Goal: Task Accomplishment & Management: Manage account settings

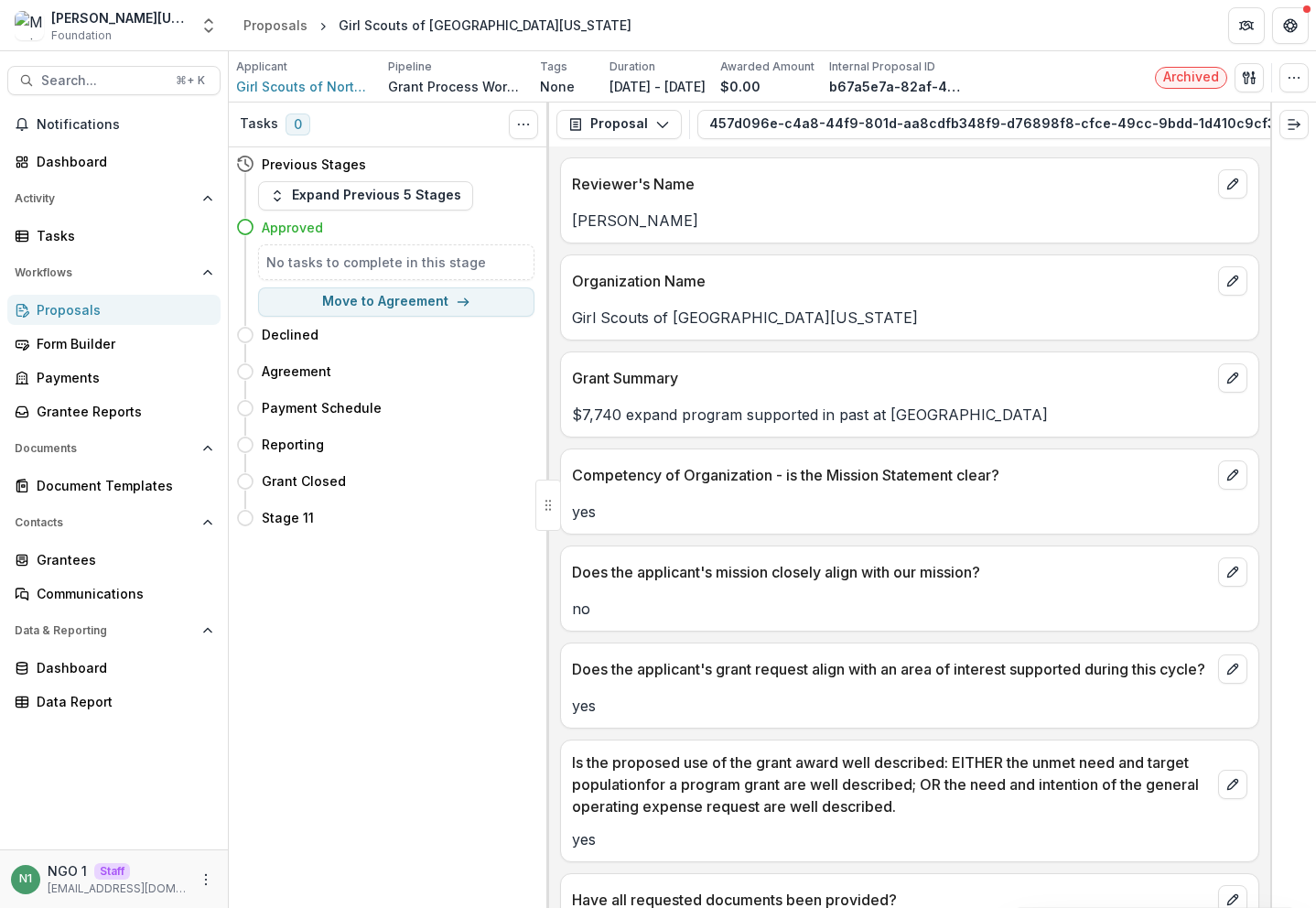
click at [108, 304] on div "Proposals" at bounding box center [121, 310] width 169 height 20
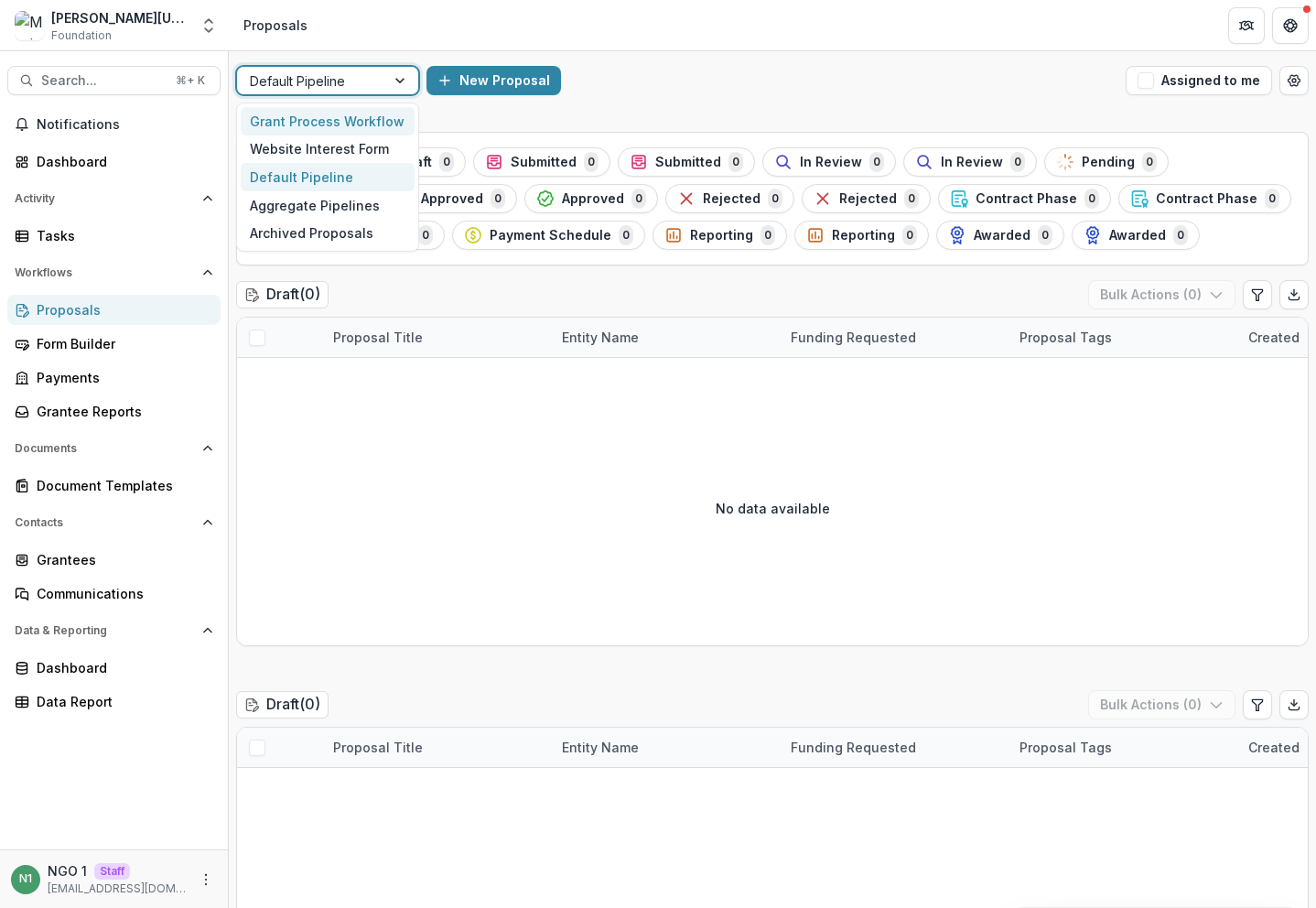
drag, startPoint x: 322, startPoint y: 81, endPoint x: 324, endPoint y: 108, distance: 27.1
click at [322, 81] on div at bounding box center [311, 81] width 123 height 23
click at [307, 207] on div "Aggregate Pipelines" at bounding box center [327, 205] width 174 height 29
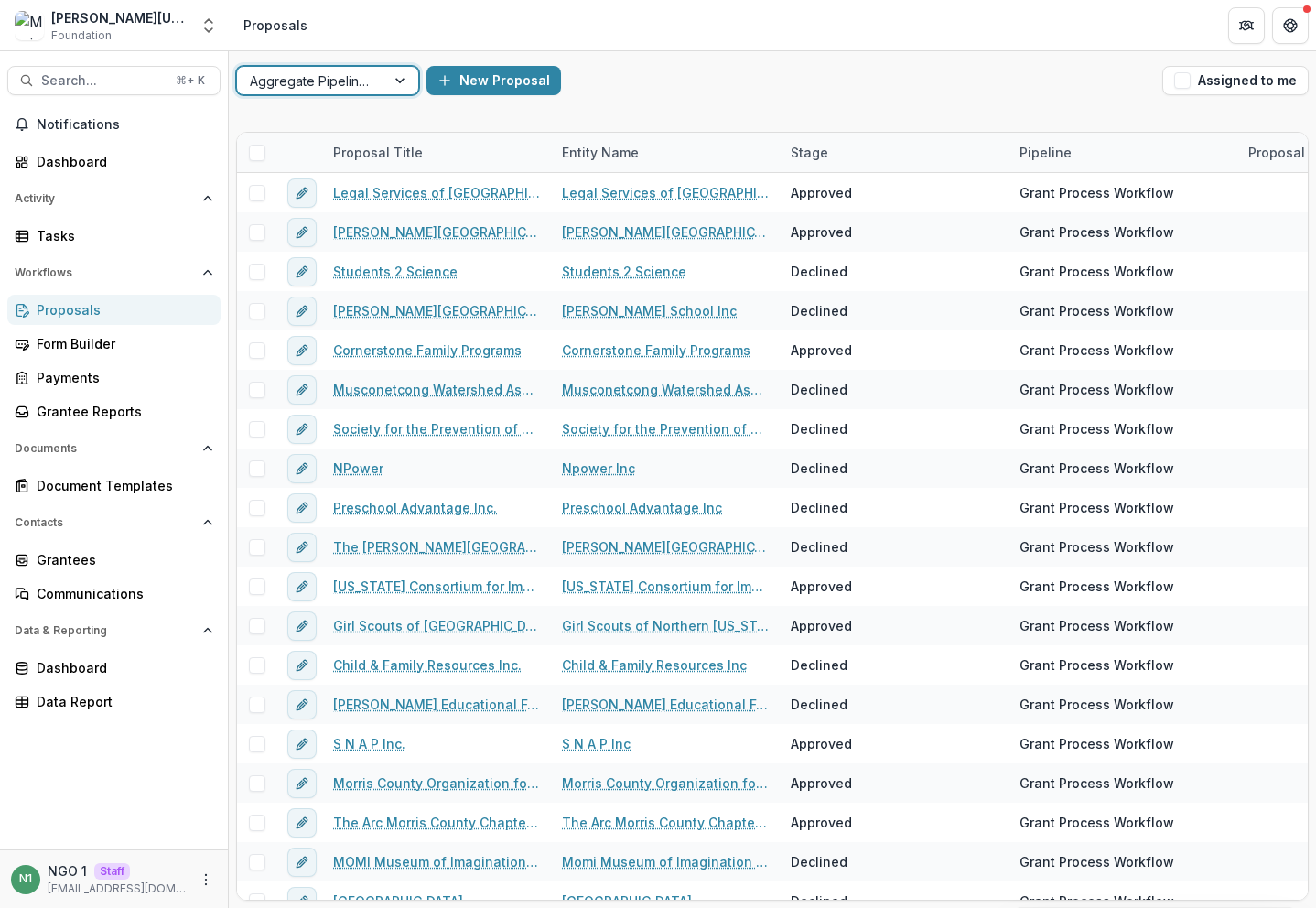
click at [265, 80] on div at bounding box center [311, 81] width 123 height 23
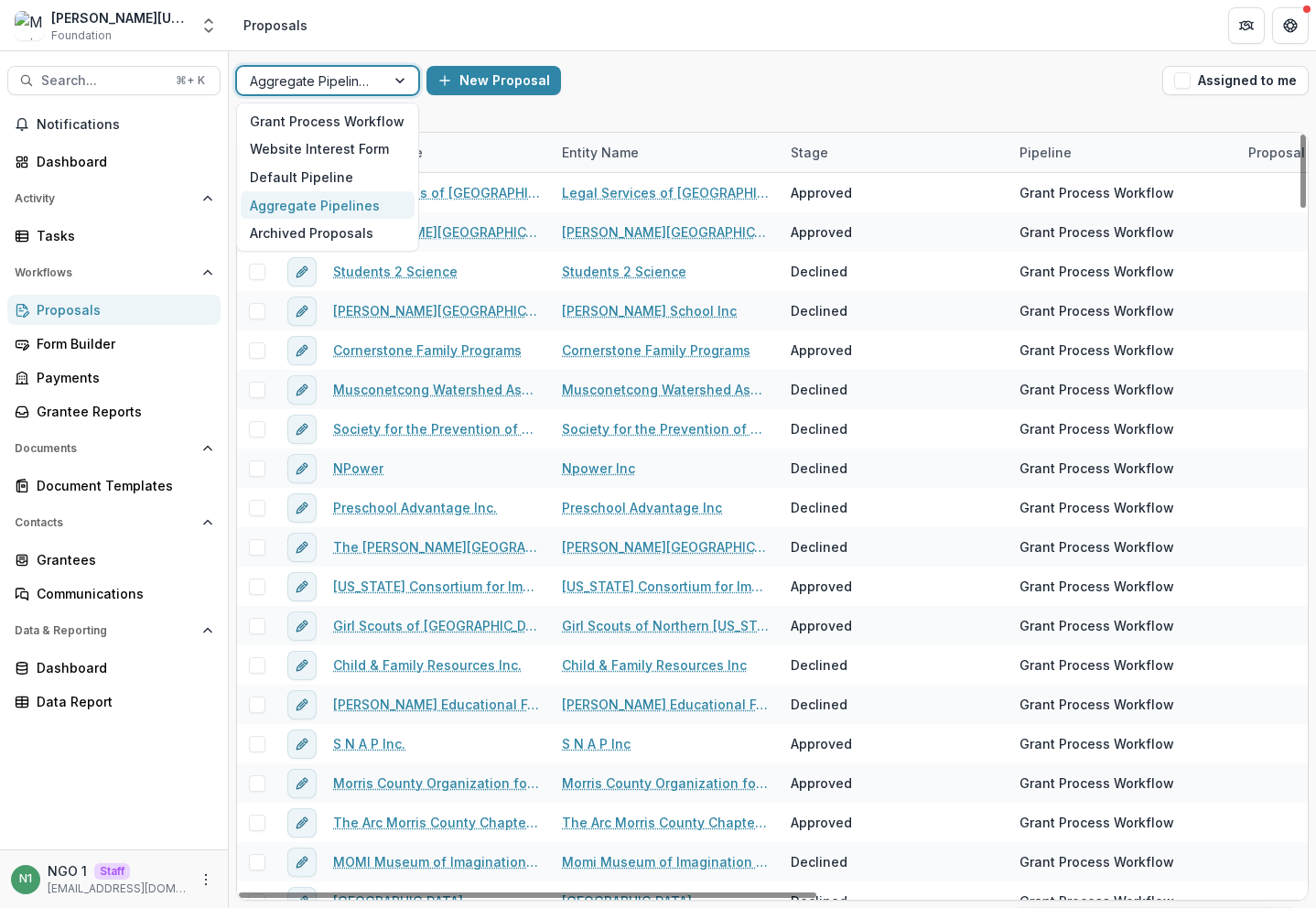
click at [548, 104] on div "option Aggregate Pipelines, selected. Aggregate Pipelines selected, 4 of 5. 5 r…" at bounding box center [772, 80] width 1087 height 58
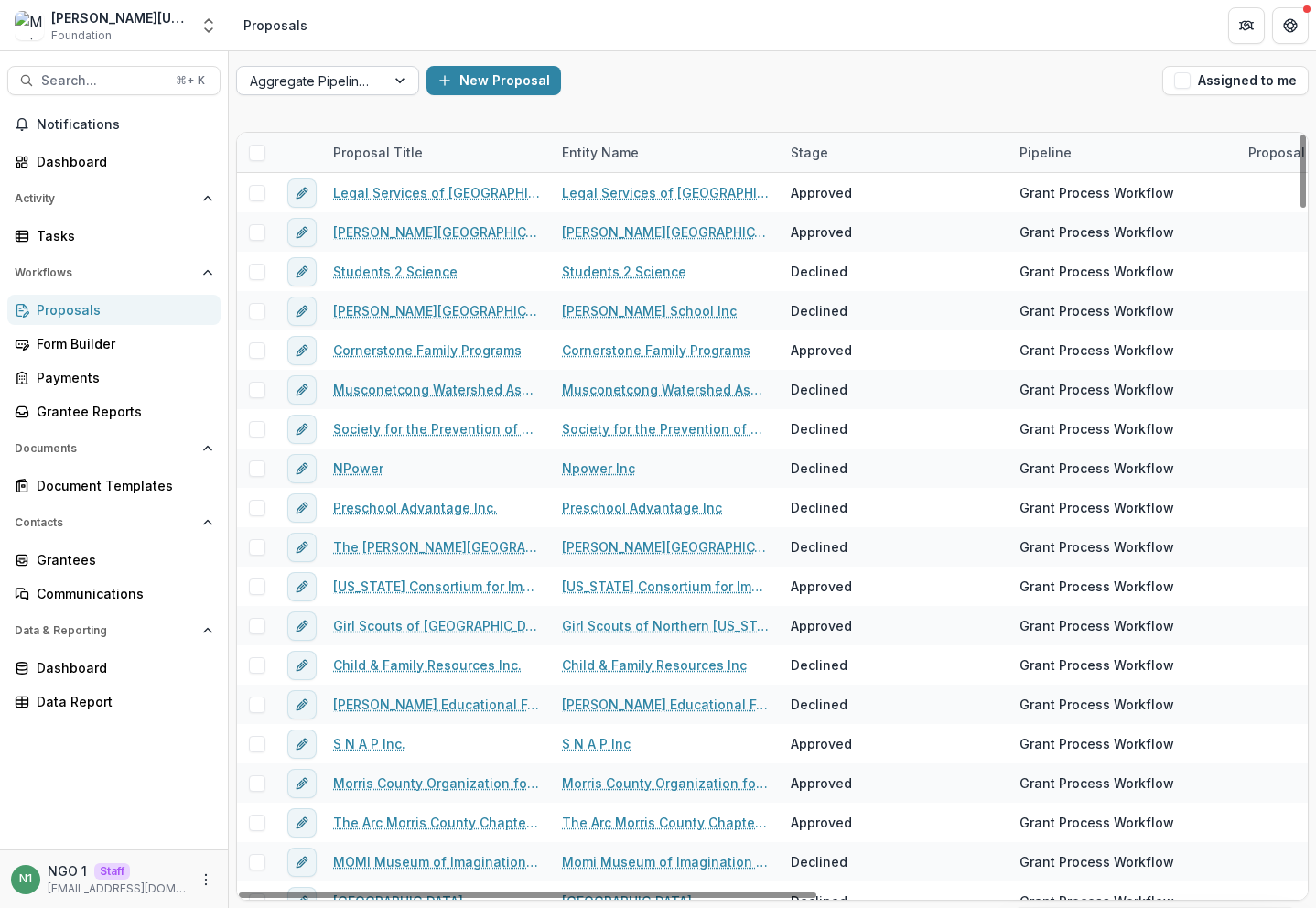
click at [331, 70] on div at bounding box center [311, 81] width 123 height 23
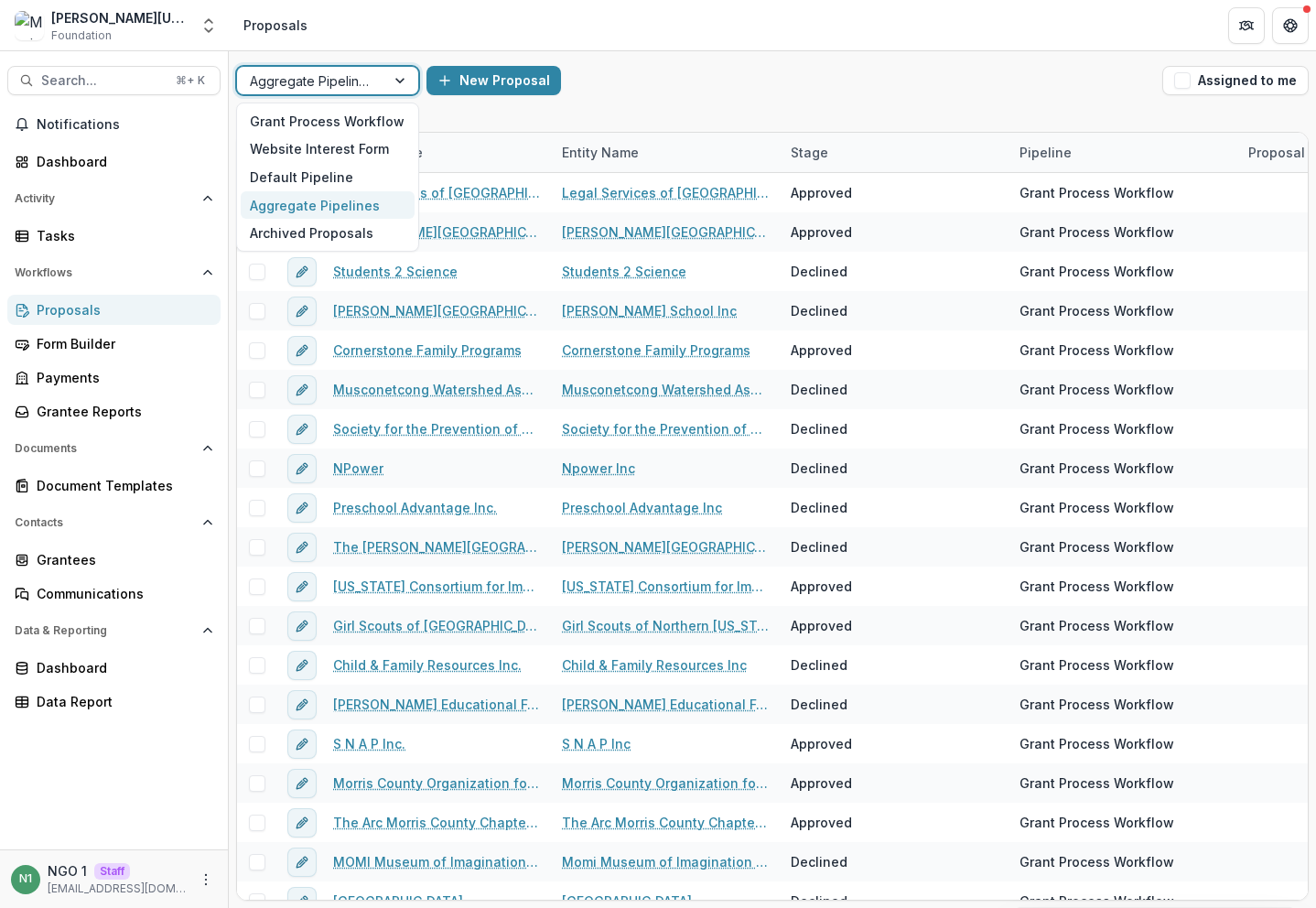
click at [283, 212] on div "Aggregate Pipelines" at bounding box center [327, 205] width 174 height 29
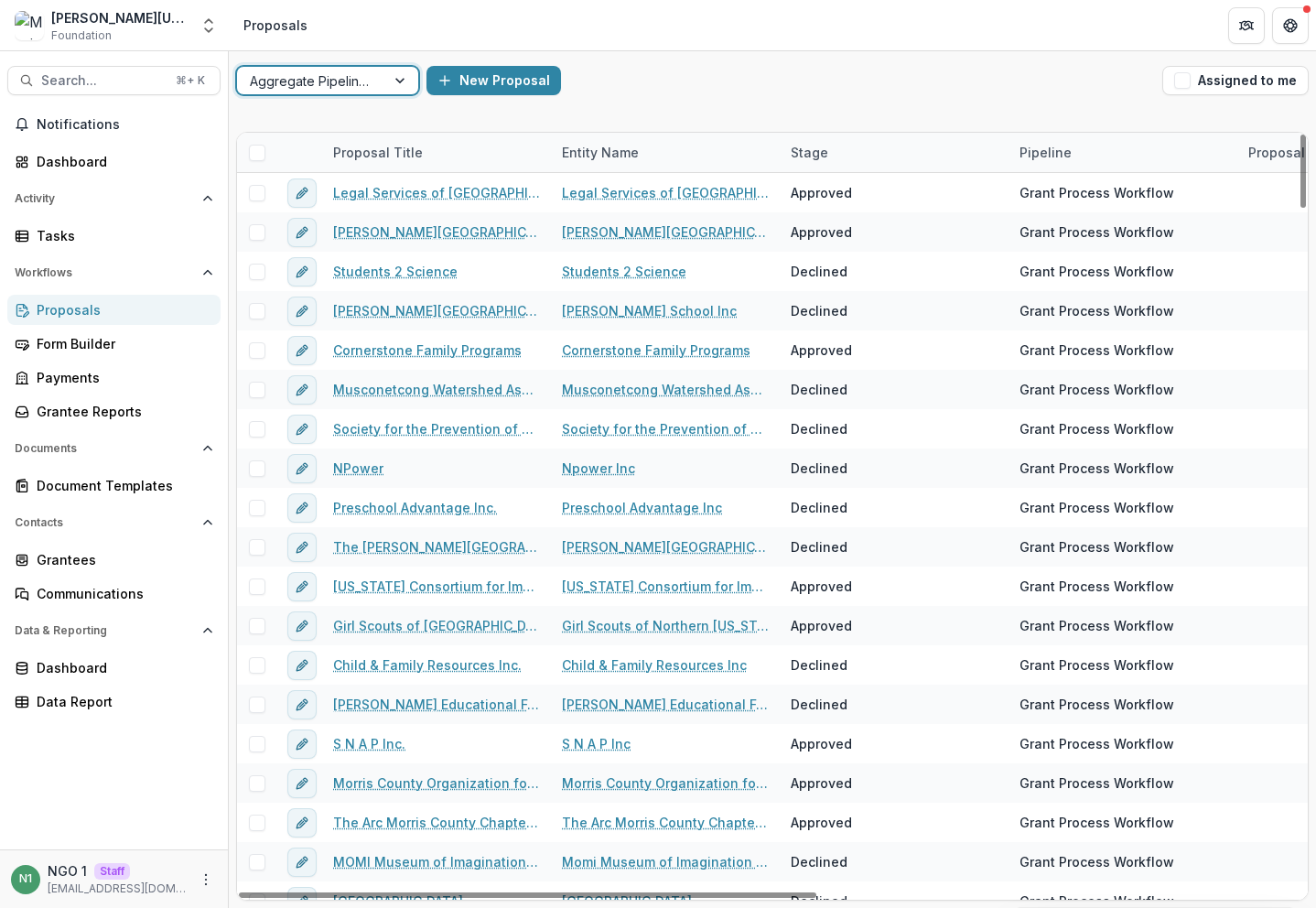
click at [247, 157] on div at bounding box center [257, 153] width 39 height 39
click at [249, 157] on span at bounding box center [257, 153] width 17 height 17
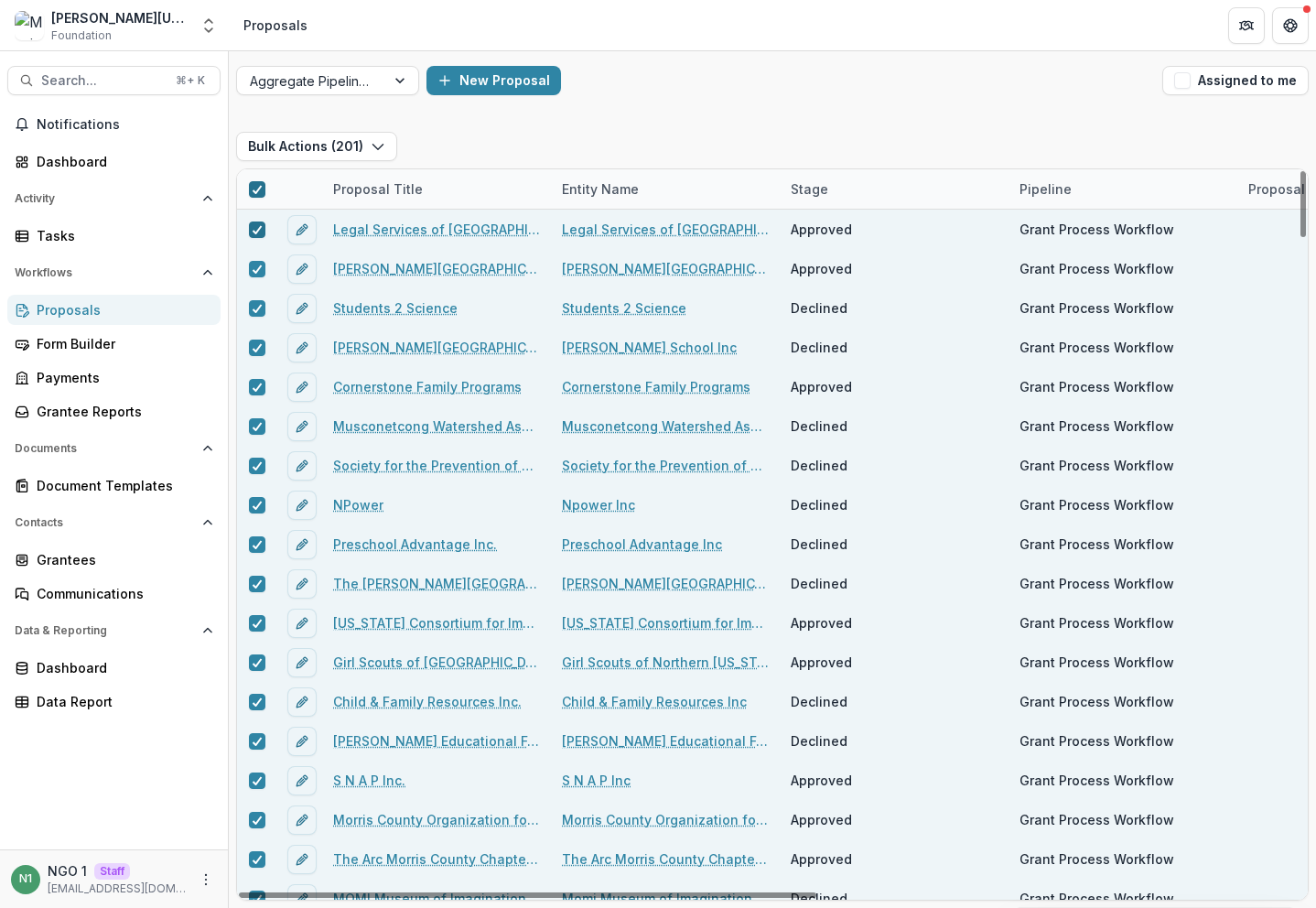
click at [261, 185] on icon at bounding box center [257, 189] width 11 height 9
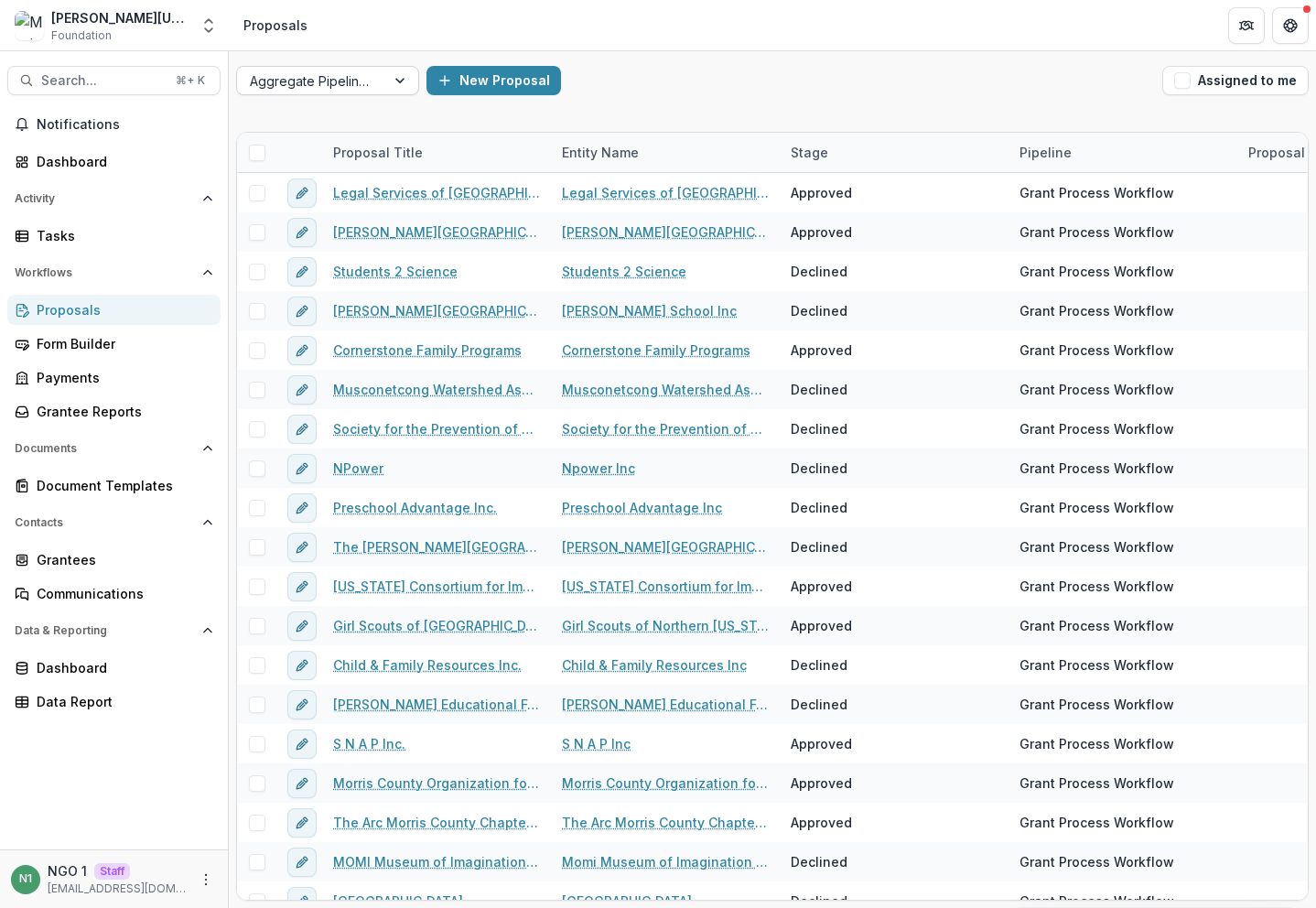
click at [330, 81] on div at bounding box center [311, 81] width 123 height 23
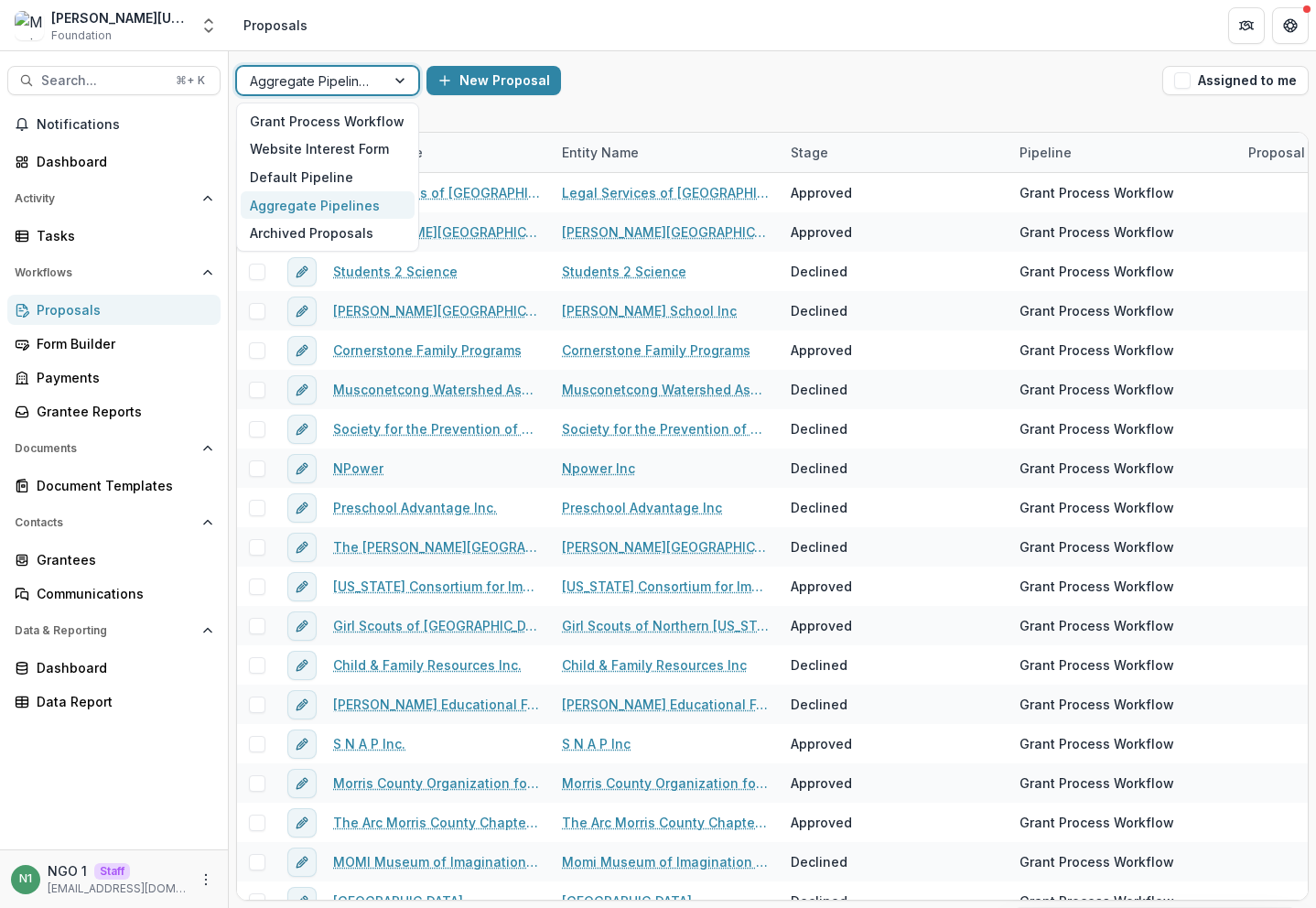
click at [330, 81] on div at bounding box center [311, 81] width 123 height 23
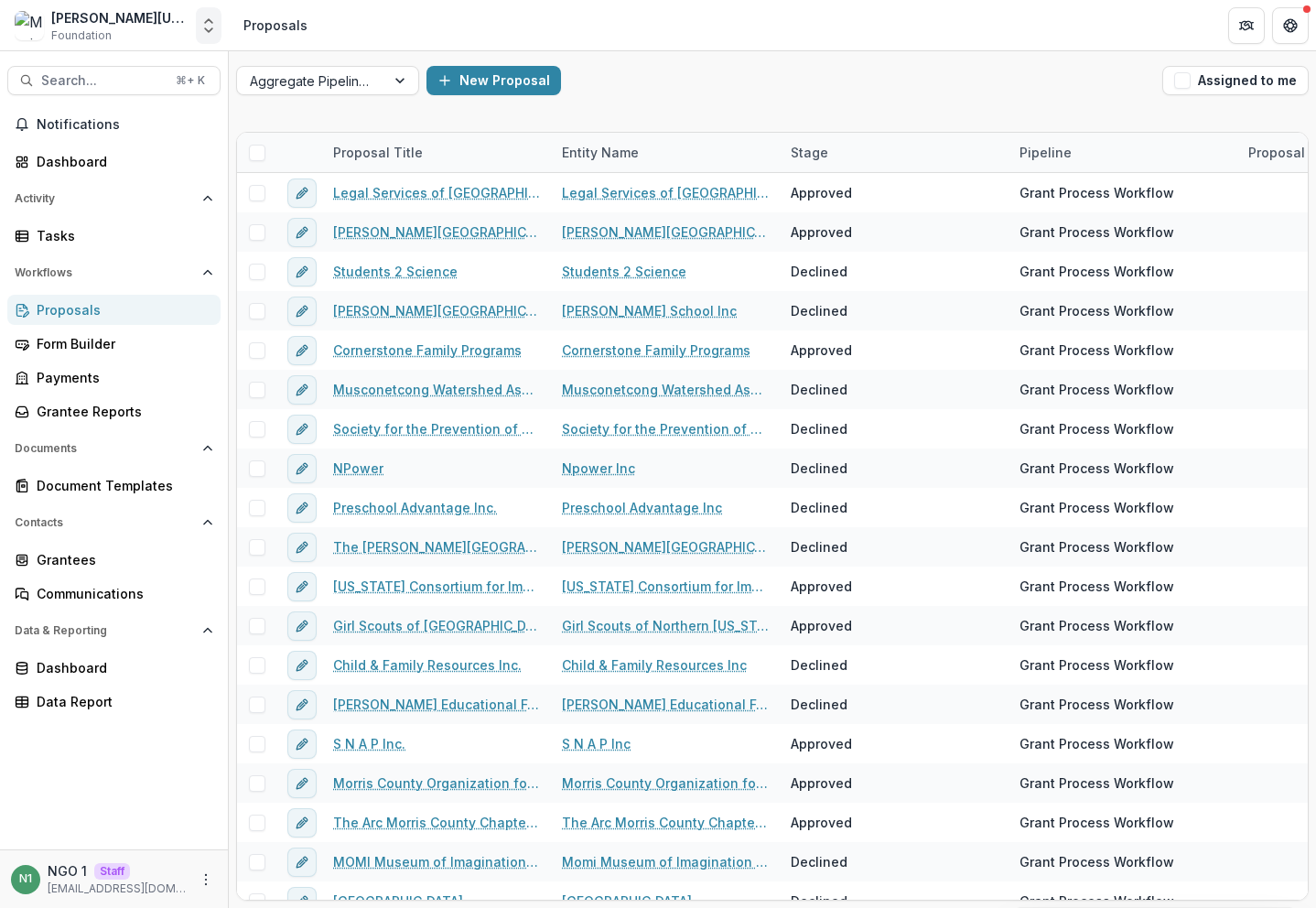
drag, startPoint x: 215, startPoint y: 13, endPoint x: 205, endPoint y: 38, distance: 26.9
click at [214, 14] on button "Open entity switcher" at bounding box center [209, 25] width 26 height 36
click at [158, 136] on link "Admin Settings" at bounding box center [114, 139] width 220 height 31
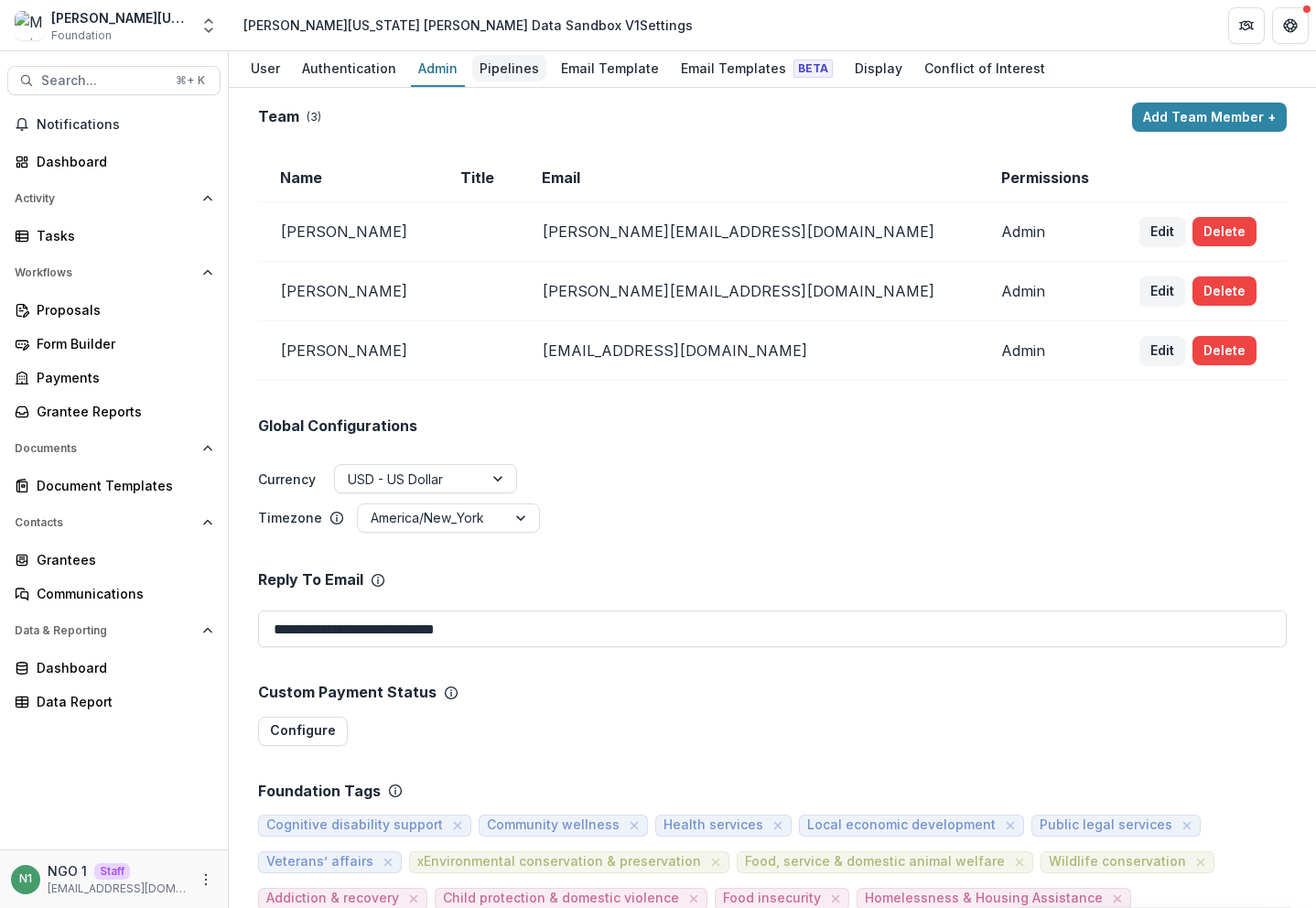
click at [497, 69] on div "Pipelines" at bounding box center [508, 68] width 74 height 27
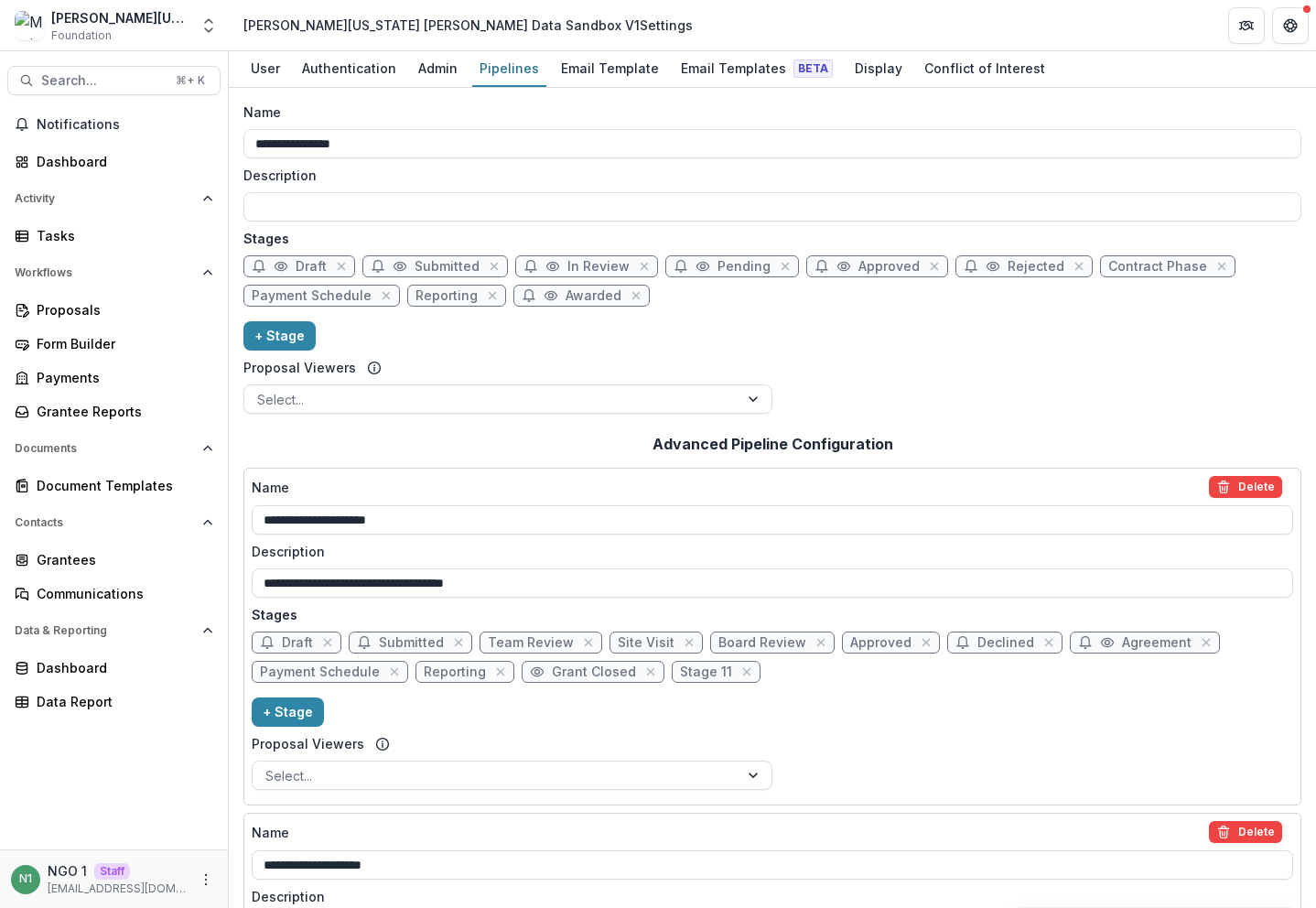
click at [742, 399] on div "**********" at bounding box center [772, 261] width 1058 height 318
click at [743, 399] on div at bounding box center [755, 399] width 33 height 28
click at [816, 398] on div "**********" at bounding box center [772, 261] width 1058 height 318
click at [754, 395] on div at bounding box center [755, 399] width 33 height 28
drag, startPoint x: 885, startPoint y: 395, endPoint x: 690, endPoint y: 111, distance: 344.5
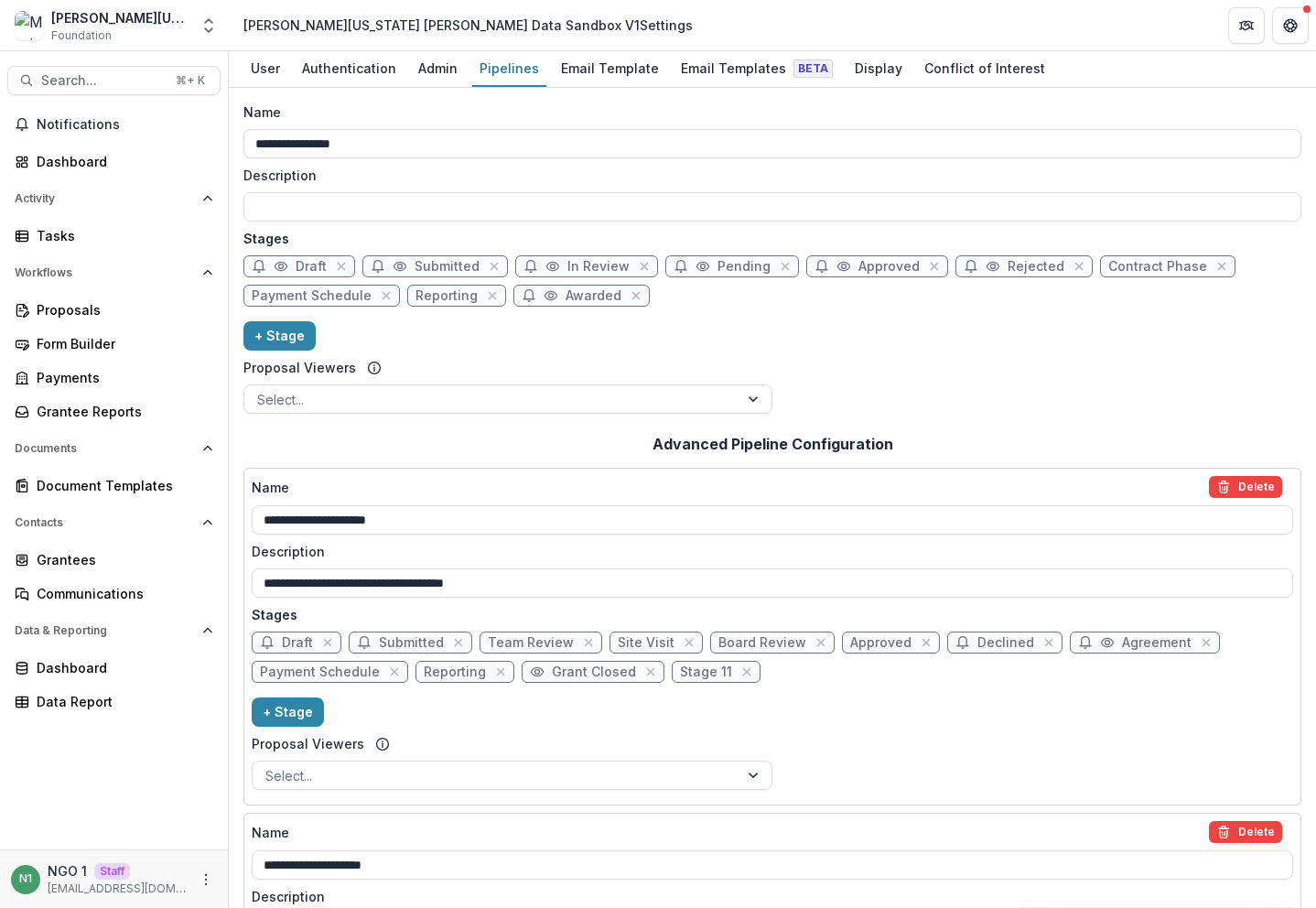
click at [885, 395] on div "**********" at bounding box center [772, 261] width 1058 height 318
click at [76, 304] on div "Proposals" at bounding box center [121, 310] width 169 height 20
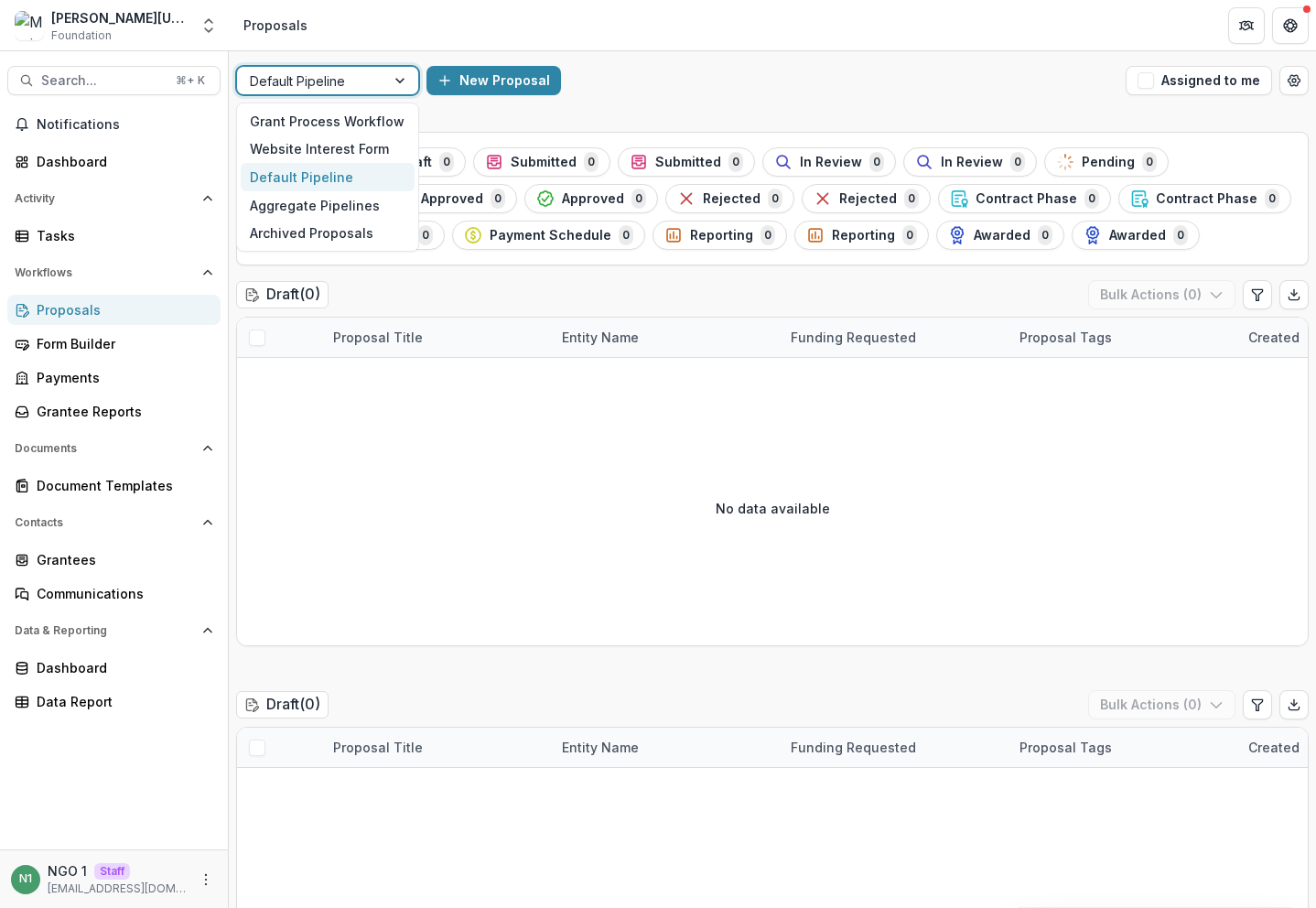
click at [363, 78] on div at bounding box center [311, 81] width 123 height 23
click at [327, 177] on div "Default Pipeline" at bounding box center [327, 176] width 174 height 29
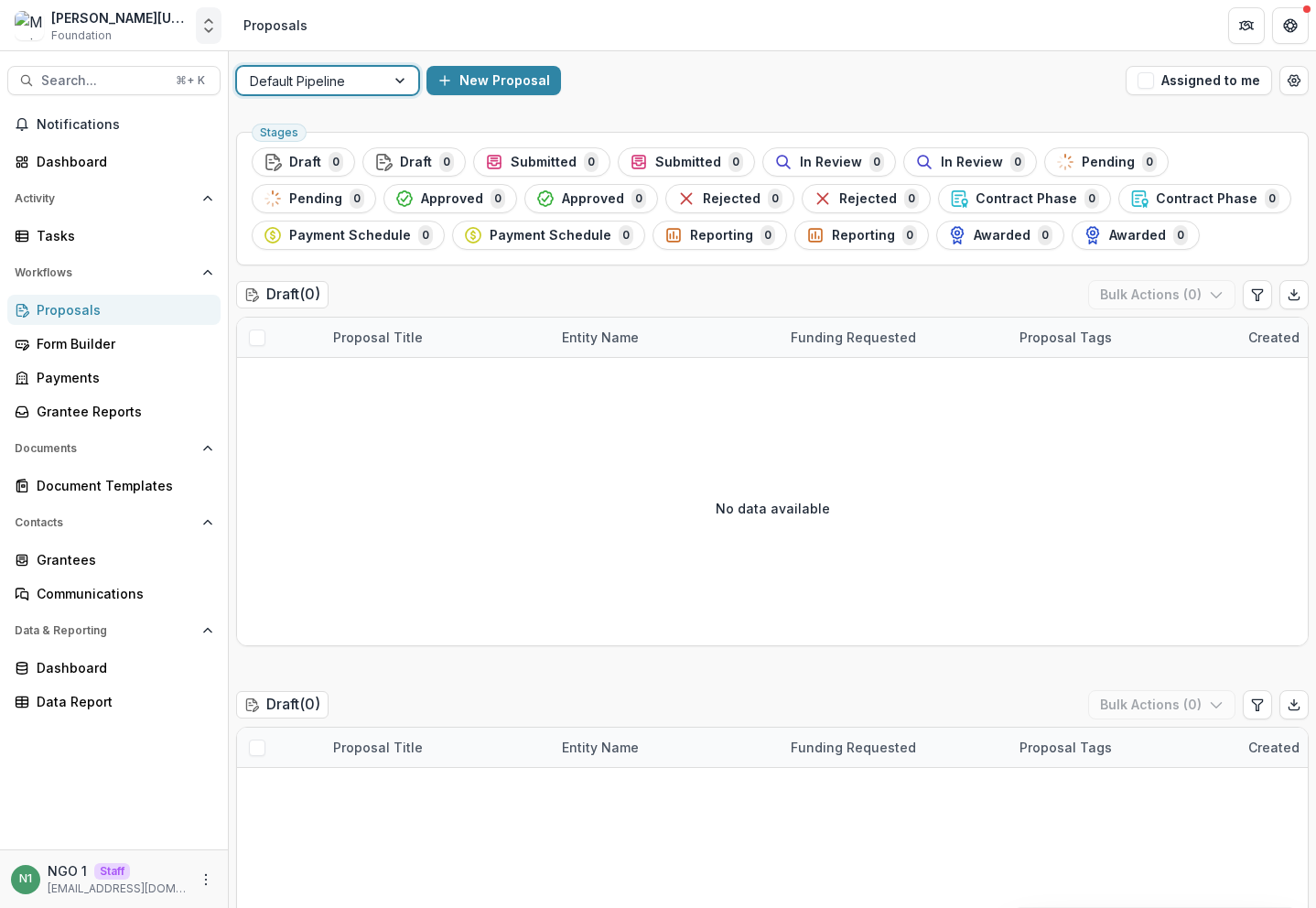
click at [207, 28] on icon "Open entity switcher" at bounding box center [209, 26] width 19 height 19
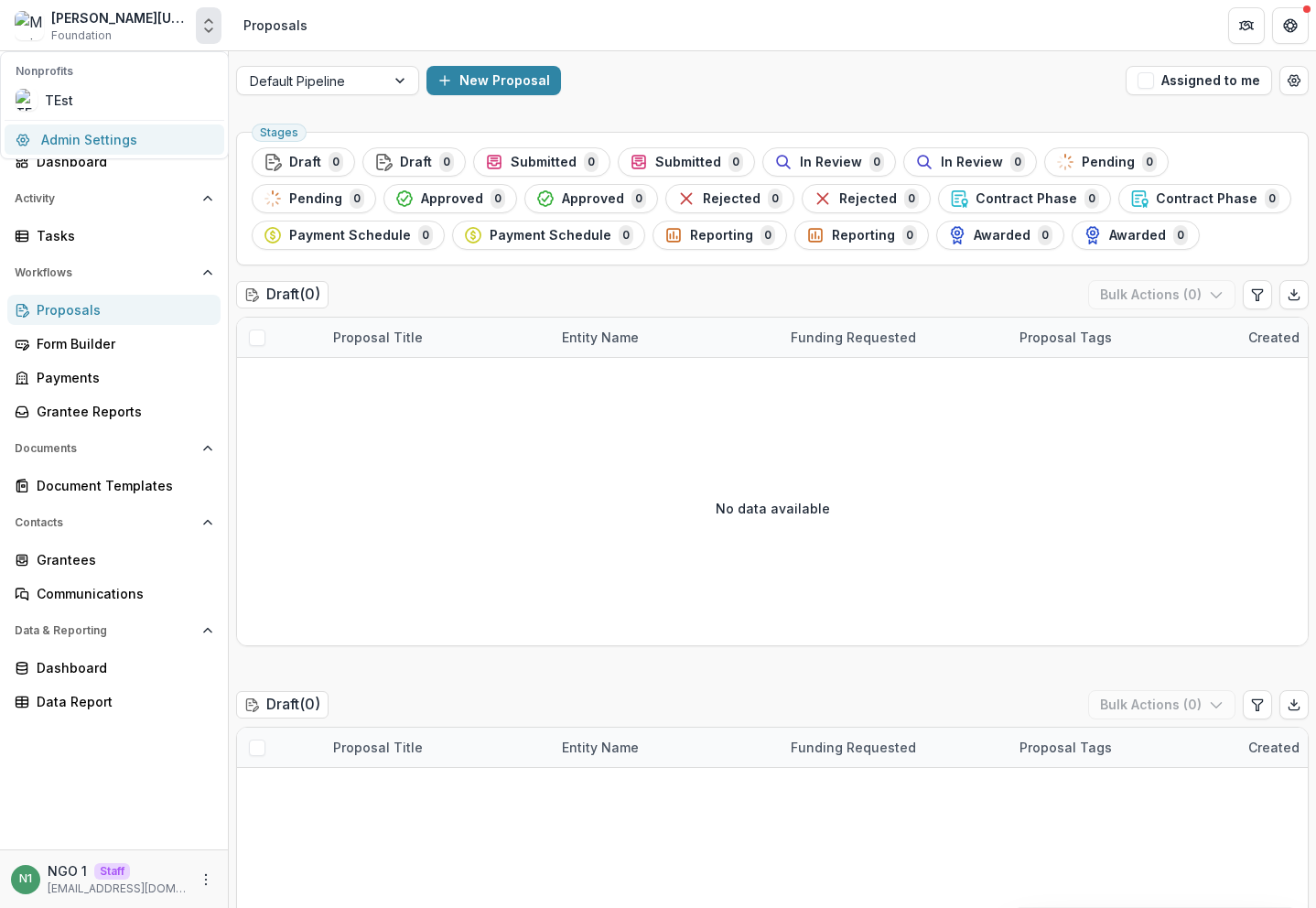
click at [161, 140] on link "Admin Settings" at bounding box center [114, 139] width 220 height 31
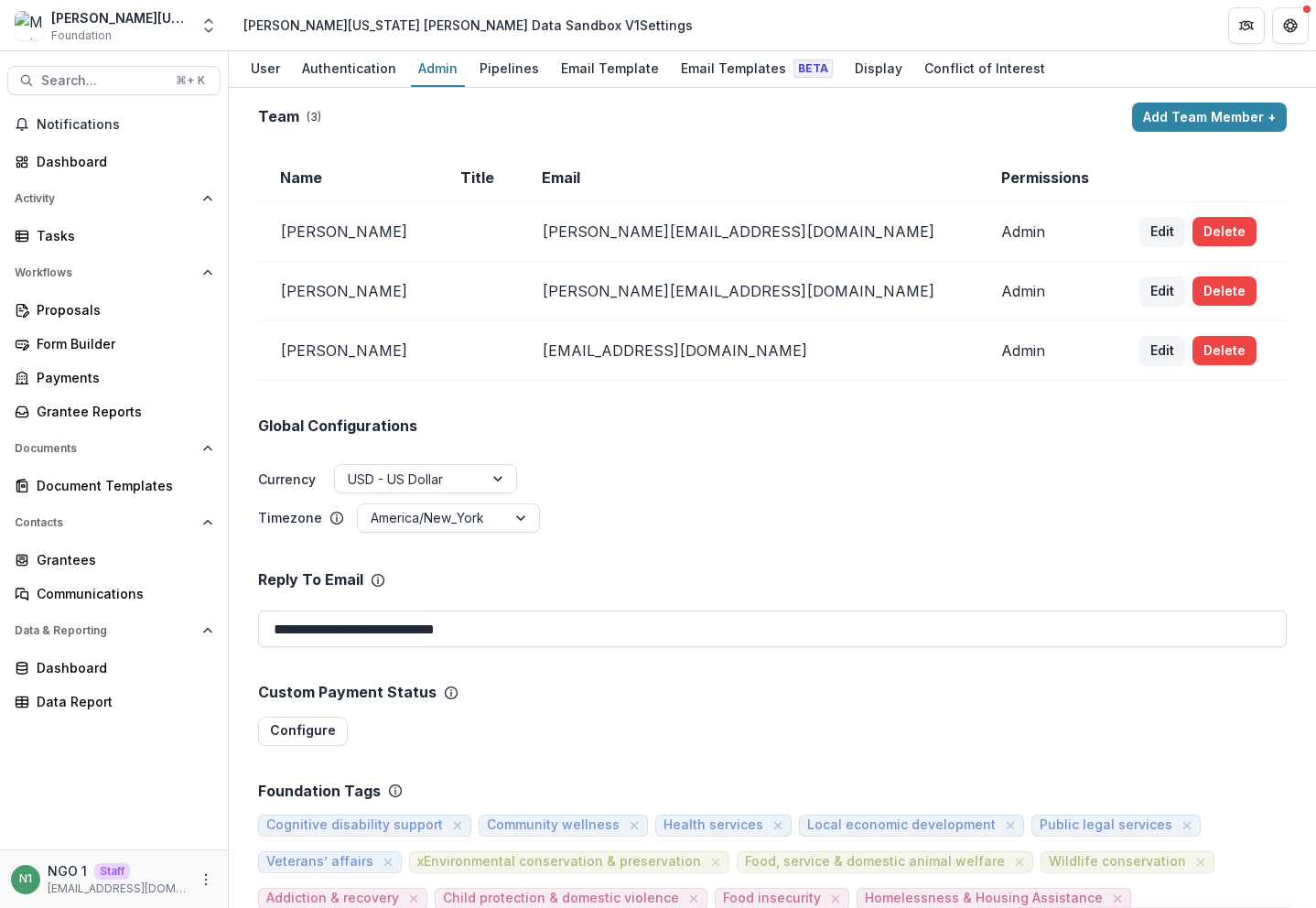
click at [465, 70] on div "User Authentication Admin Pipelines Email Template Email Templates Beta Display…" at bounding box center [772, 69] width 1087 height 36
click at [83, 235] on div "Tasks" at bounding box center [121, 235] width 169 height 20
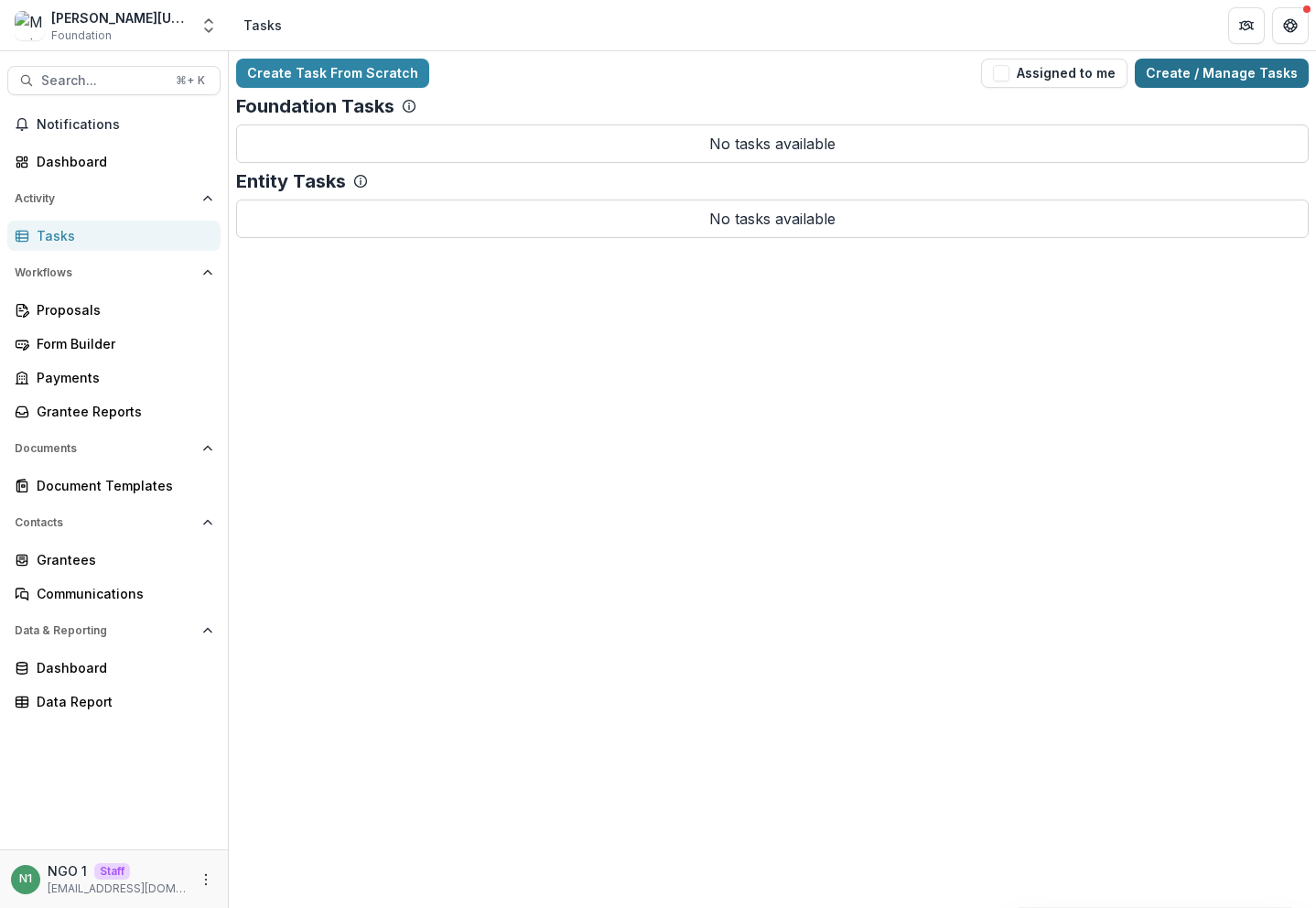
click at [1181, 71] on link "Create / Manage Tasks" at bounding box center [1221, 73] width 174 height 30
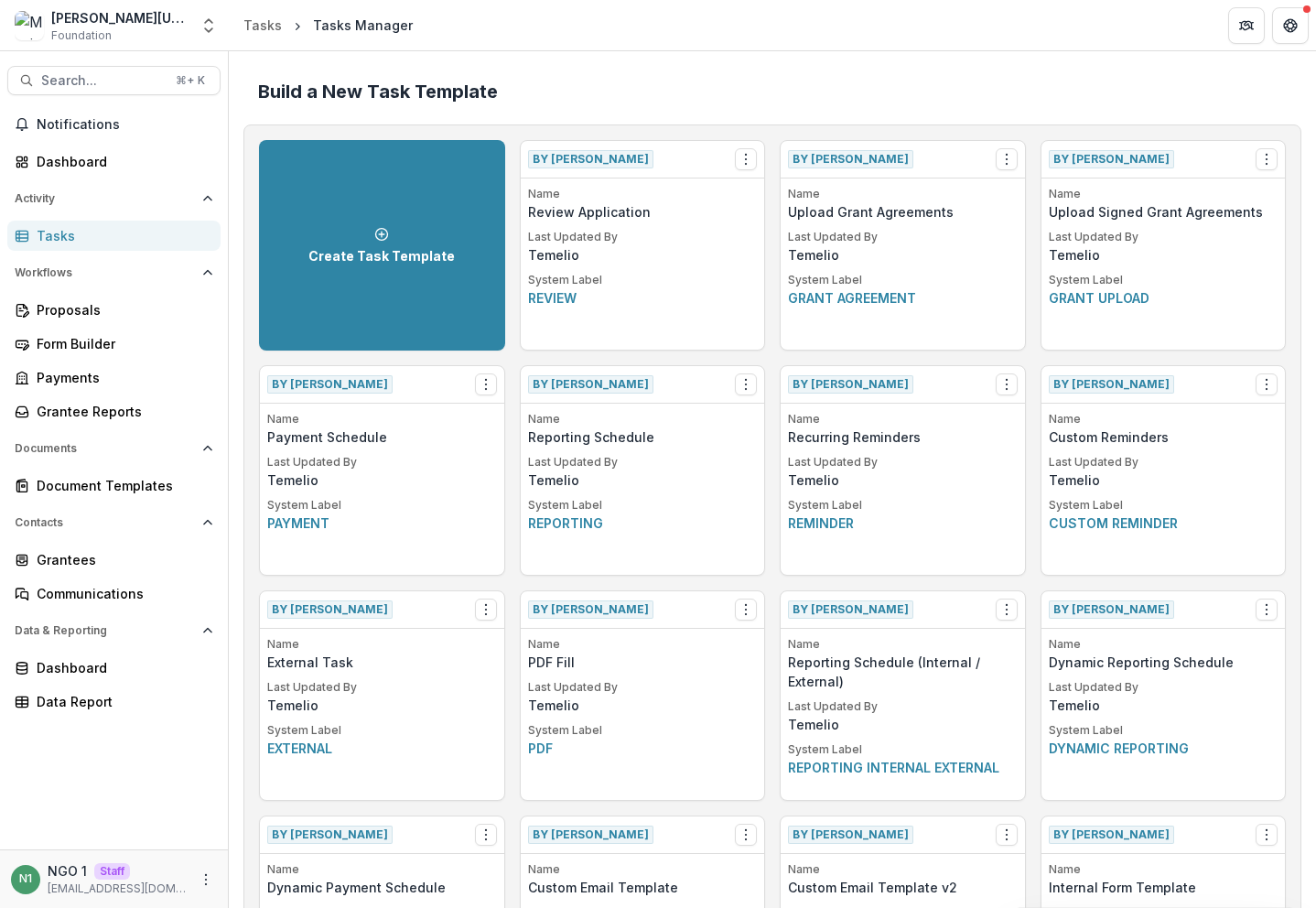
click at [701, 209] on p "Review Application" at bounding box center [642, 212] width 230 height 20
drag, startPoint x: 220, startPoint y: 20, endPoint x: 213, endPoint y: 27, distance: 9.9
click at [219, 20] on button "Open entity switcher" at bounding box center [209, 25] width 26 height 36
click at [151, 147] on link "Admin Settings" at bounding box center [114, 139] width 220 height 31
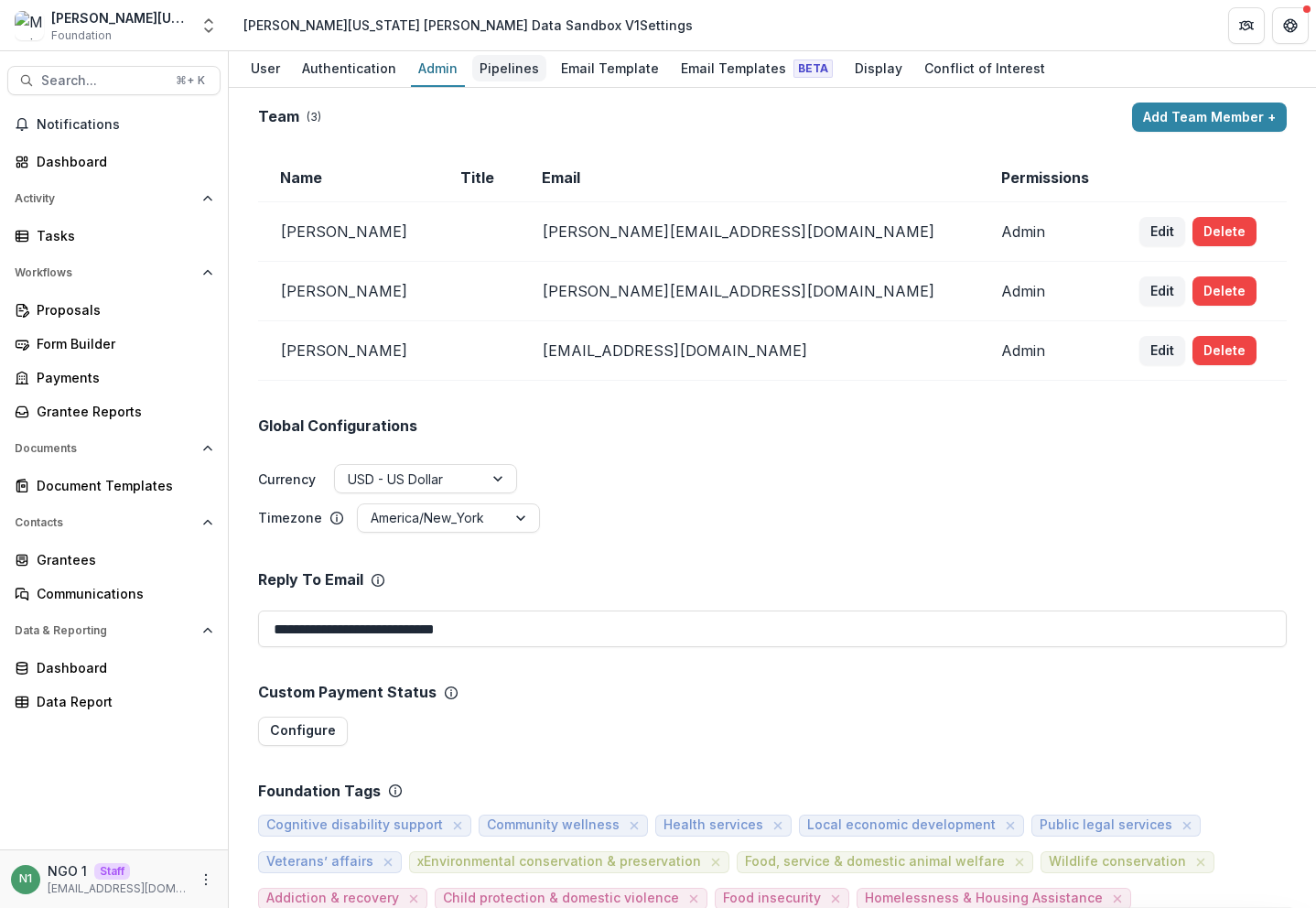
click at [484, 58] on div "Pipelines" at bounding box center [508, 68] width 74 height 27
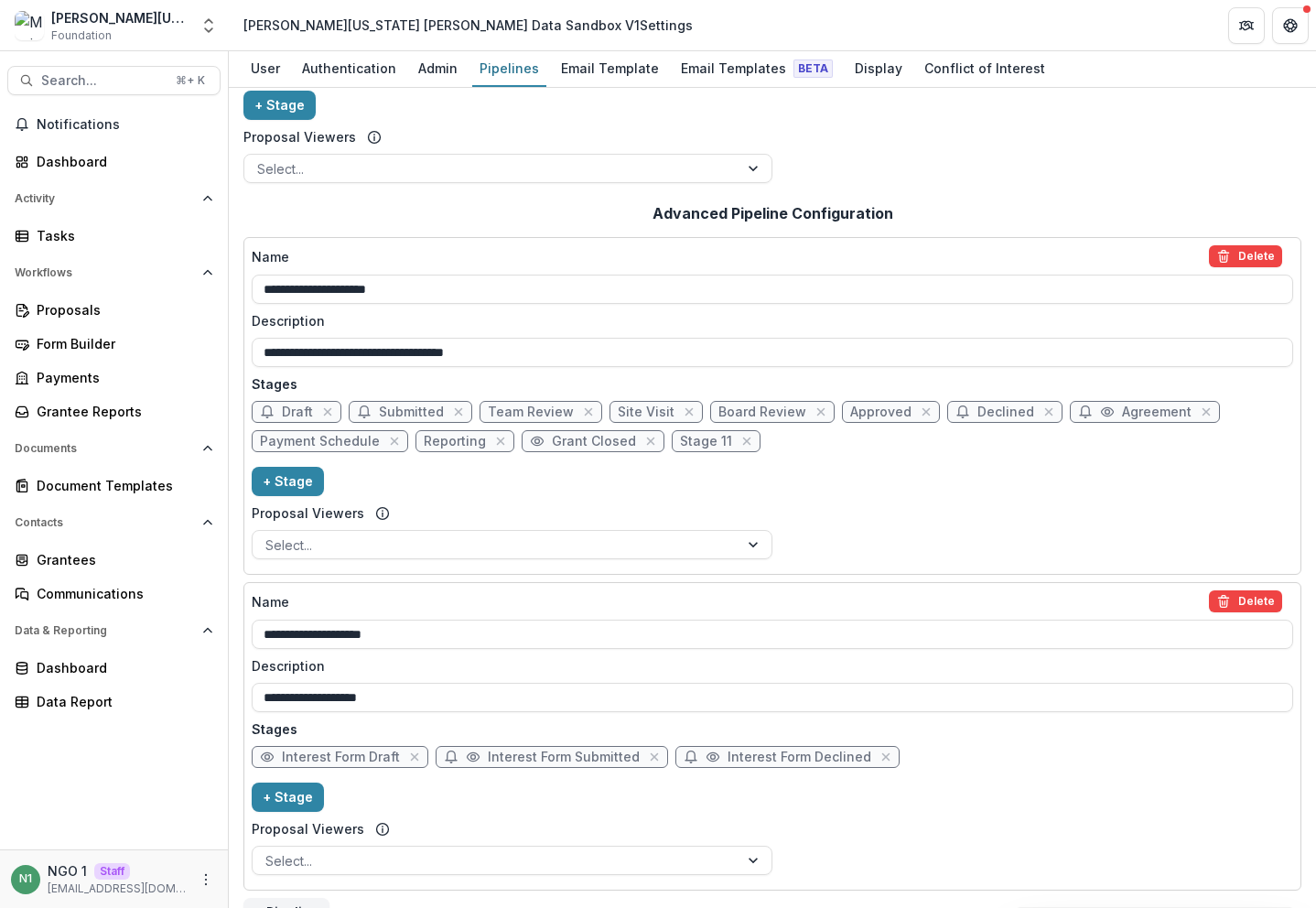
scroll to position [265, 0]
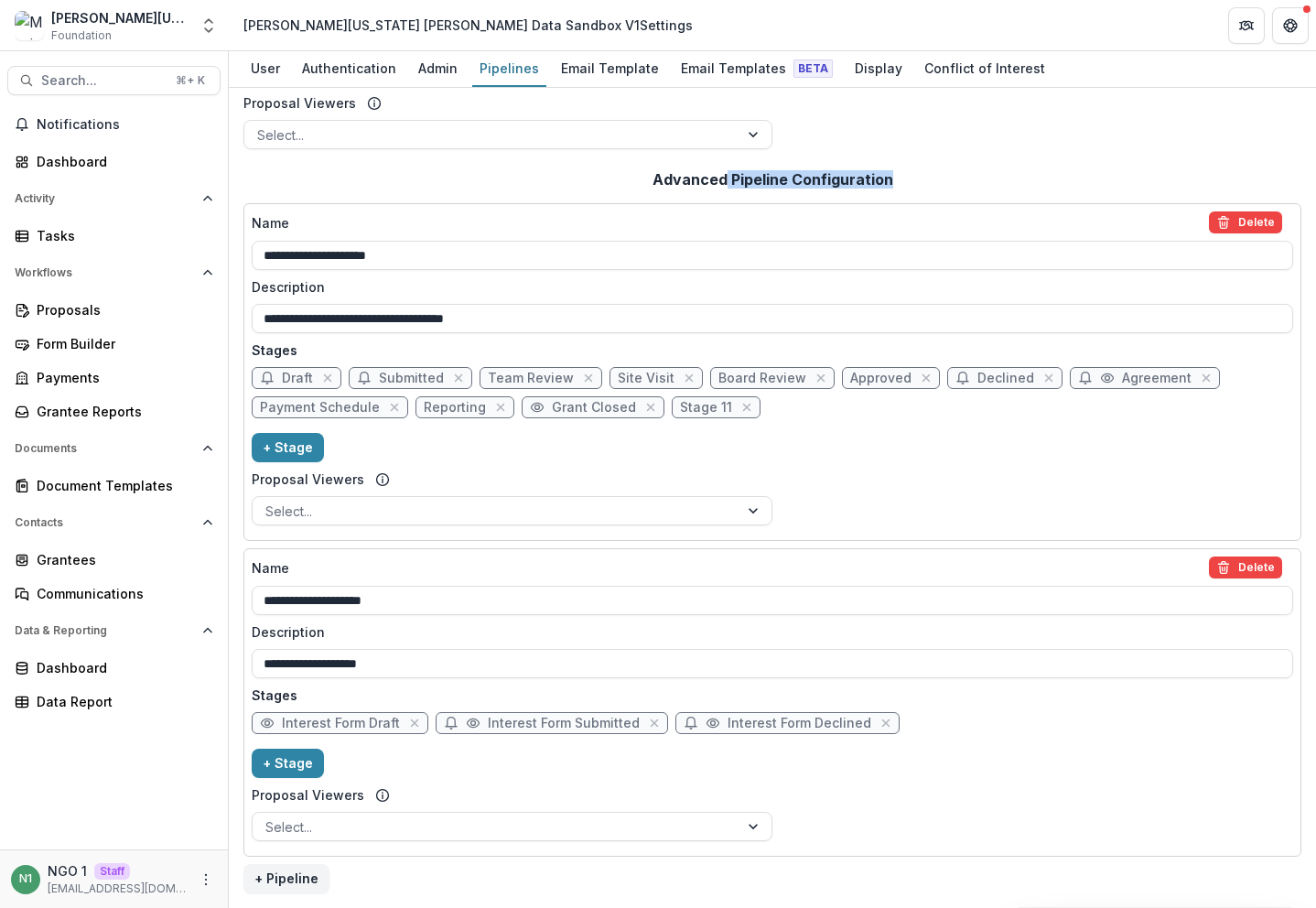
drag, startPoint x: 725, startPoint y: 180, endPoint x: 965, endPoint y: 180, distance: 240.0
click at [965, 180] on div "**********" at bounding box center [772, 525] width 1058 height 737
drag, startPoint x: 965, startPoint y: 180, endPoint x: 897, endPoint y: 179, distance: 68.0
click at [965, 180] on div "**********" at bounding box center [772, 525] width 1058 height 737
drag, startPoint x: 897, startPoint y: 179, endPoint x: 580, endPoint y: 175, distance: 317.0
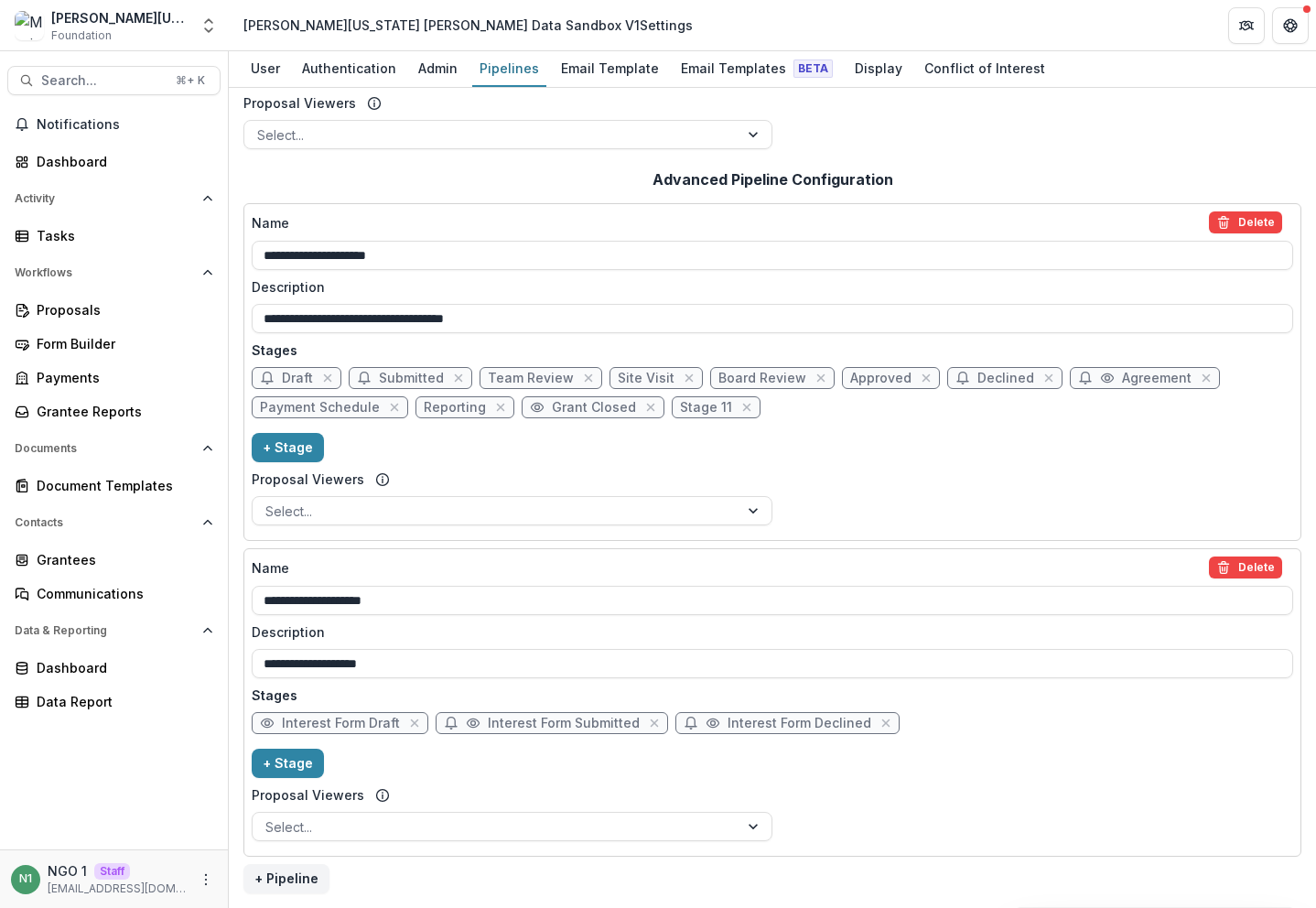
click at [580, 174] on div "**********" at bounding box center [772, 525] width 1058 height 737
drag, startPoint x: 611, startPoint y: 177, endPoint x: 626, endPoint y: 178, distance: 15.0
click at [611, 178] on div "**********" at bounding box center [772, 525] width 1058 height 737
drag, startPoint x: 819, startPoint y: 181, endPoint x: 943, endPoint y: 177, distance: 124.1
click at [943, 177] on div "**********" at bounding box center [772, 525] width 1058 height 737
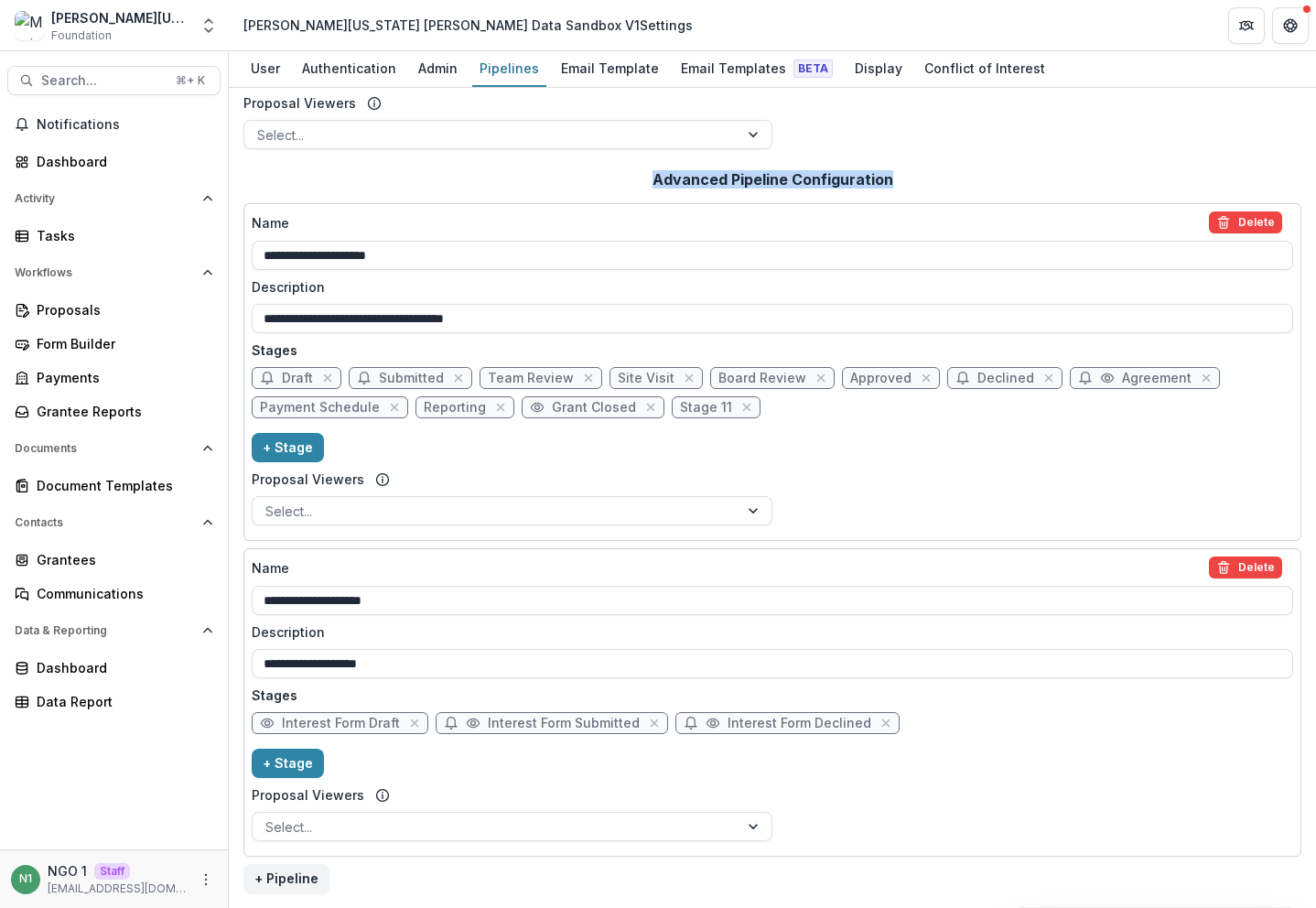
click at [943, 177] on div "**********" at bounding box center [772, 525] width 1058 height 737
drag, startPoint x: 902, startPoint y: 178, endPoint x: 639, endPoint y: 180, distance: 263.0
click at [639, 180] on div "**********" at bounding box center [772, 525] width 1058 height 737
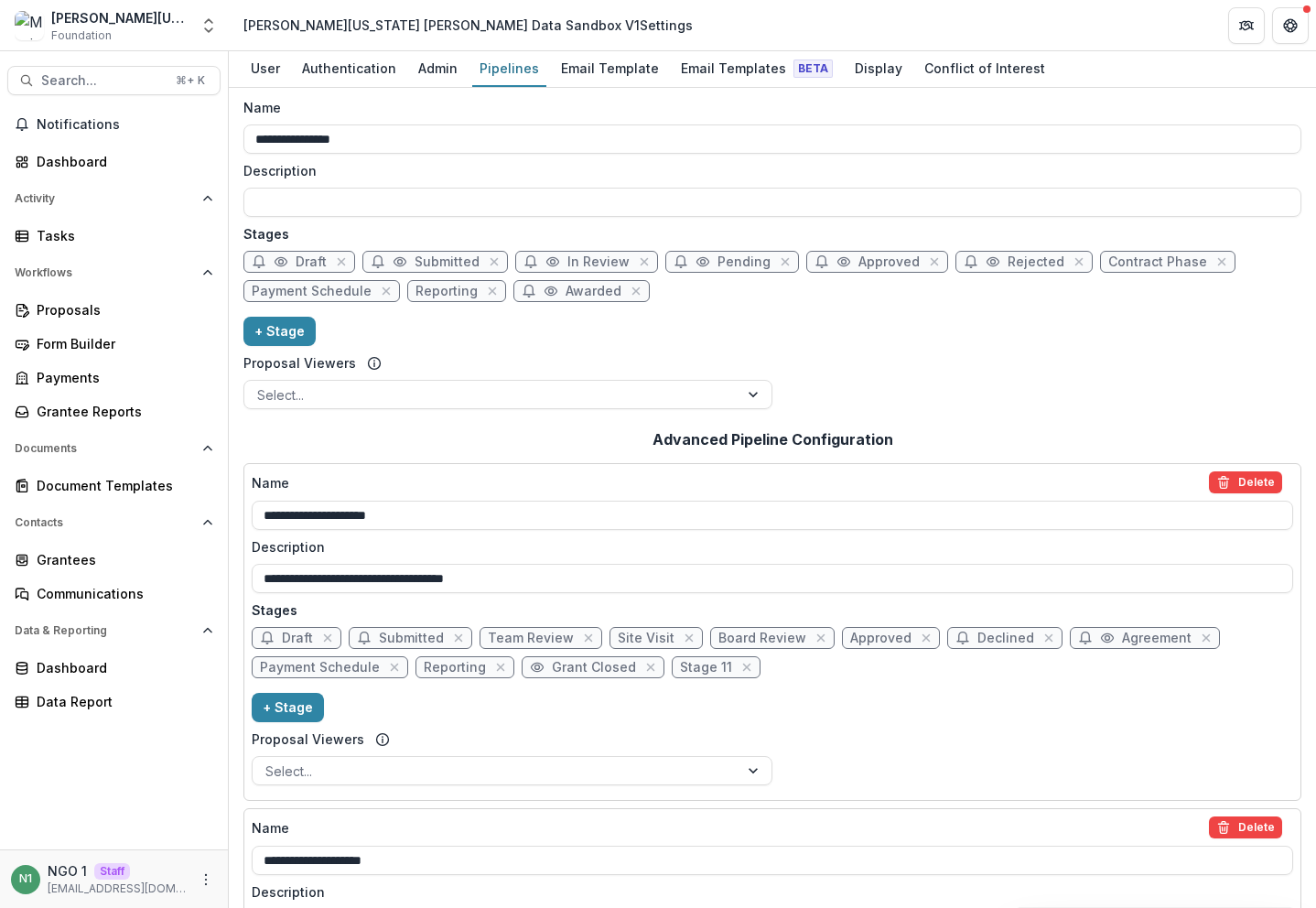
scroll to position [0, 0]
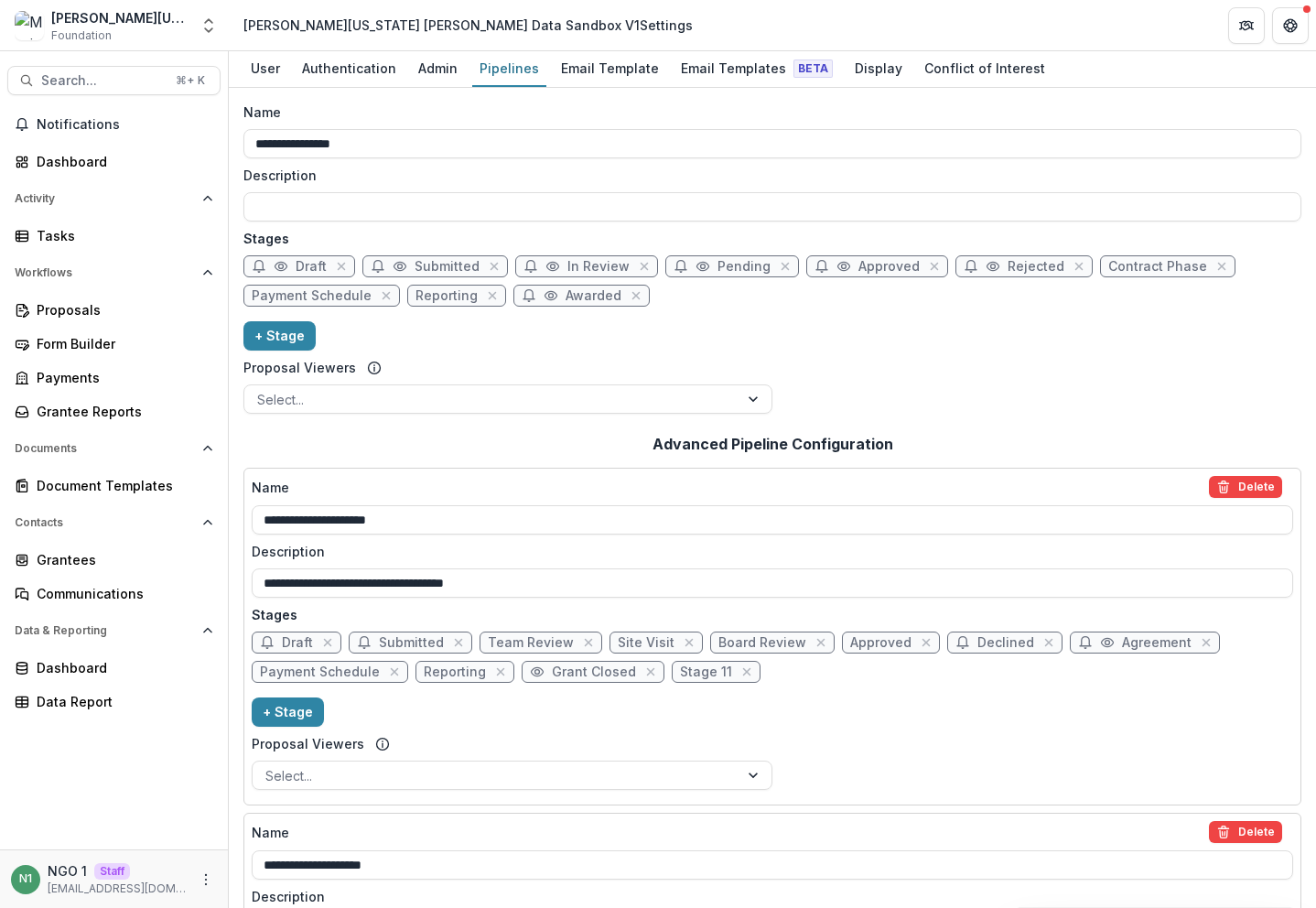
drag, startPoint x: 788, startPoint y: 675, endPoint x: 528, endPoint y: 612, distance: 267.5
click at [405, 665] on div "Draft Submitted Team Review Site Visit Board Review Approved Declined Agreement…" at bounding box center [772, 660] width 1041 height 58
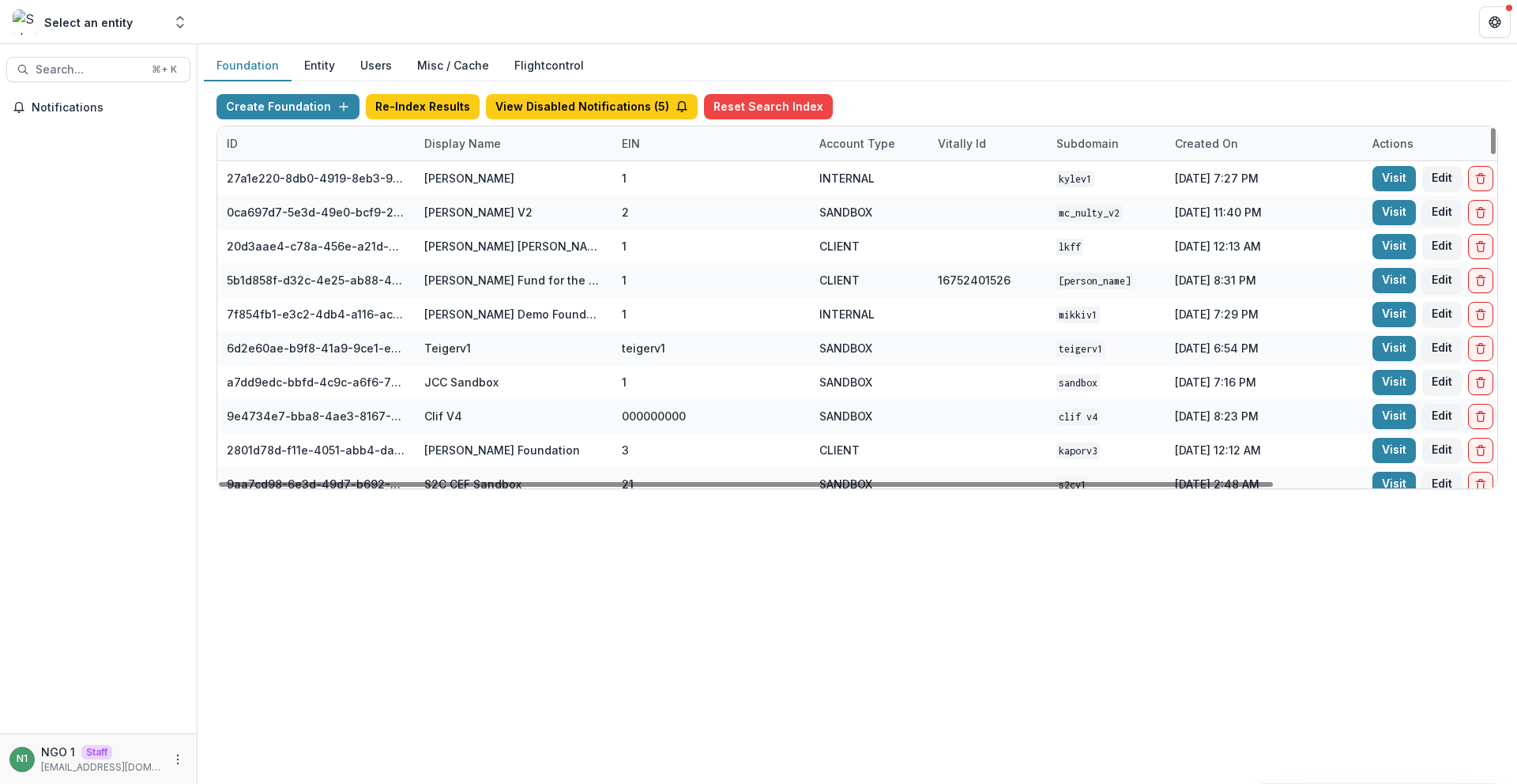
click at [440, 147] on div "Display Name" at bounding box center [463, 144] width 95 height 17
click at [445, 177] on input at bounding box center [513, 179] width 190 height 26
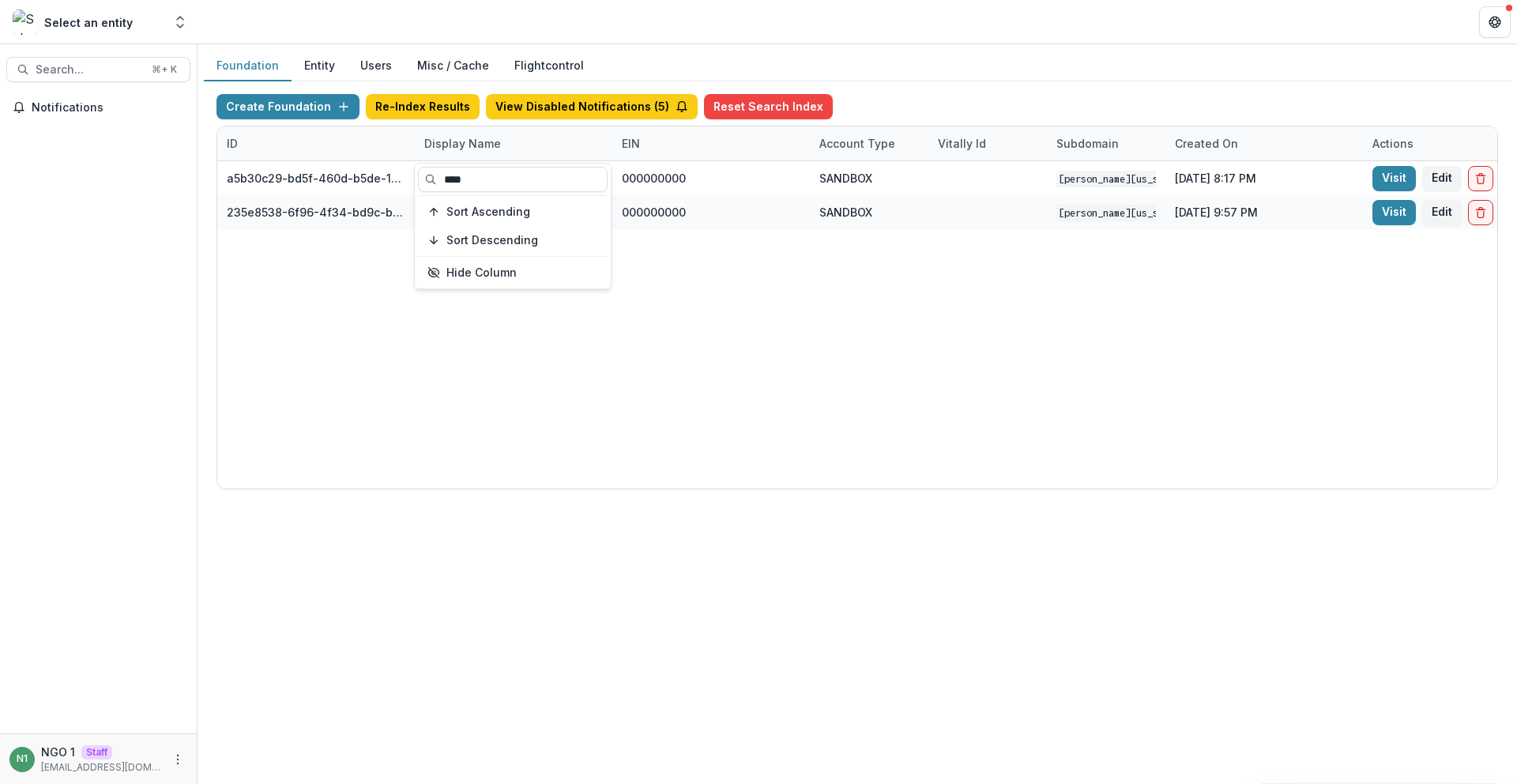
type input "****"
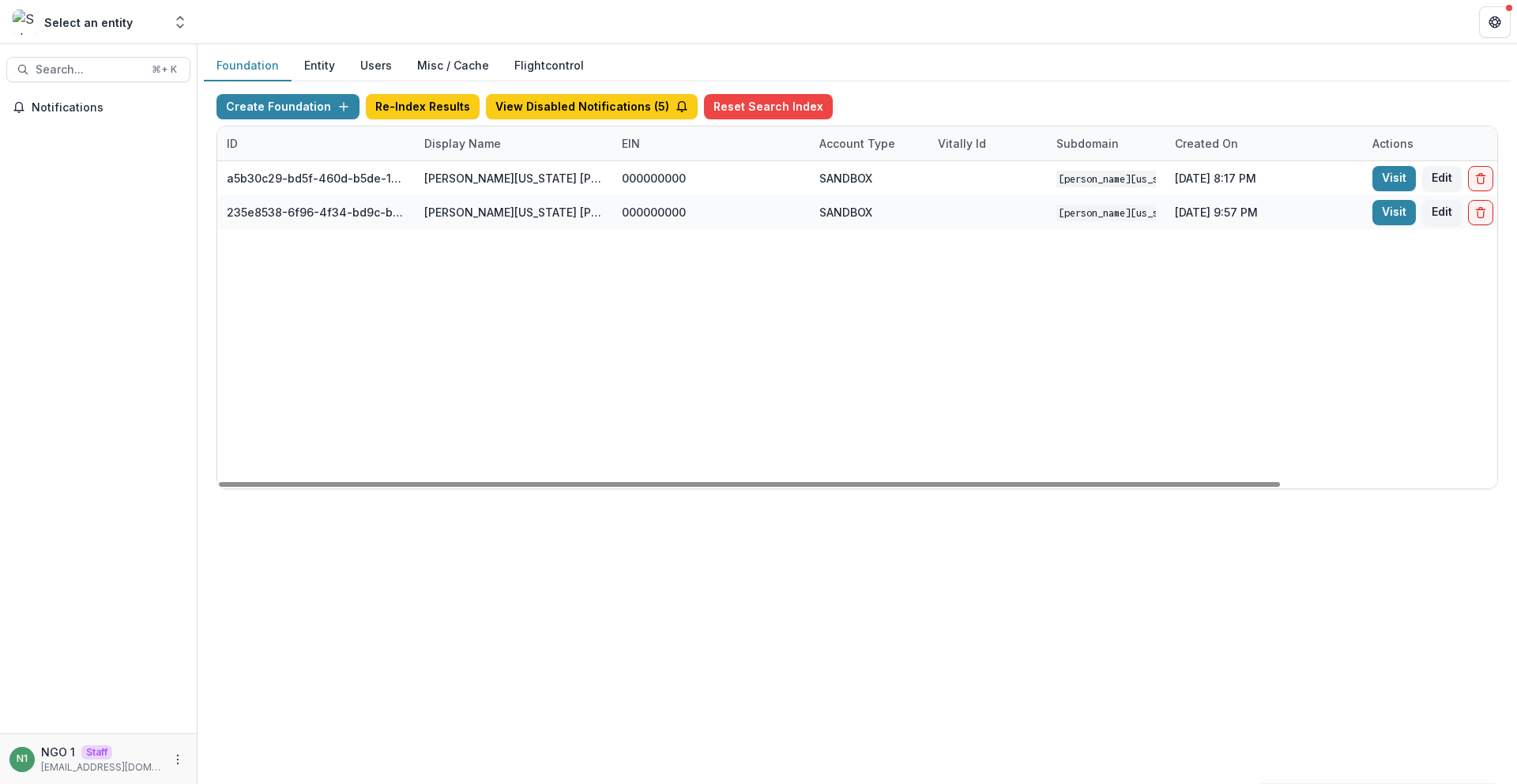
click at [1259, 345] on div "a5b30c29-bd5f-460d-b5de-10f91c4c8fbf Mimi Washington Starrett Workflow Sandbox …" at bounding box center [988, 325] width 1541 height 327
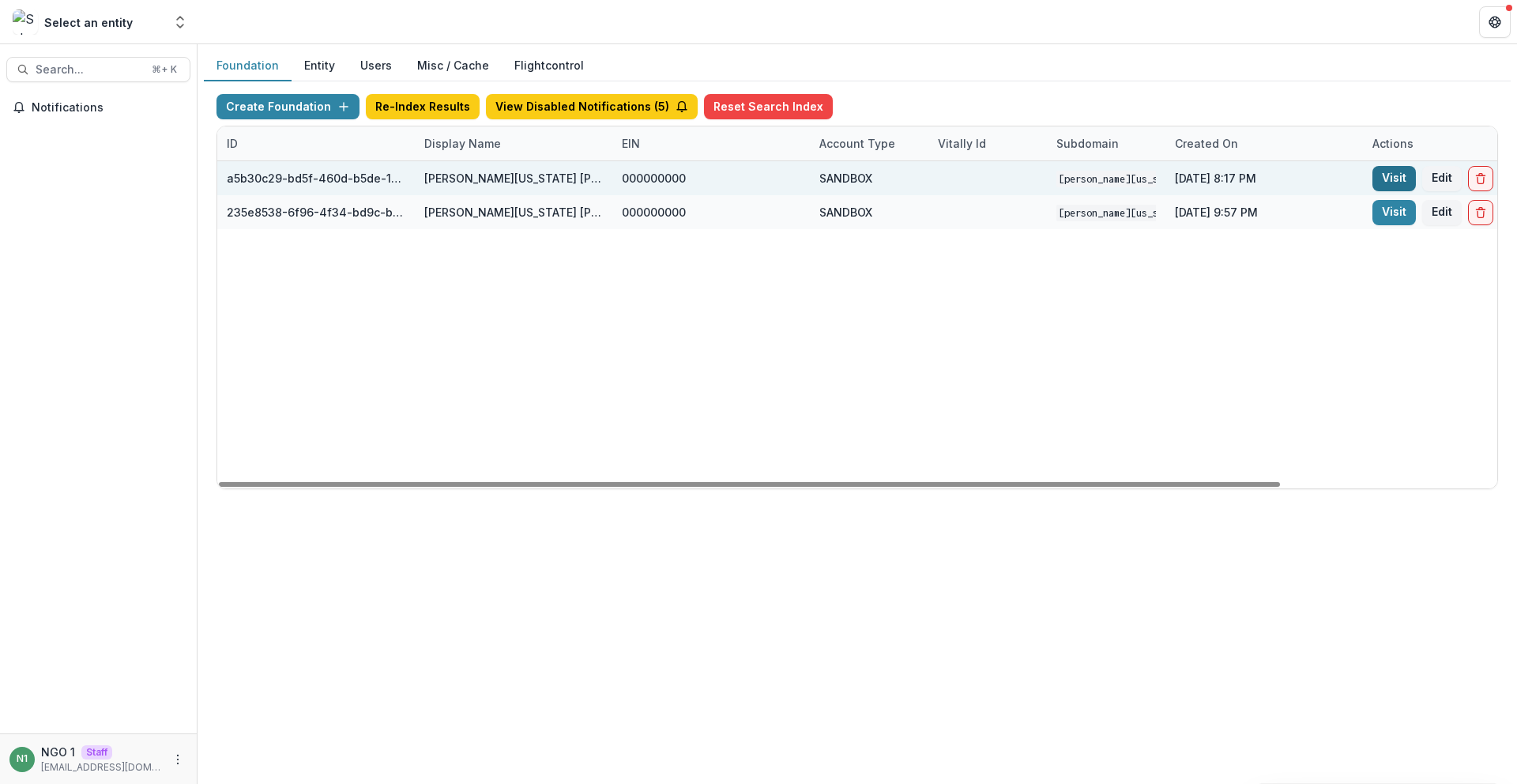
click at [1381, 176] on link "Visit" at bounding box center [1394, 179] width 43 height 26
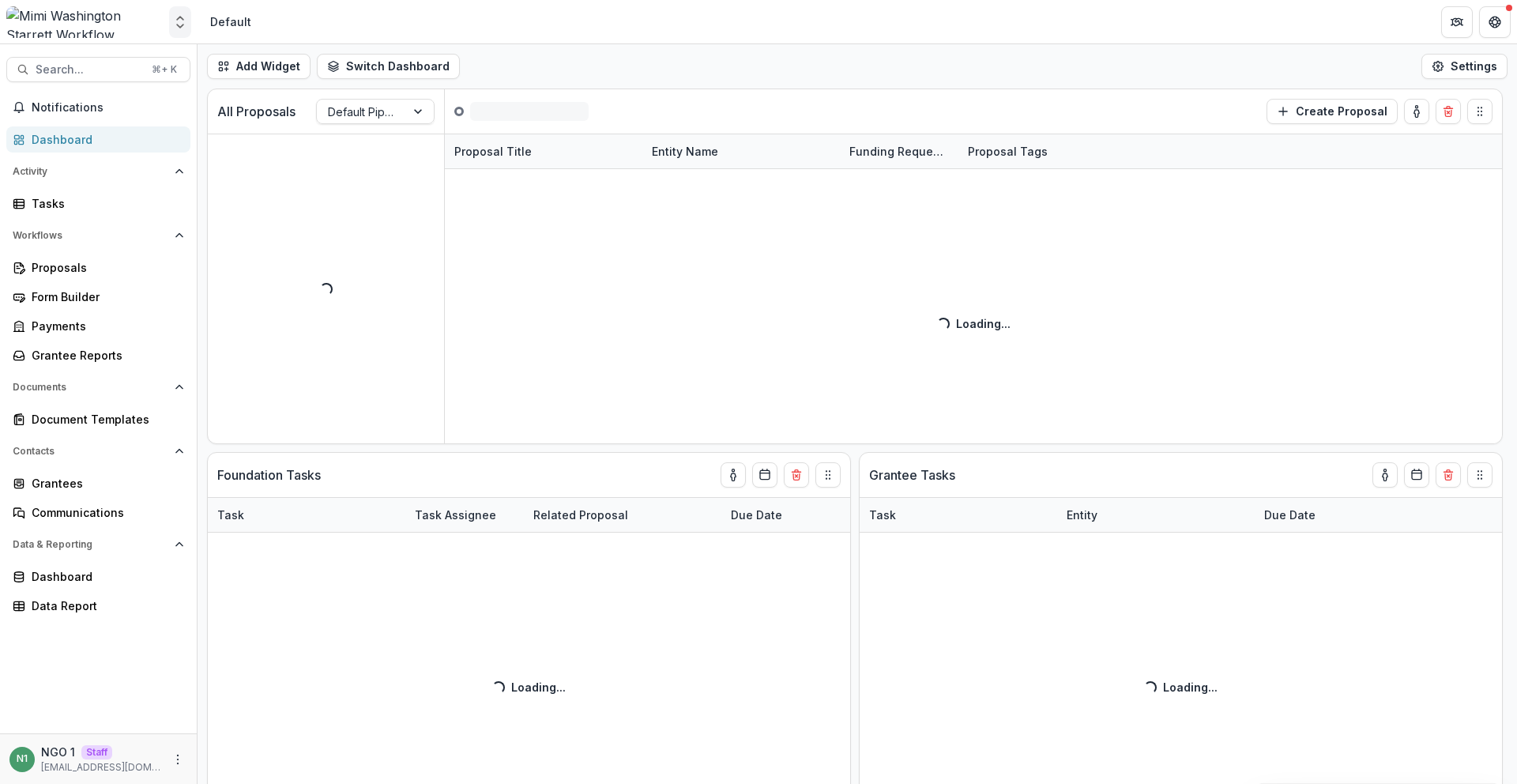
click at [173, 28] on icon "Open entity switcher" at bounding box center [180, 22] width 16 height 16
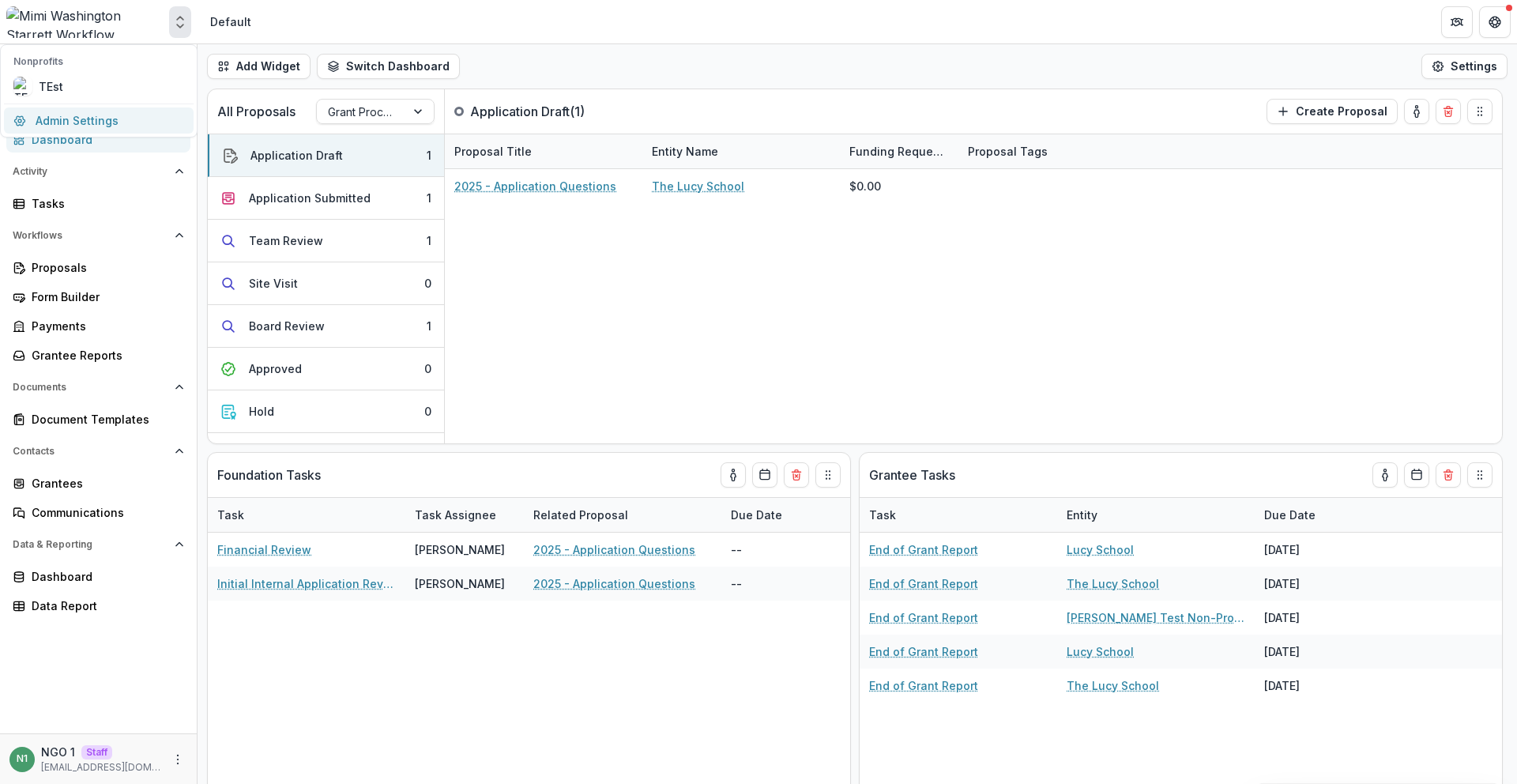
click at [139, 121] on link "Admin Settings" at bounding box center [99, 120] width 190 height 26
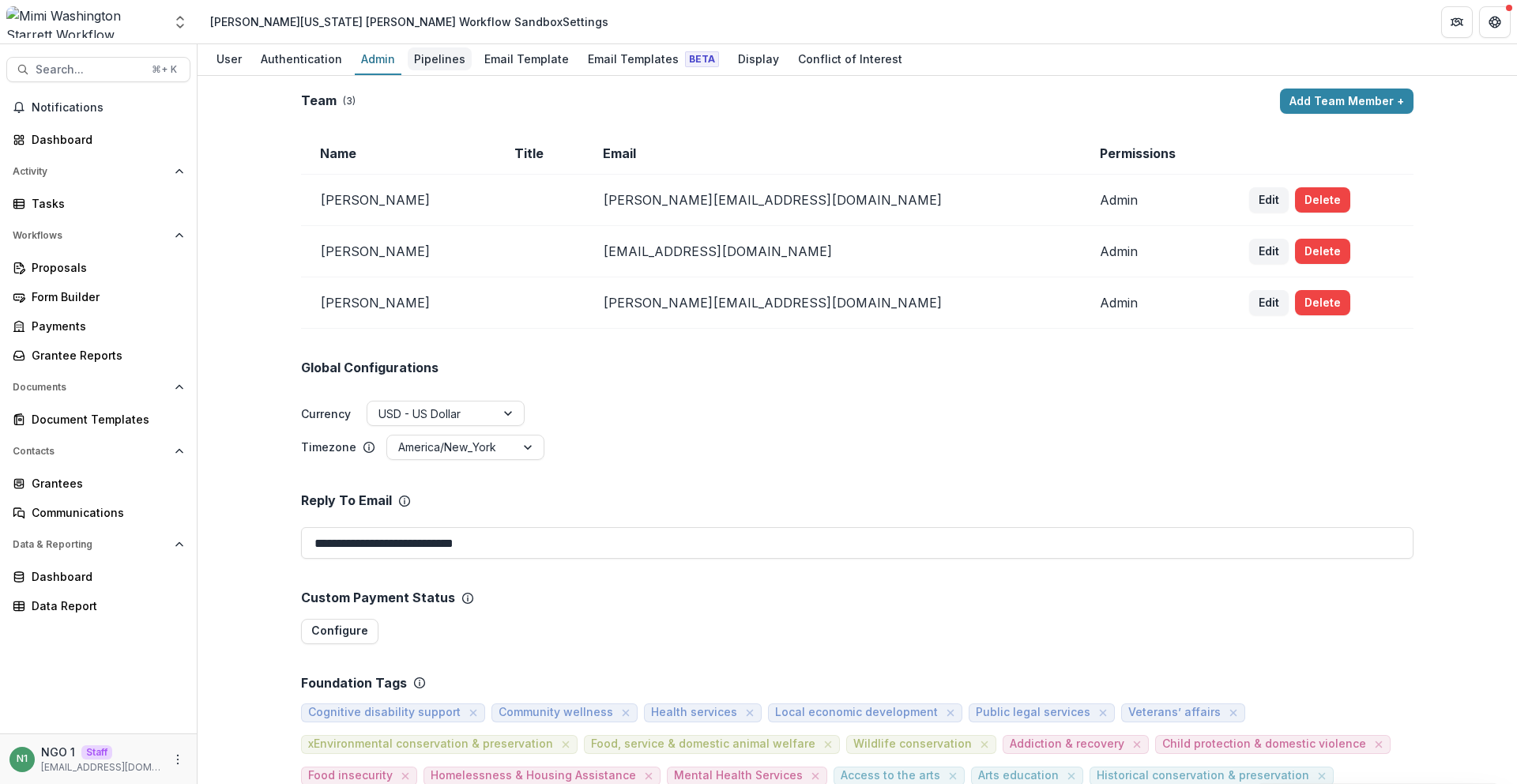
click at [437, 63] on div "Pipelines" at bounding box center [439, 59] width 64 height 23
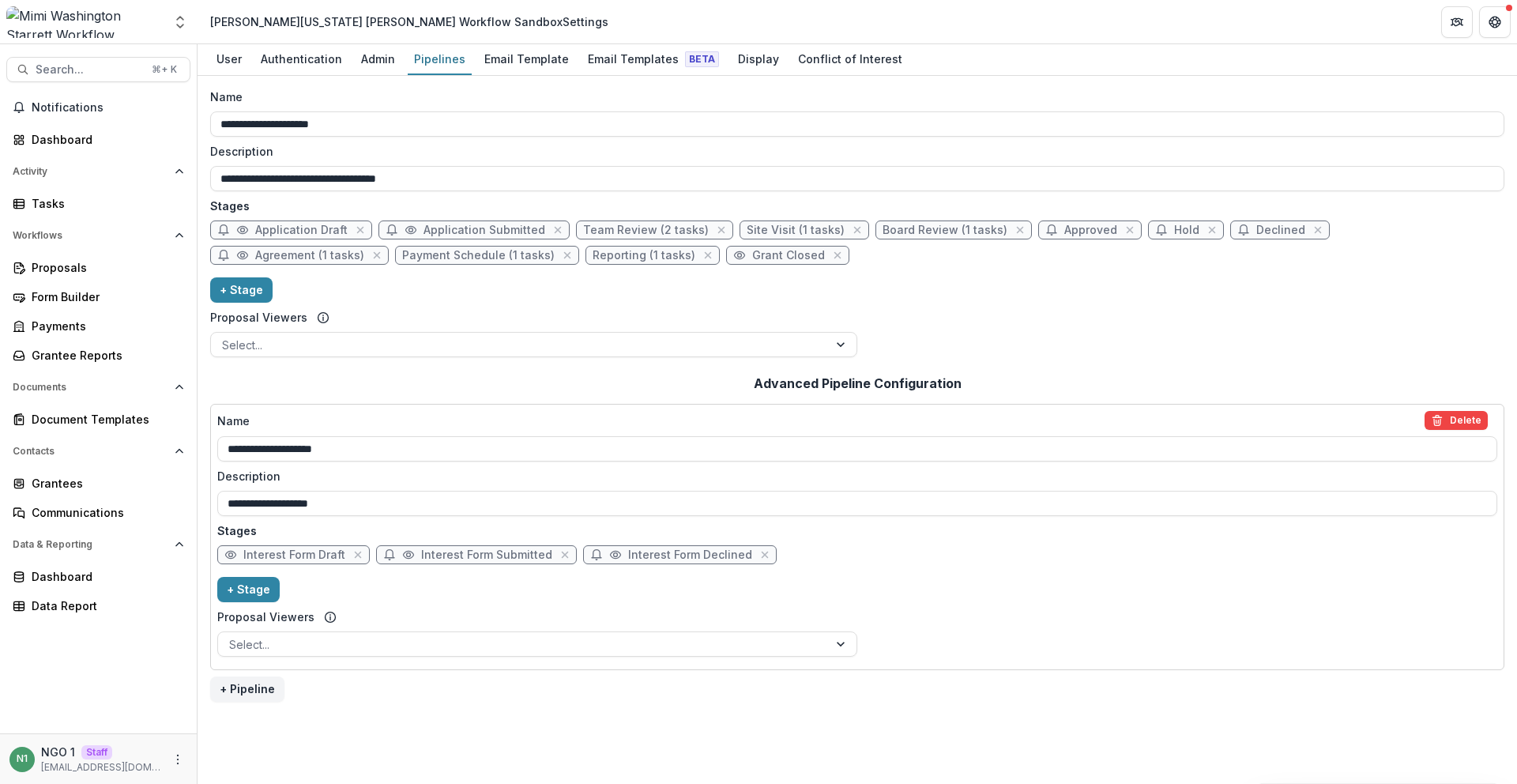
click at [669, 309] on div "Proposal Viewers" at bounding box center [533, 317] width 647 height 17
drag, startPoint x: 441, startPoint y: 13, endPoint x: 206, endPoint y: 17, distance: 235.0
click at [206, 17] on header "Mimi Washington Starrett Workflow Sandbox Settings" at bounding box center [857, 21] width 1320 height 43
click at [518, 16] on header "Mimi Washington Starrett Workflow Sandbox Settings" at bounding box center [857, 21] width 1320 height 43
click at [69, 204] on div "Tasks" at bounding box center [105, 203] width 146 height 17
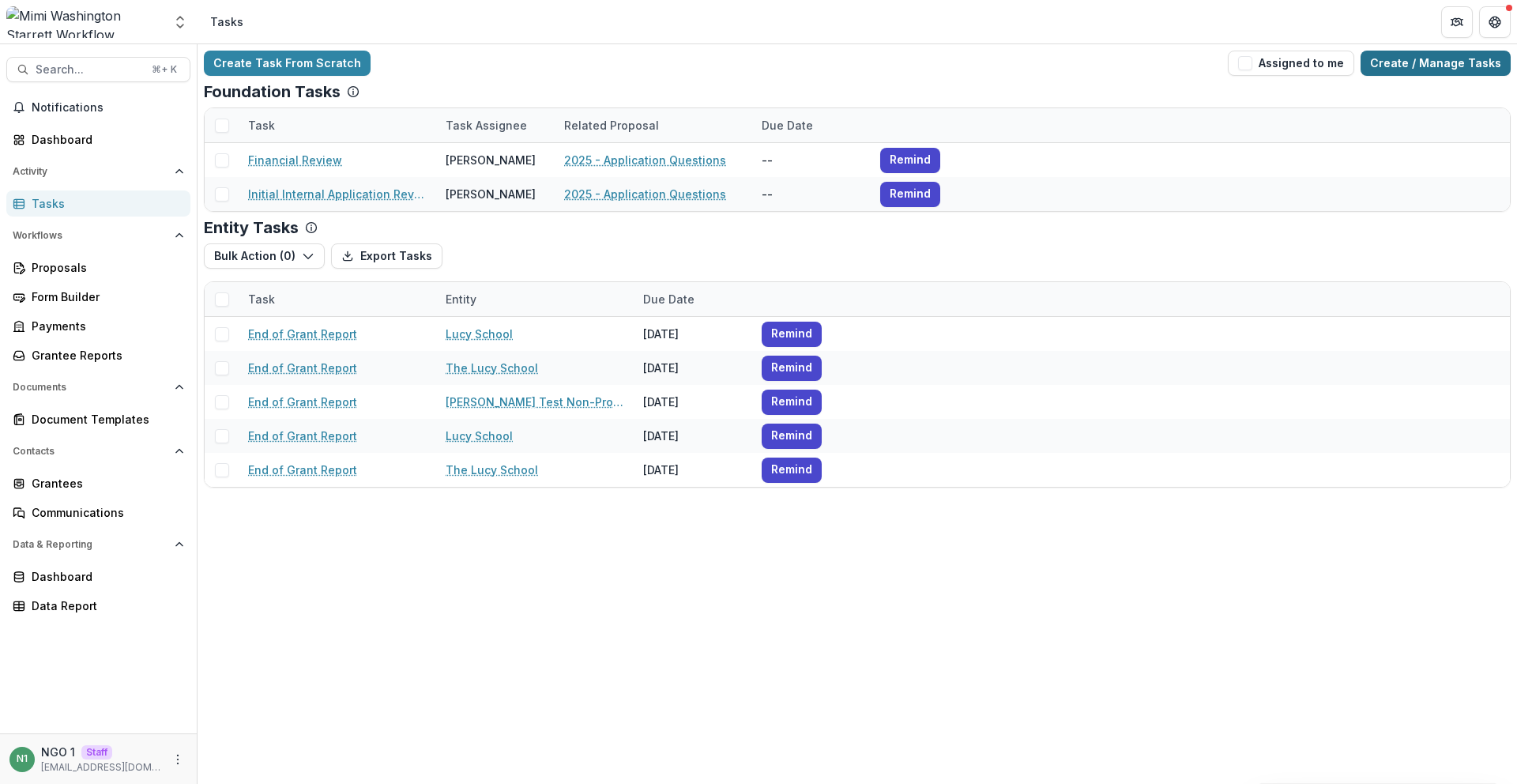
click at [1386, 63] on link "Create / Manage Tasks" at bounding box center [1435, 63] width 151 height 26
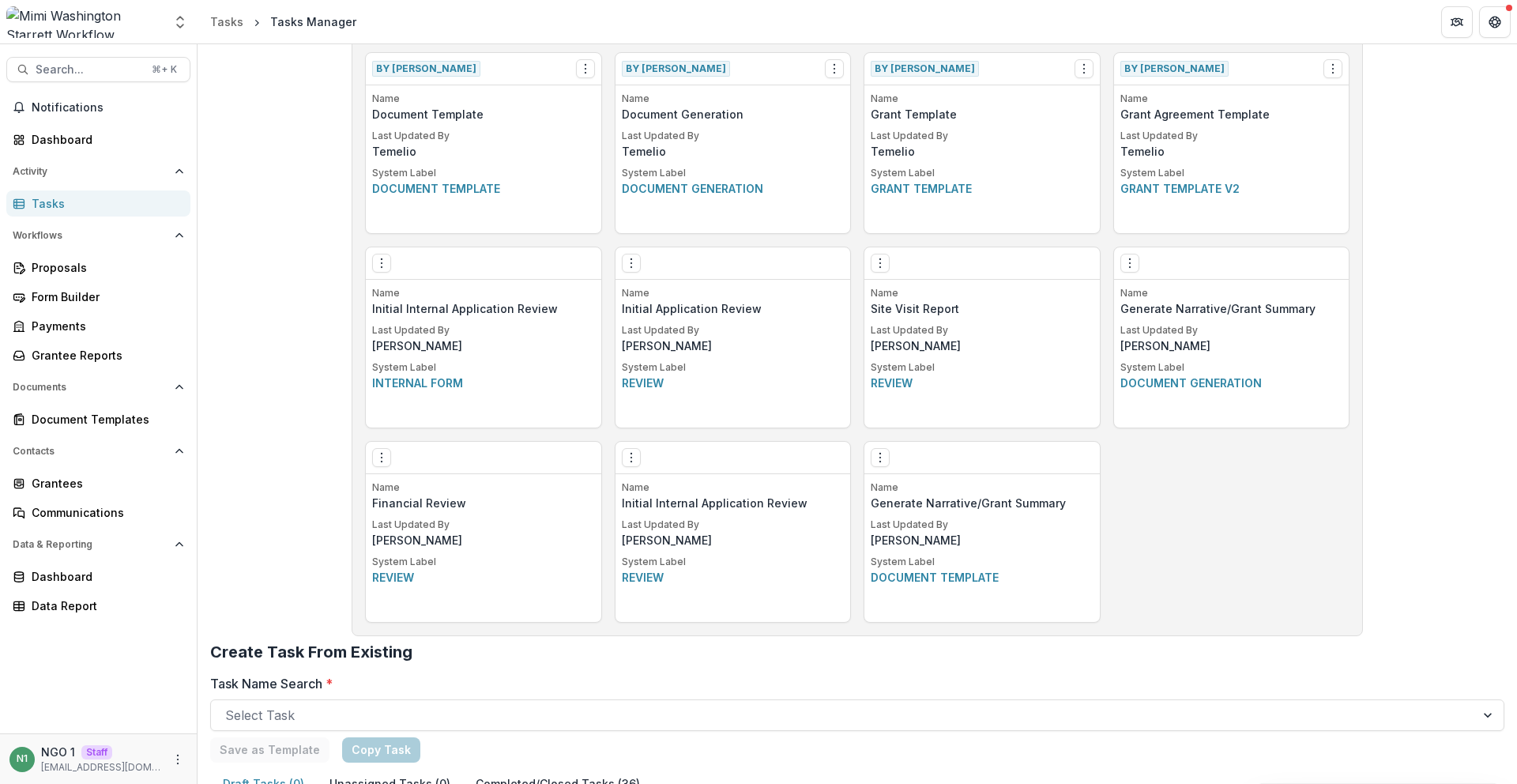
scroll to position [617, 0]
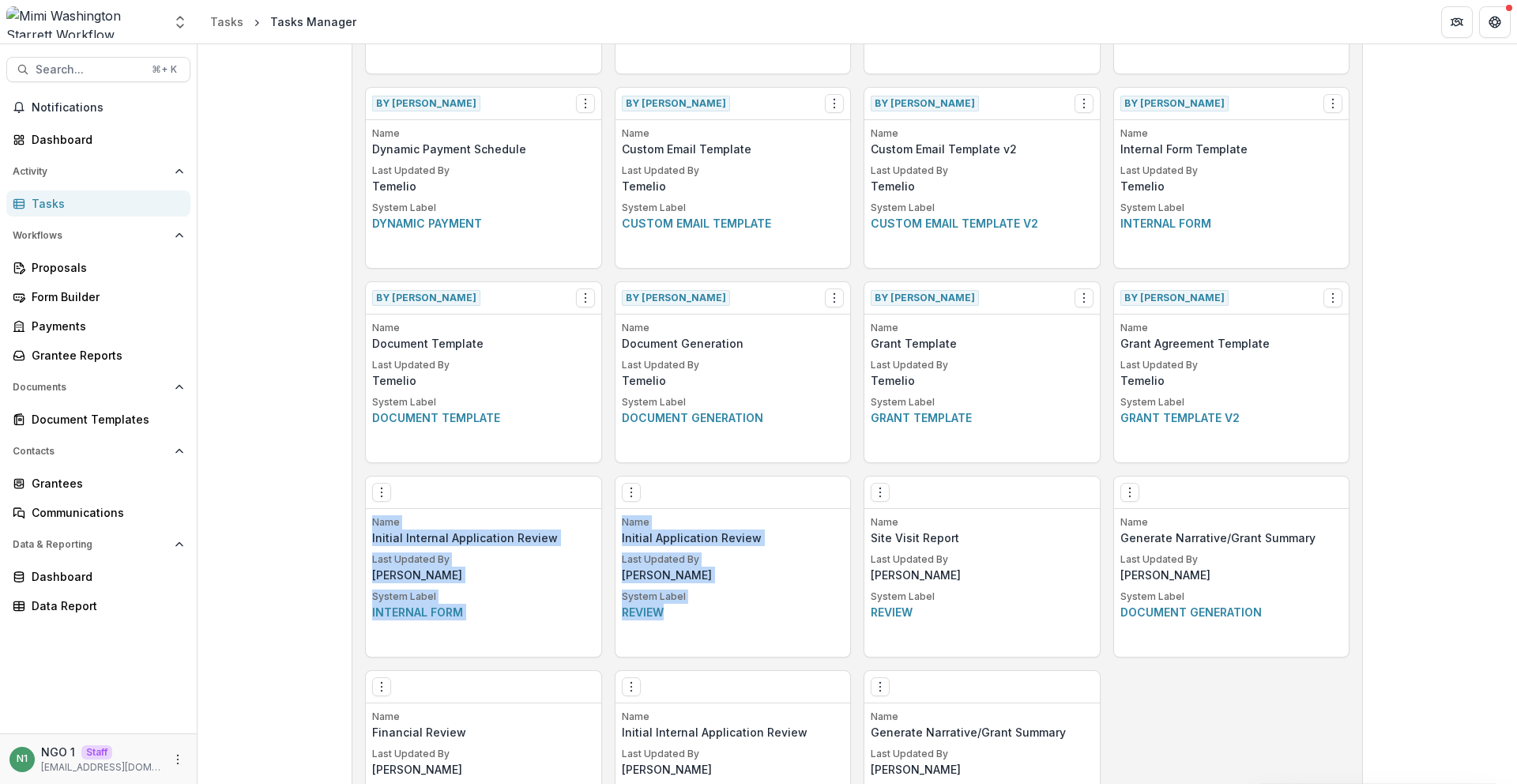
drag, startPoint x: 372, startPoint y: 527, endPoint x: 724, endPoint y: 482, distance: 354.9
click at [776, 639] on div "Create Task Template By Temelio View Make a Copy Create Task From Template Name…" at bounding box center [857, 177] width 985 height 1348
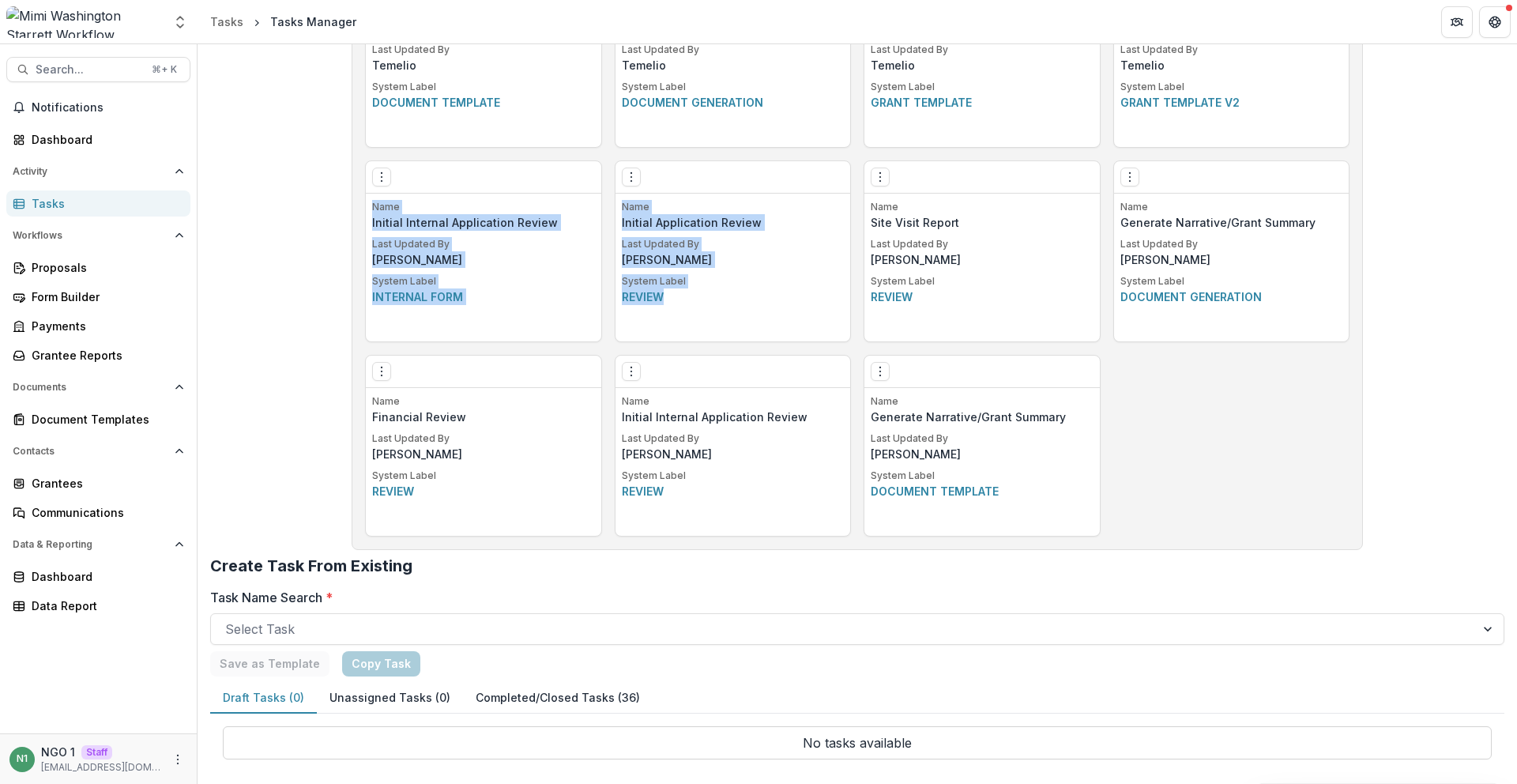
scroll to position [933, 0]
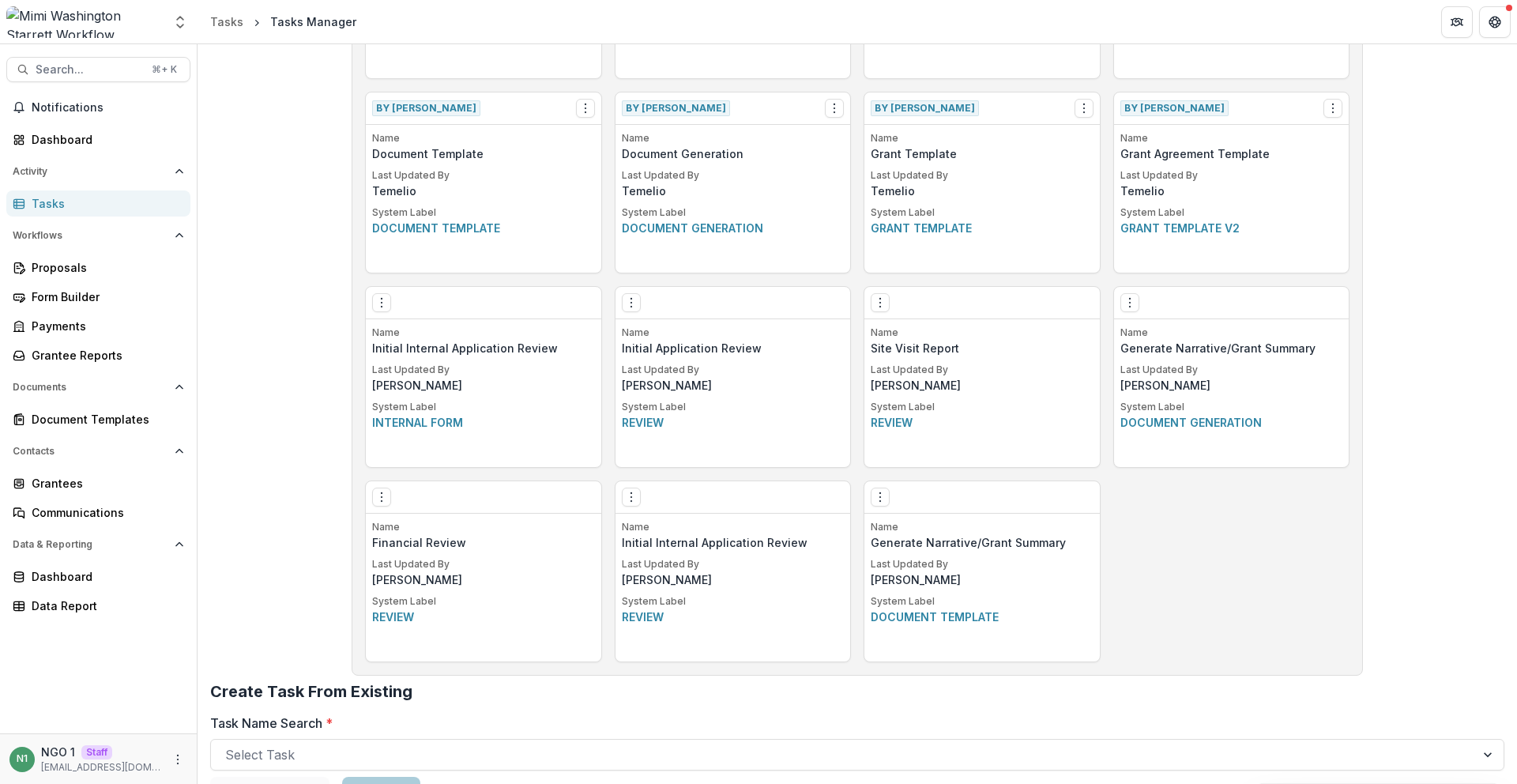
scroll to position [0, 0]
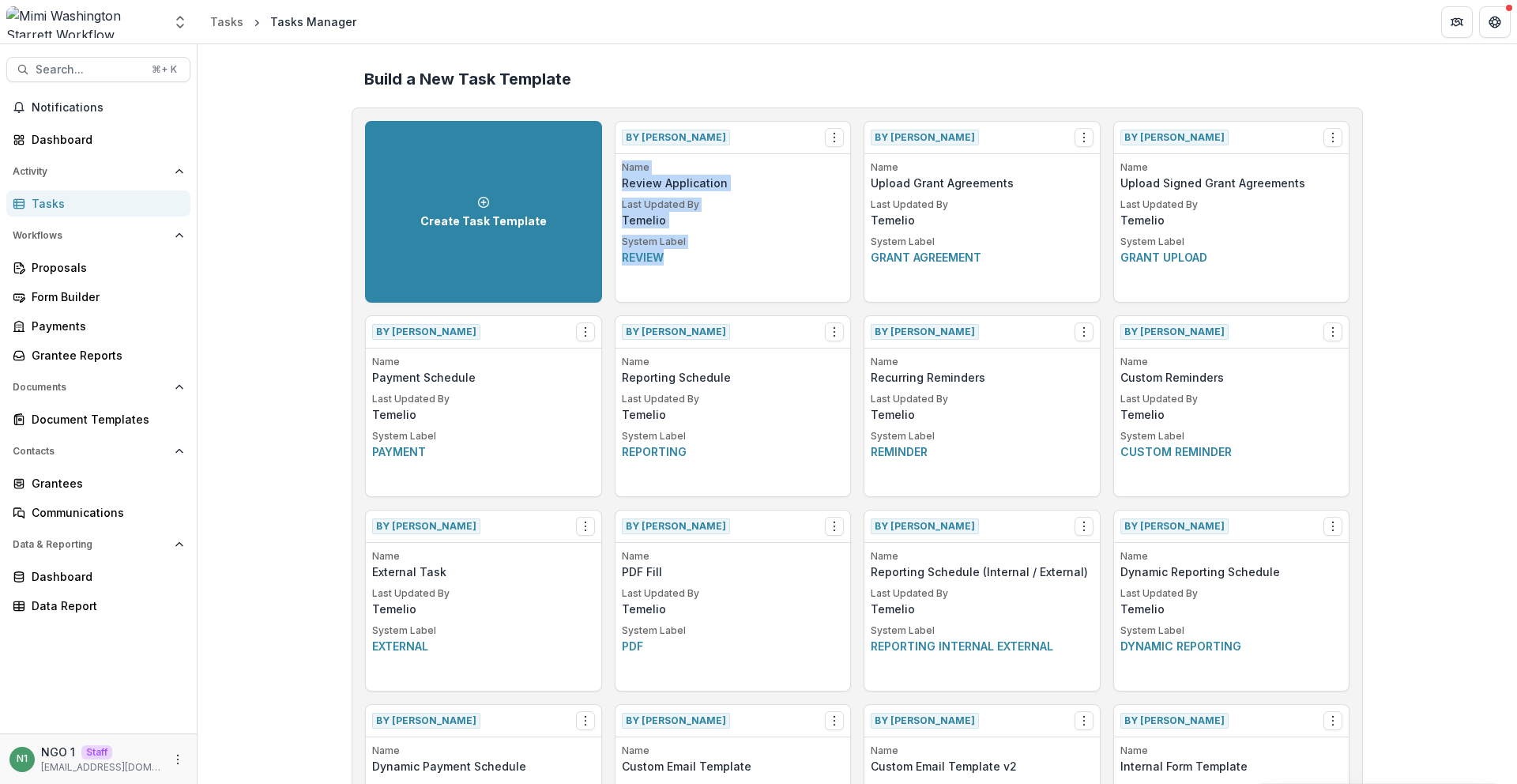
drag, startPoint x: 620, startPoint y: 162, endPoint x: 710, endPoint y: 266, distance: 137.5
click at [710, 266] on div "Name Review Application Last Updated By Temelio System Label Review" at bounding box center [733, 231] width 236 height 141
click at [710, 265] on div "Name Review Application Last Updated By Temelio System Label Review" at bounding box center [733, 231] width 236 height 141
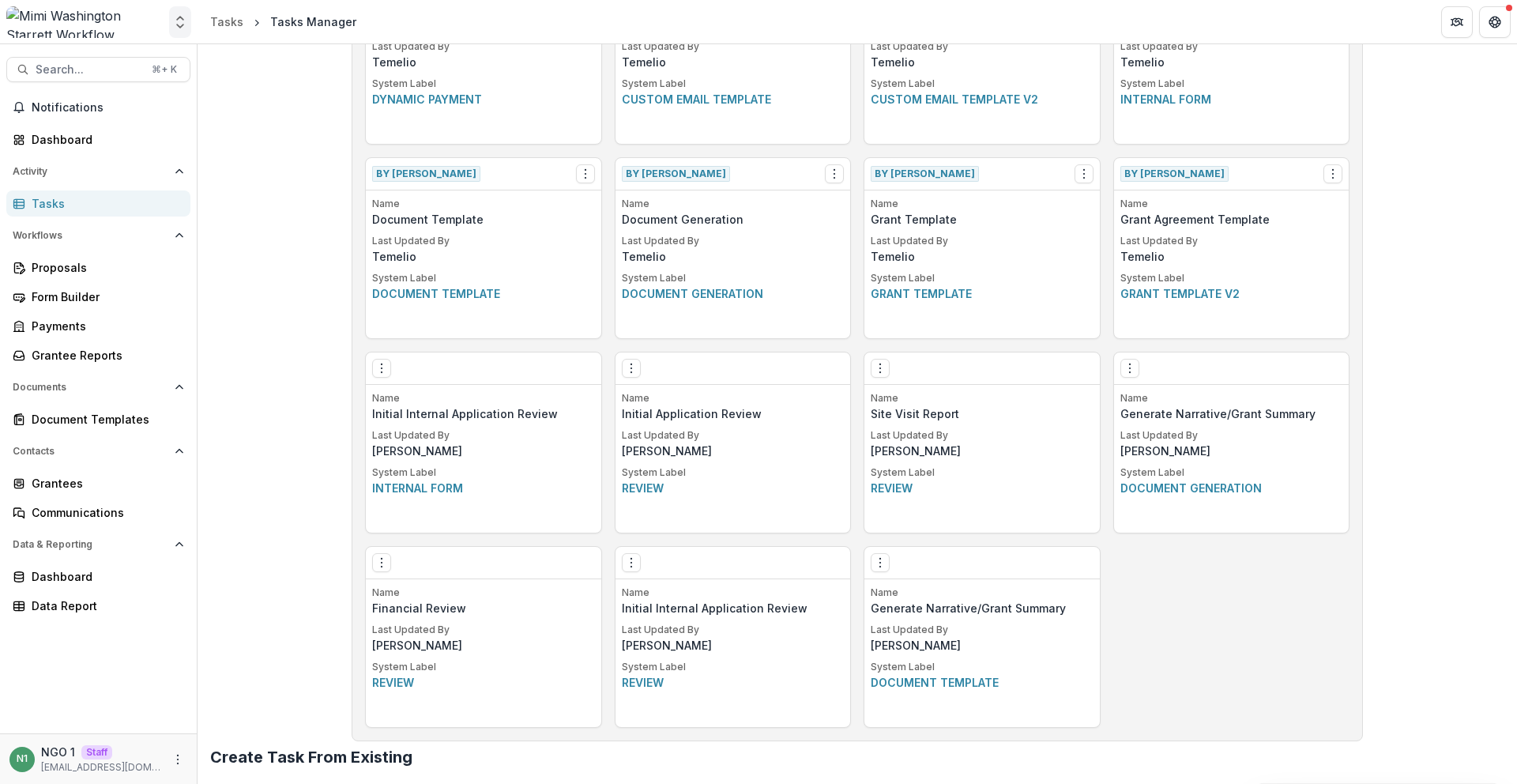
click at [179, 23] on icon "Open entity switcher" at bounding box center [180, 22] width 16 height 16
click at [145, 116] on link "Admin Settings" at bounding box center [99, 120] width 190 height 26
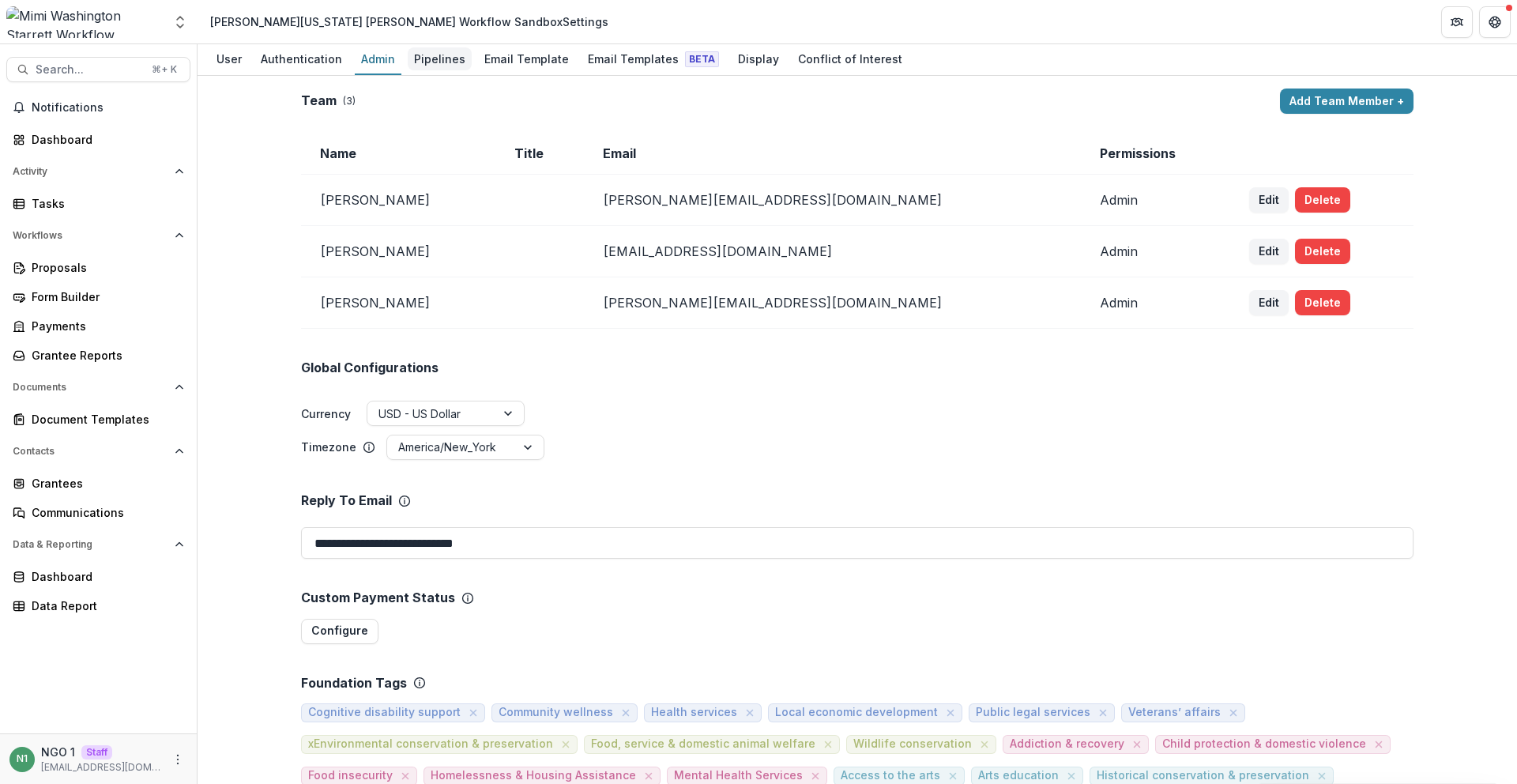
click at [407, 53] on div "Pipelines" at bounding box center [439, 59] width 64 height 23
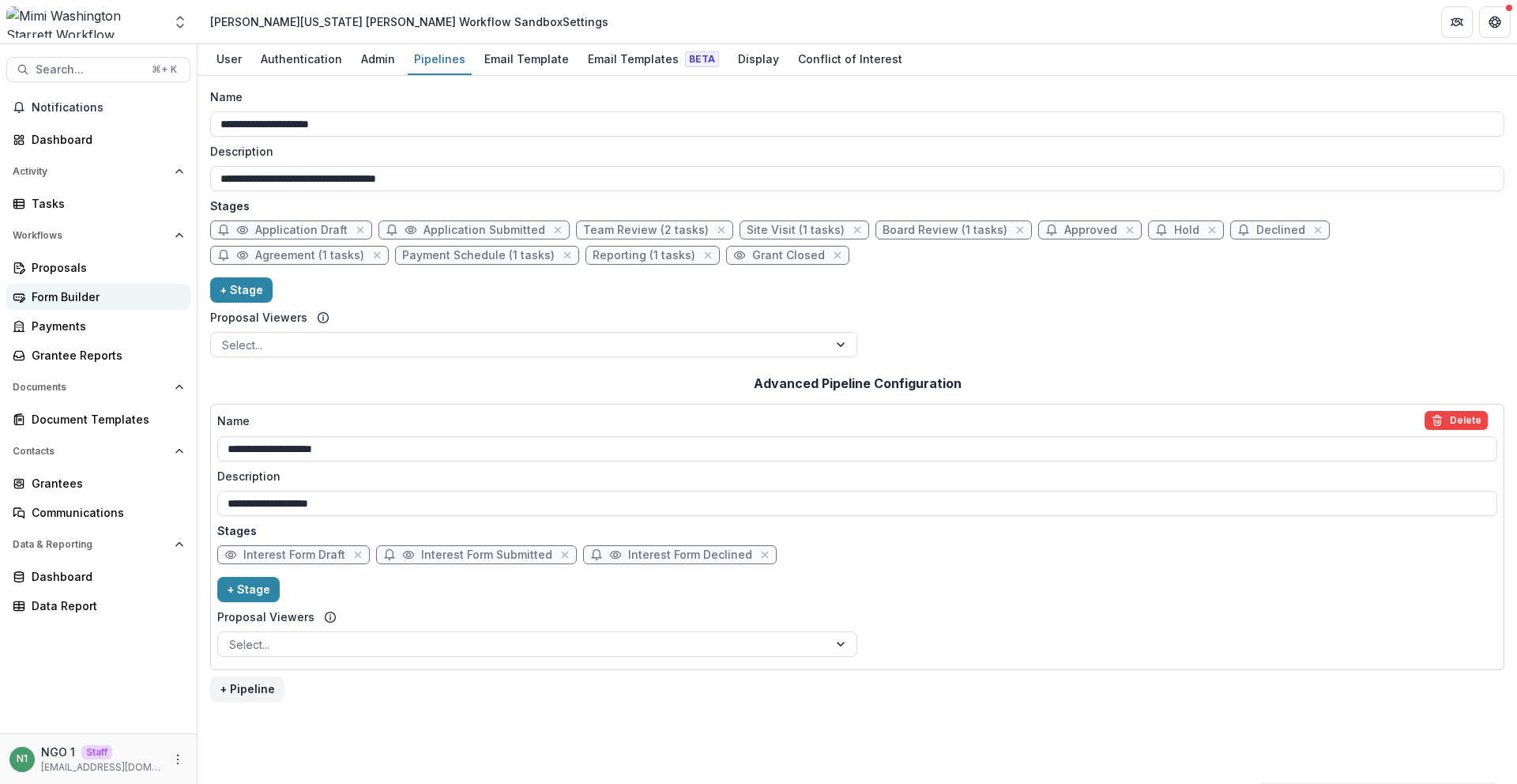
click at [94, 304] on div "Form Builder" at bounding box center [105, 297] width 146 height 17
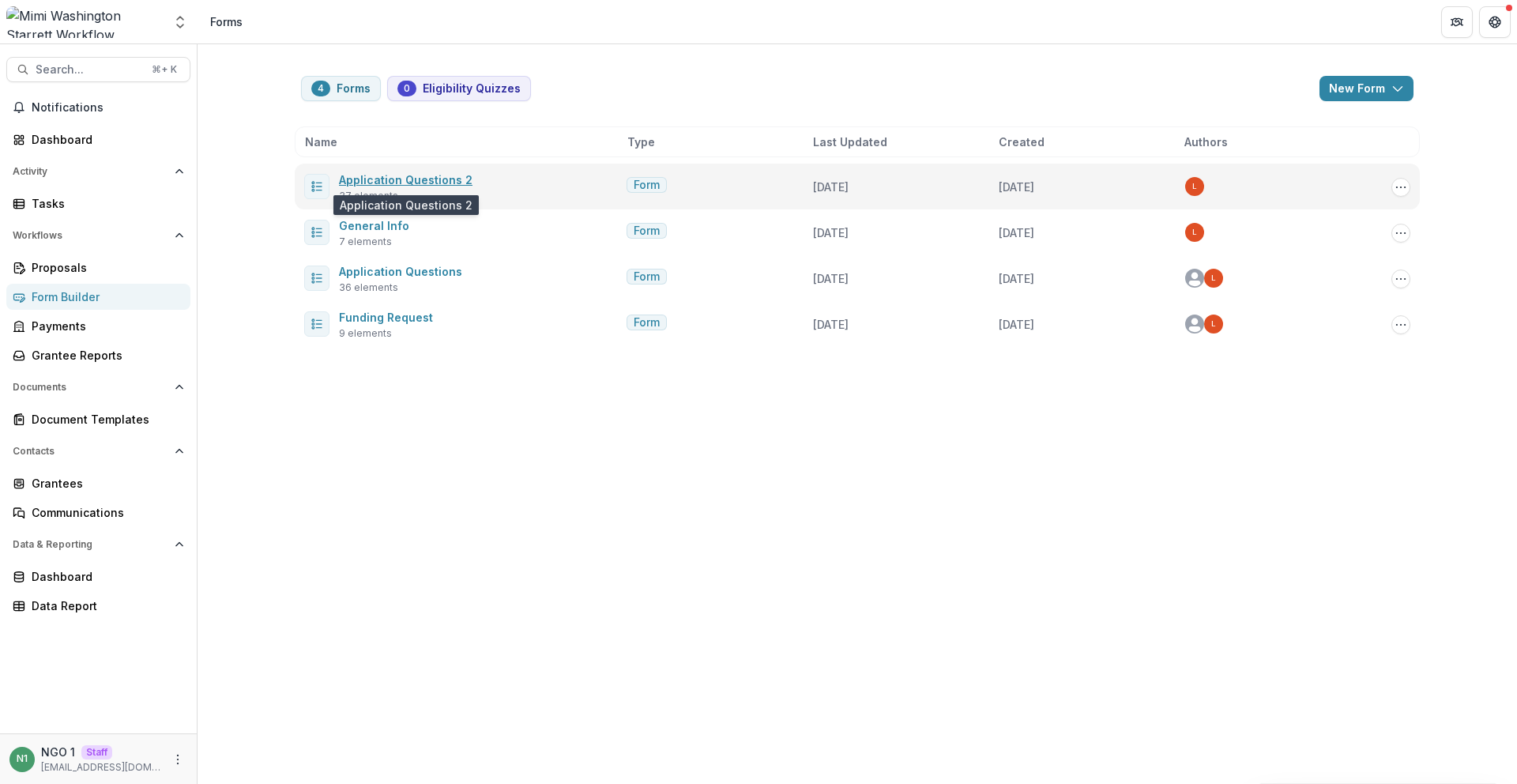
click at [409, 179] on link "Application Questions 2" at bounding box center [406, 179] width 134 height 14
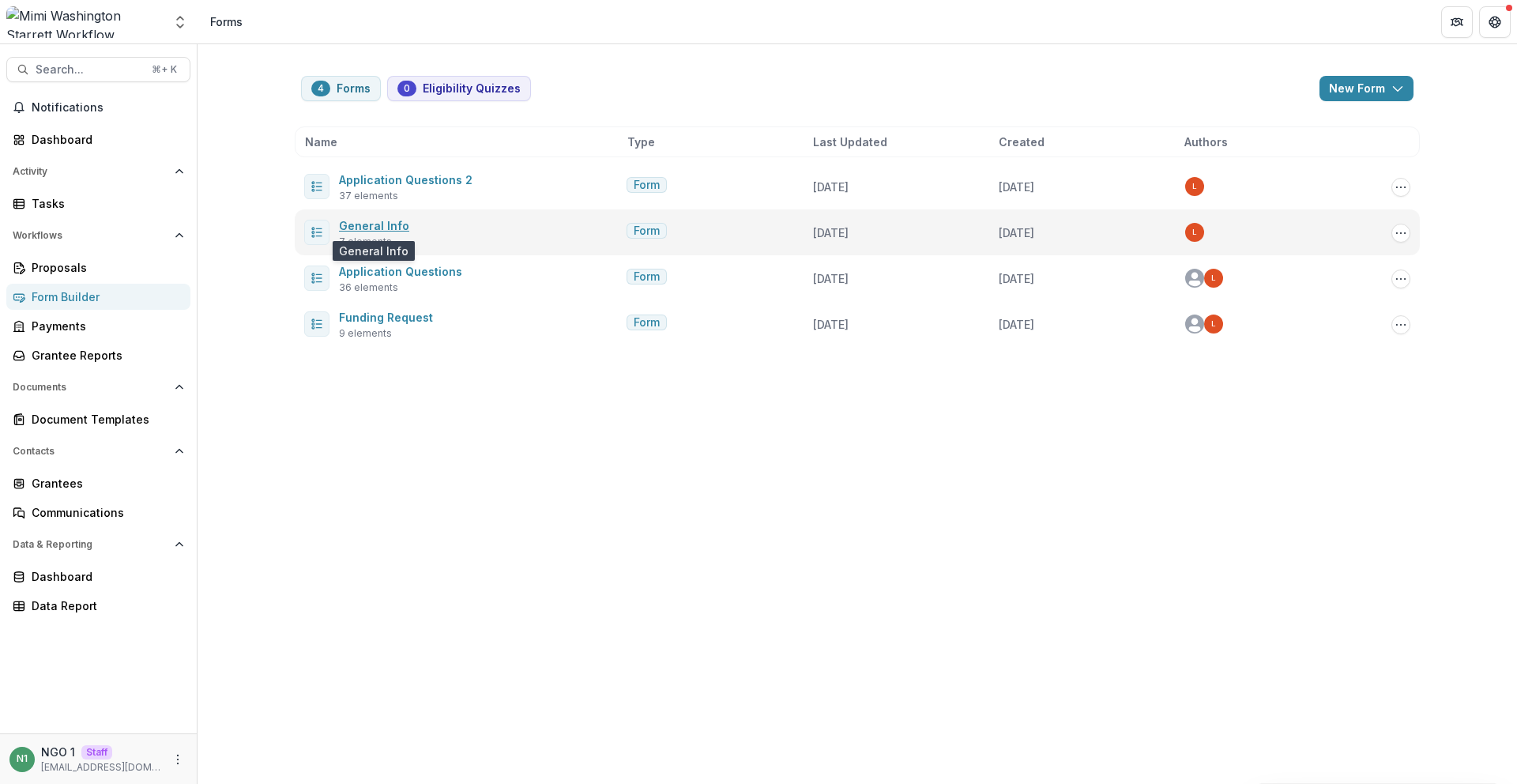
click at [379, 230] on link "General Info" at bounding box center [374, 225] width 71 height 14
drag, startPoint x: 426, startPoint y: 225, endPoint x: 326, endPoint y: 230, distance: 100.1
click at [326, 230] on div "General Info 7 elements" at bounding box center [463, 232] width 316 height 33
drag, startPoint x: 414, startPoint y: 228, endPoint x: 423, endPoint y: 225, distance: 9.5
click at [414, 228] on div "General Info 7 elements" at bounding box center [463, 232] width 316 height 33
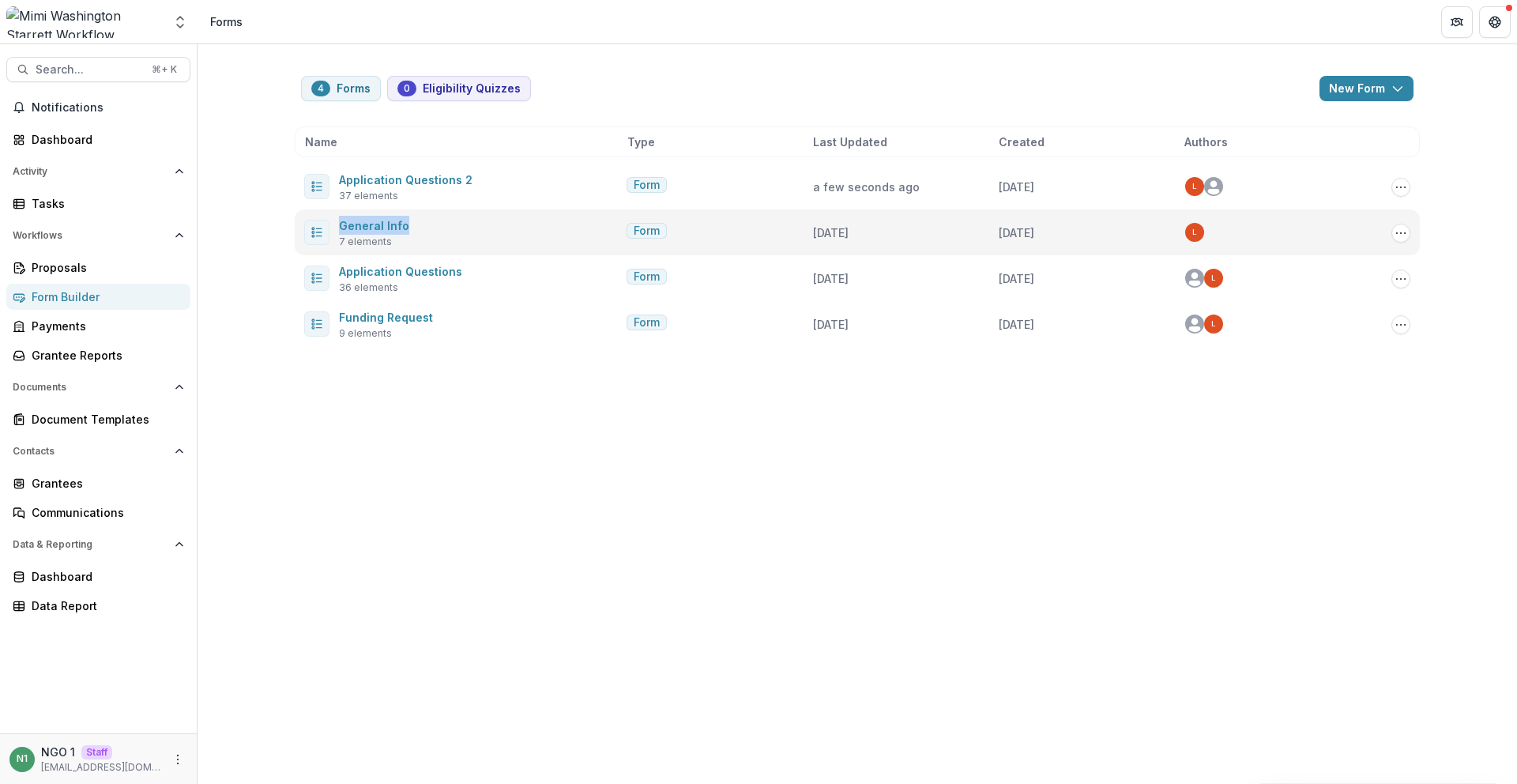
drag, startPoint x: 410, startPoint y: 228, endPoint x: 335, endPoint y: 228, distance: 75.0
click at [335, 228] on div "General Info 7 elements" at bounding box center [463, 232] width 316 height 33
click at [472, 226] on div "General Info 7 elements" at bounding box center [463, 232] width 316 height 33
drag, startPoint x: 460, startPoint y: 227, endPoint x: 329, endPoint y: 228, distance: 131.0
click at [329, 228] on div "General Info 7 elements" at bounding box center [463, 232] width 316 height 33
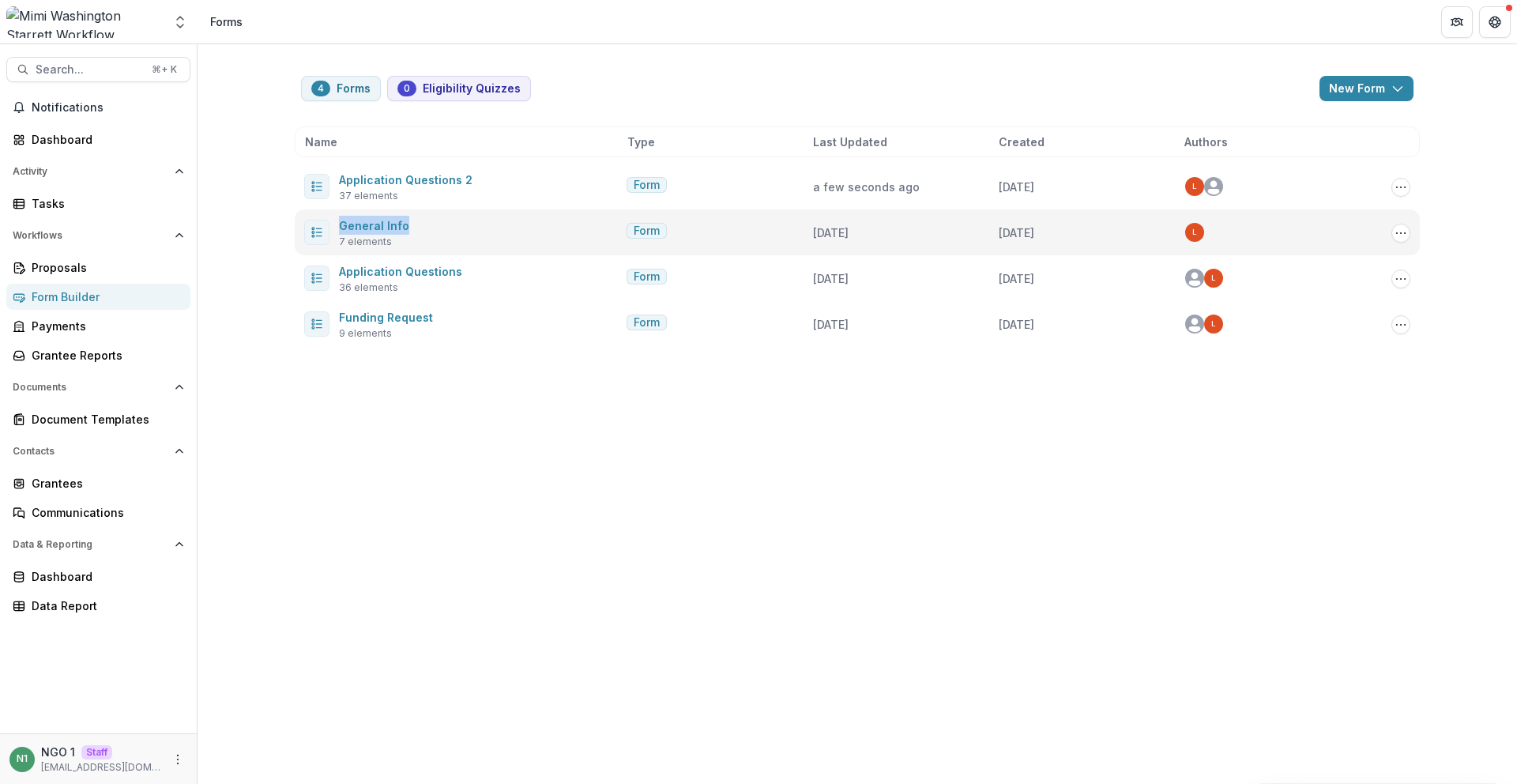
click at [477, 221] on div "General Info 7 elements" at bounding box center [463, 232] width 316 height 33
drag, startPoint x: 374, startPoint y: 237, endPoint x: 373, endPoint y: 245, distance: 8.1
click at [327, 240] on div "General Info 7 elements" at bounding box center [463, 232] width 316 height 33
click at [479, 244] on div "General Info 7 elements" at bounding box center [463, 232] width 316 height 33
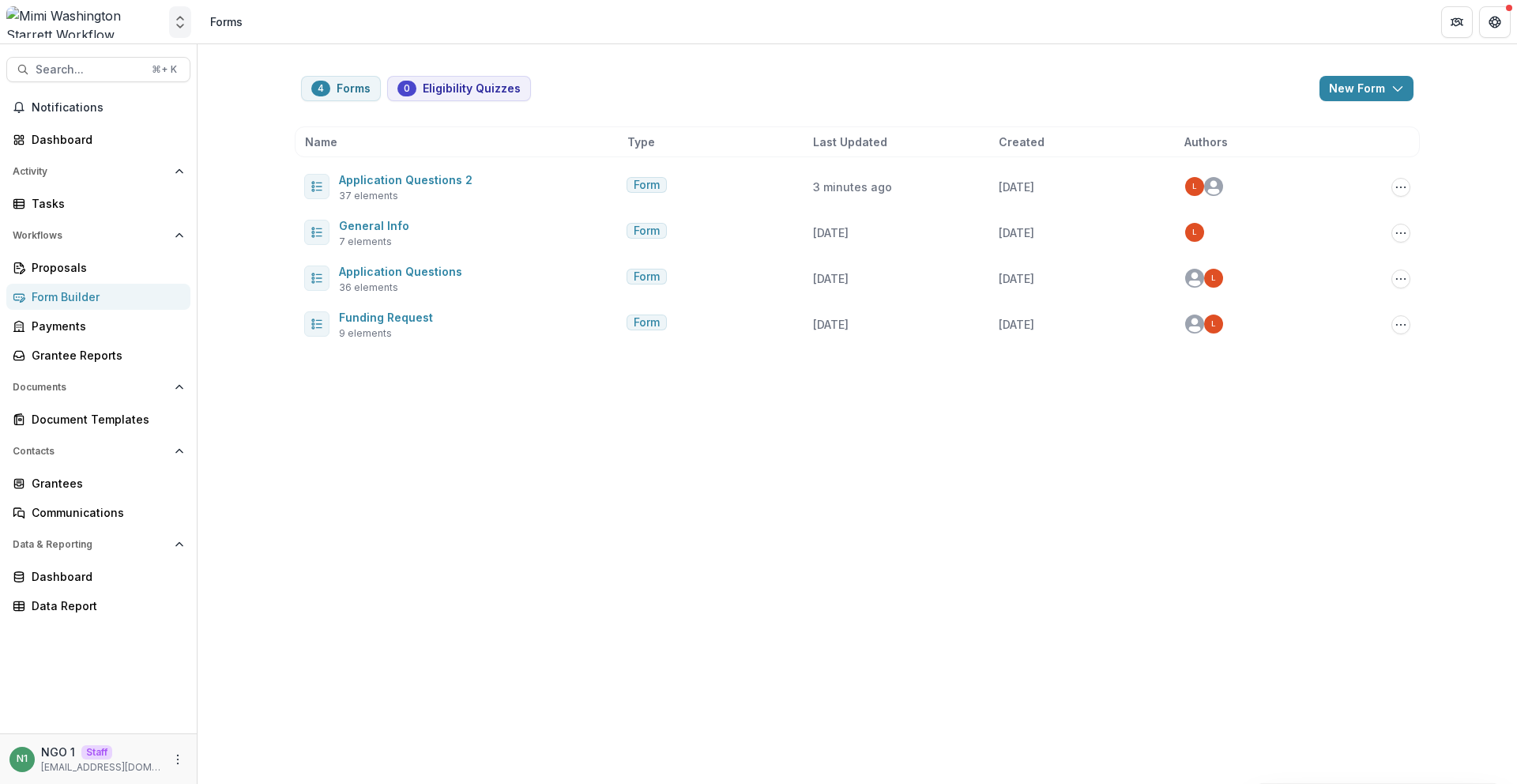
click at [173, 25] on icon "Open entity switcher" at bounding box center [180, 22] width 16 height 16
click at [136, 122] on link "Admin Settings" at bounding box center [99, 120] width 190 height 26
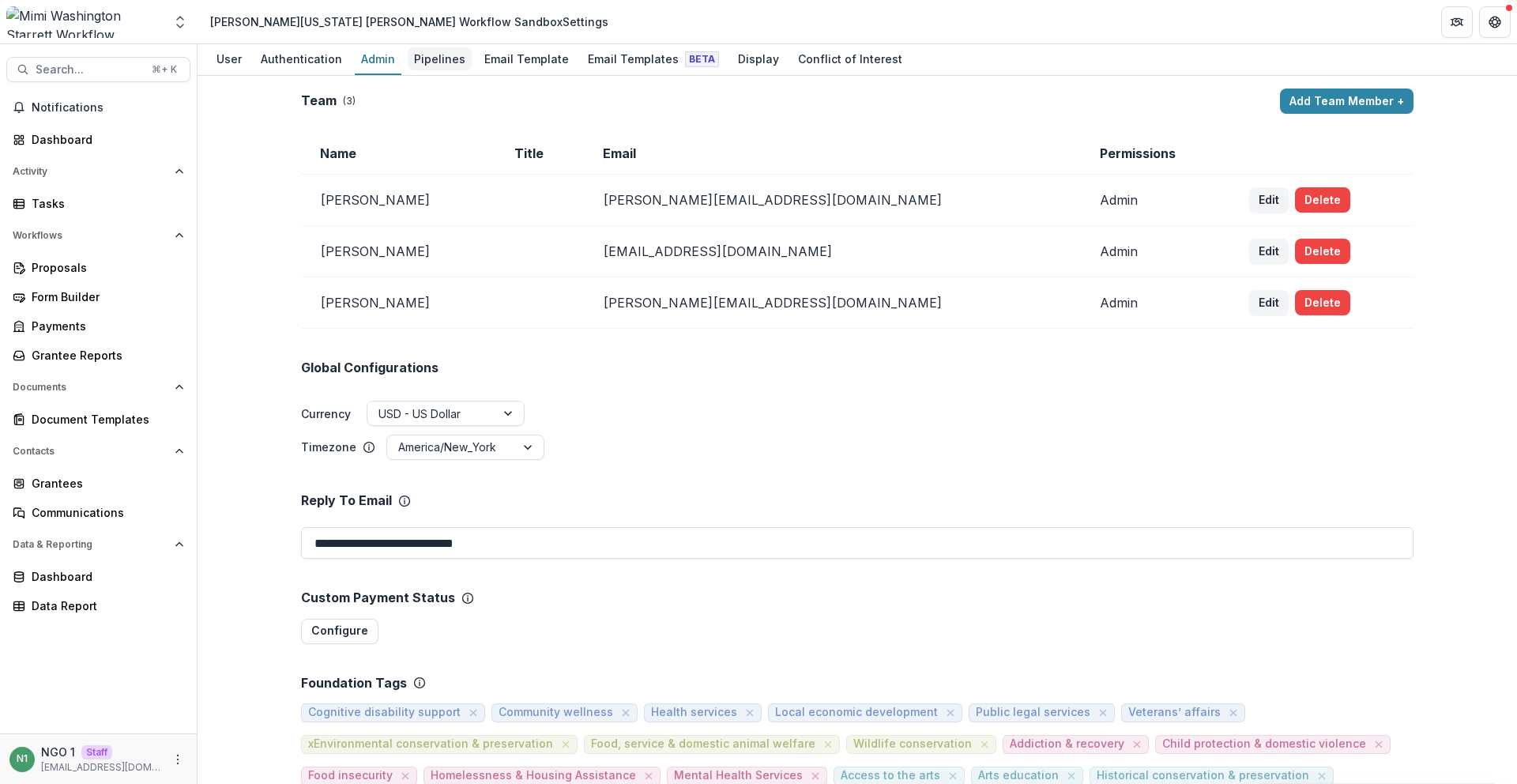
click at [423, 66] on div "Pipelines" at bounding box center [439, 59] width 64 height 23
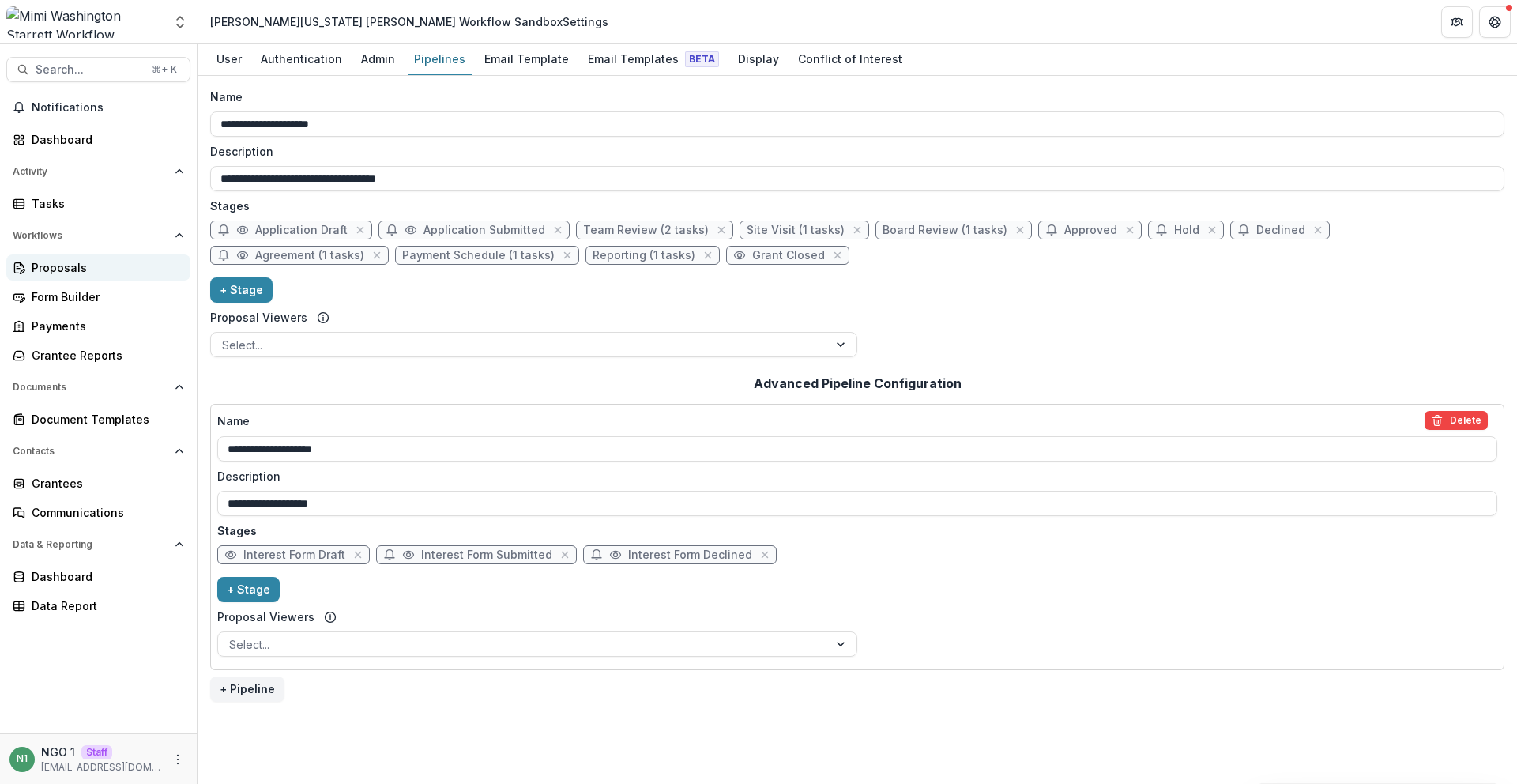
click at [94, 273] on div "Proposals" at bounding box center [105, 268] width 146 height 17
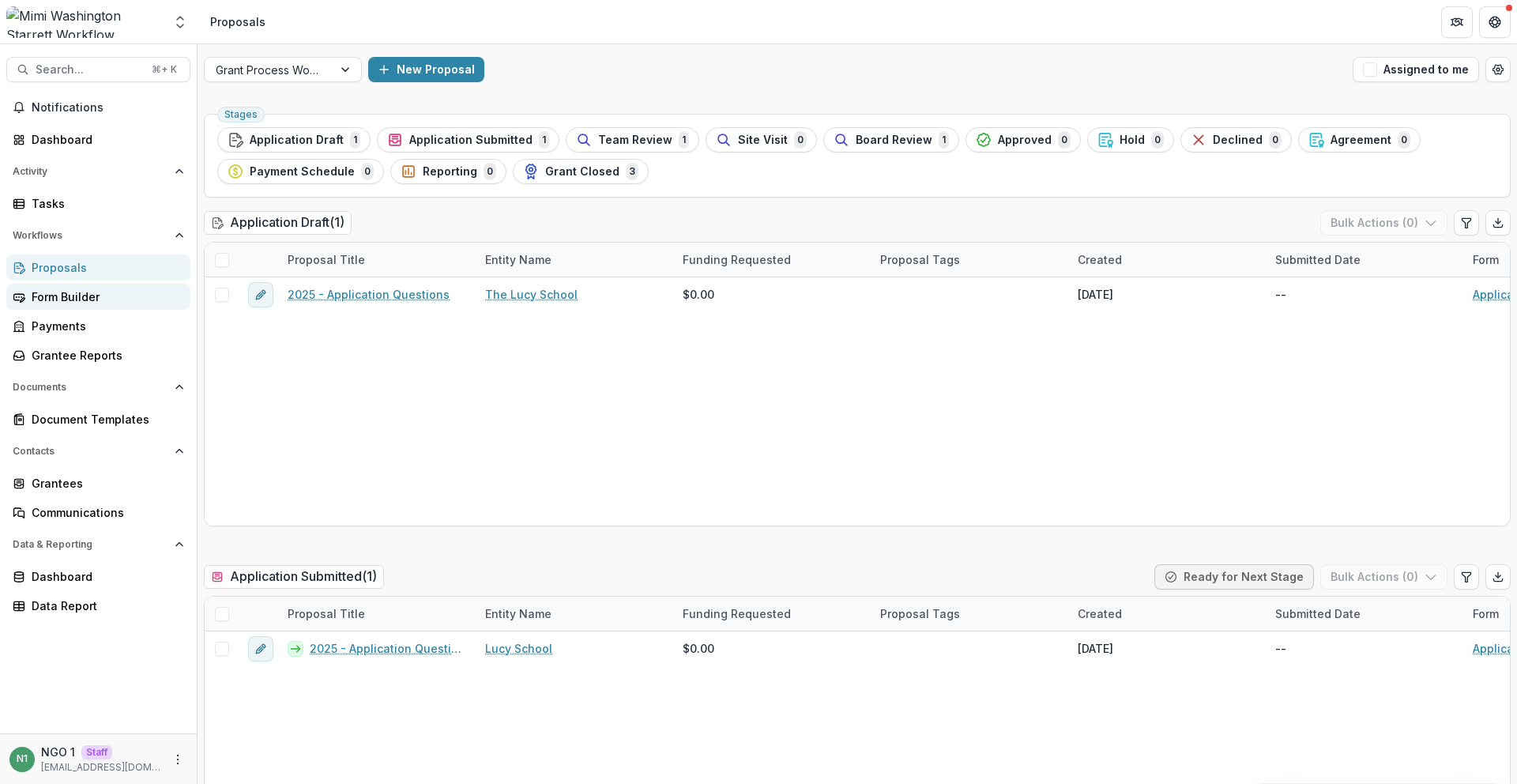
click at [140, 288] on div "Form Builder" at bounding box center [105, 297] width 146 height 17
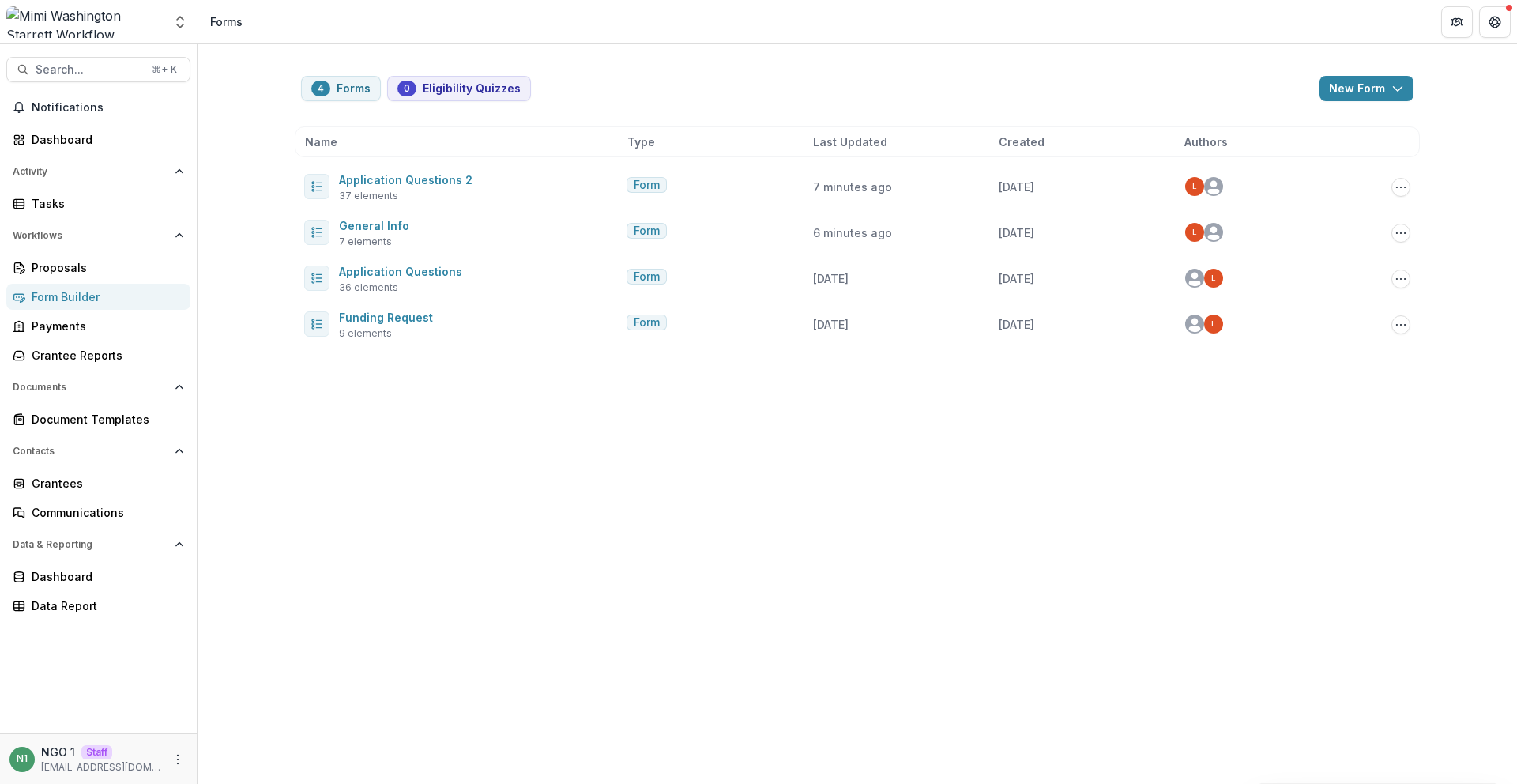
click at [194, 23] on div "Nonprofits TEst Team Settings Admin Settings" at bounding box center [99, 25] width 197 height 37
click at [187, 21] on icon "Open entity switcher" at bounding box center [180, 22] width 16 height 16
click at [157, 117] on link "Admin Settings" at bounding box center [99, 120] width 190 height 26
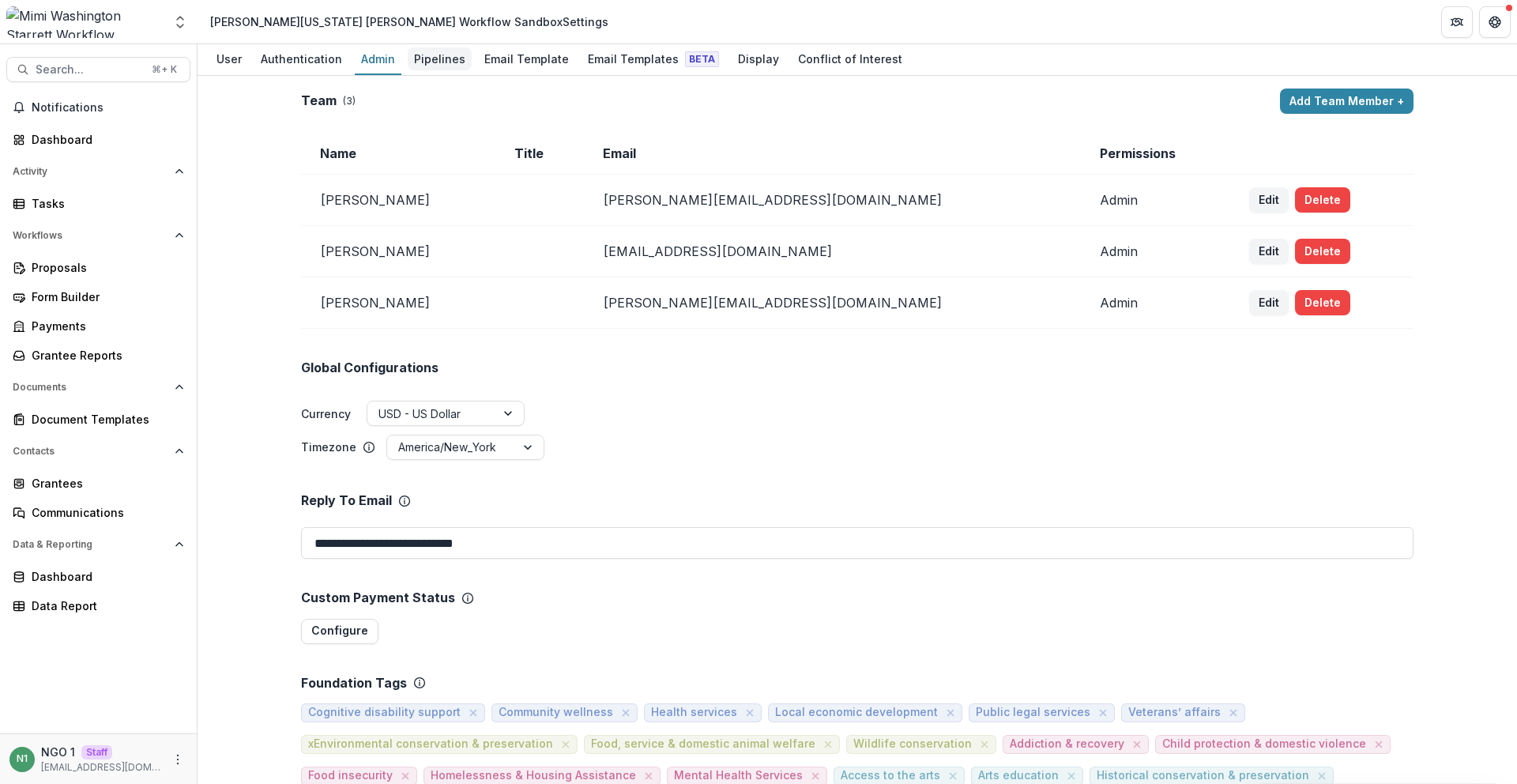
click at [428, 59] on div "Pipelines" at bounding box center [439, 59] width 64 height 23
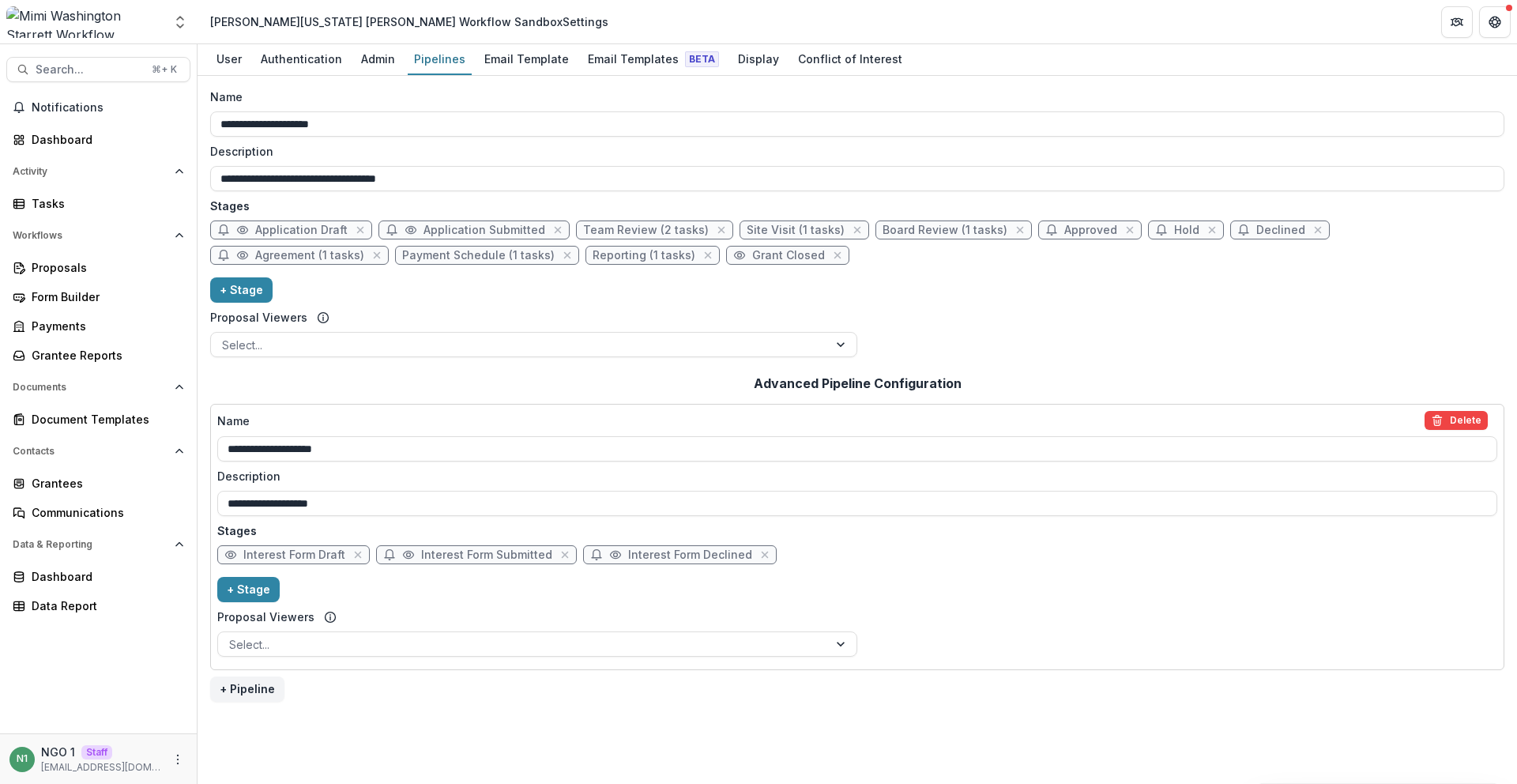
drag, startPoint x: 708, startPoint y: 257, endPoint x: 253, endPoint y: 238, distance: 455.4
click at [206, 217] on div "**********" at bounding box center [857, 429] width 1320 height 708
click at [359, 60] on div "Admin" at bounding box center [378, 59] width 47 height 23
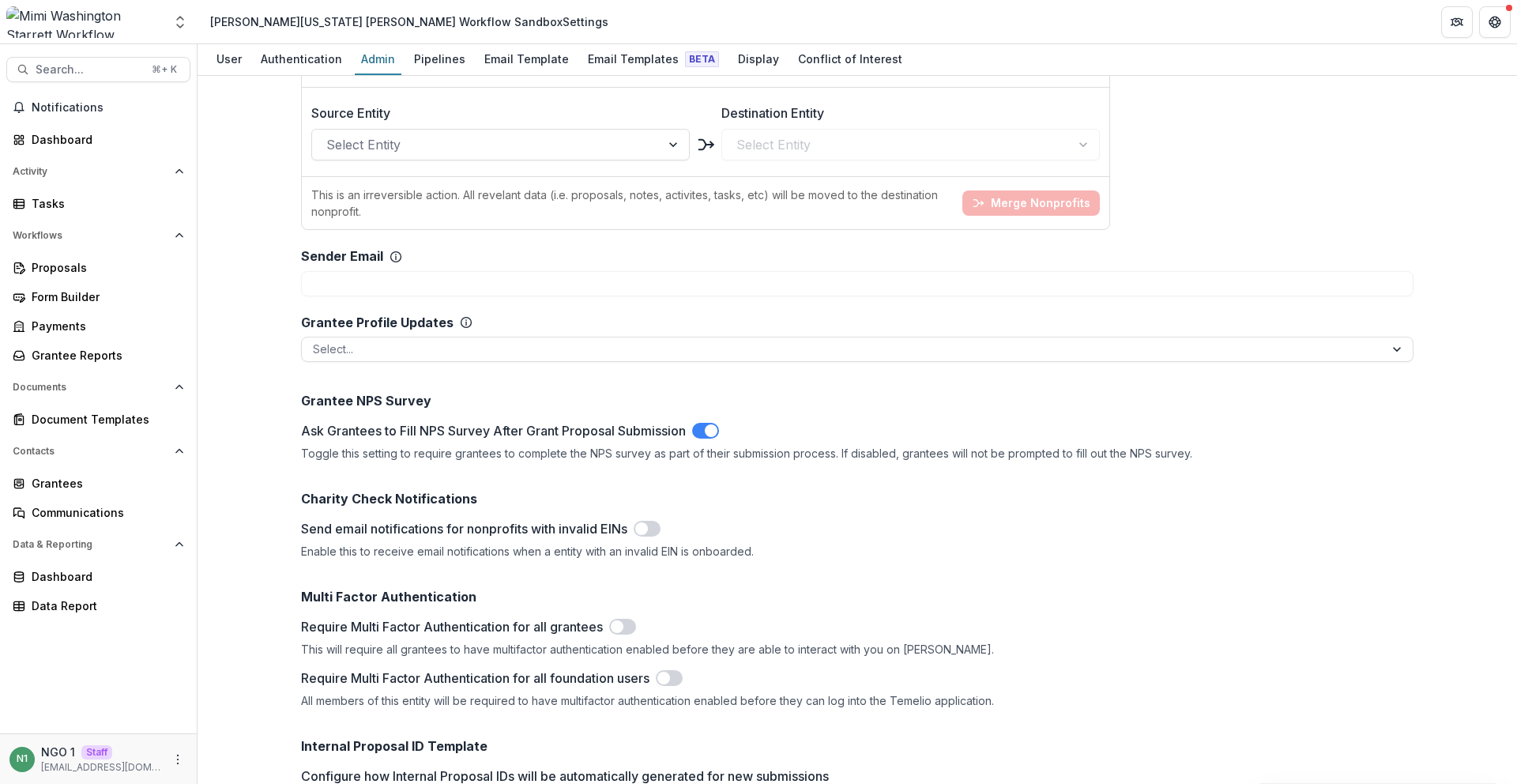
scroll to position [1631, 0]
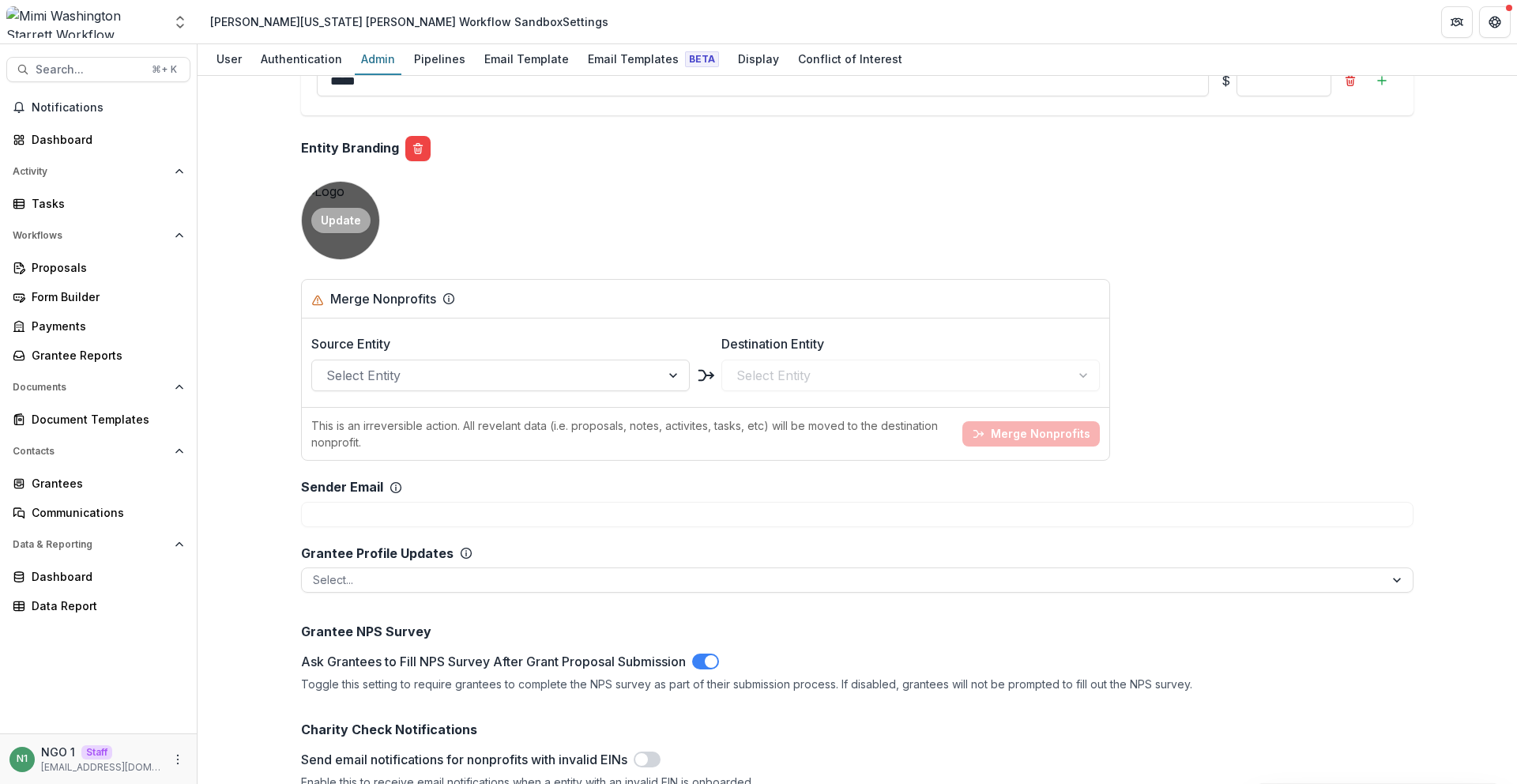
click at [341, 220] on button "Update" at bounding box center [341, 220] width 60 height 26
drag, startPoint x: 262, startPoint y: 300, endPoint x: 277, endPoint y: 305, distance: 15.8
click at [262, 300] on div "**********" at bounding box center [857, 429] width 1320 height 708
drag, startPoint x: 435, startPoint y: 138, endPoint x: 281, endPoint y: 151, distance: 154.5
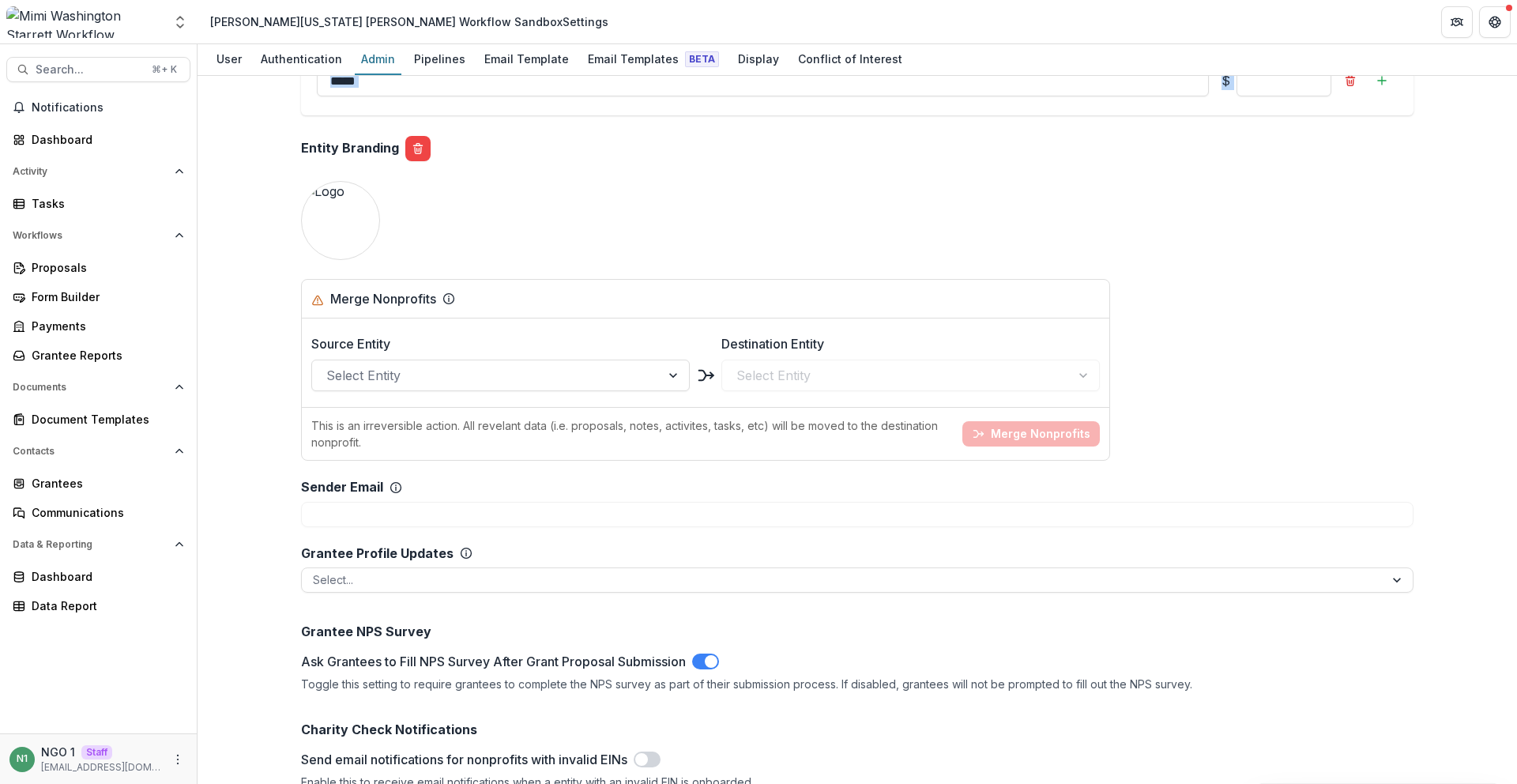
click at [283, 148] on div "**********" at bounding box center [857, 429] width 1320 height 708
click at [281, 151] on div "**********" at bounding box center [857, 429] width 1320 height 708
drag, startPoint x: 307, startPoint y: 151, endPoint x: 601, endPoint y: 150, distance: 294.0
click at [601, 150] on div "**********" at bounding box center [857, 429] width 1320 height 708
click at [601, 150] on div "Entity Branding" at bounding box center [857, 148] width 1112 height 40
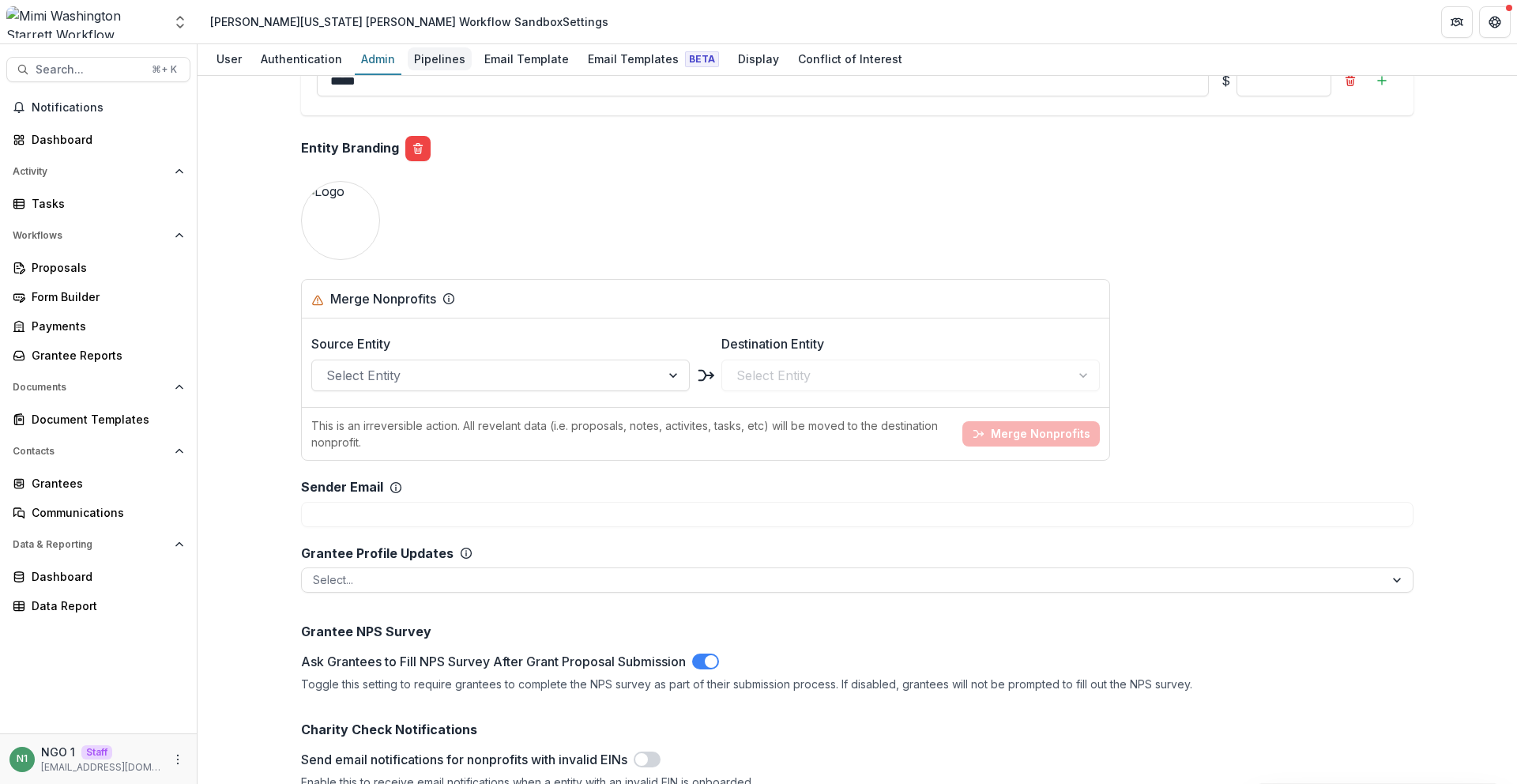
click at [421, 63] on div "Pipelines" at bounding box center [439, 59] width 64 height 23
